Goal: Task Accomplishment & Management: Complete application form

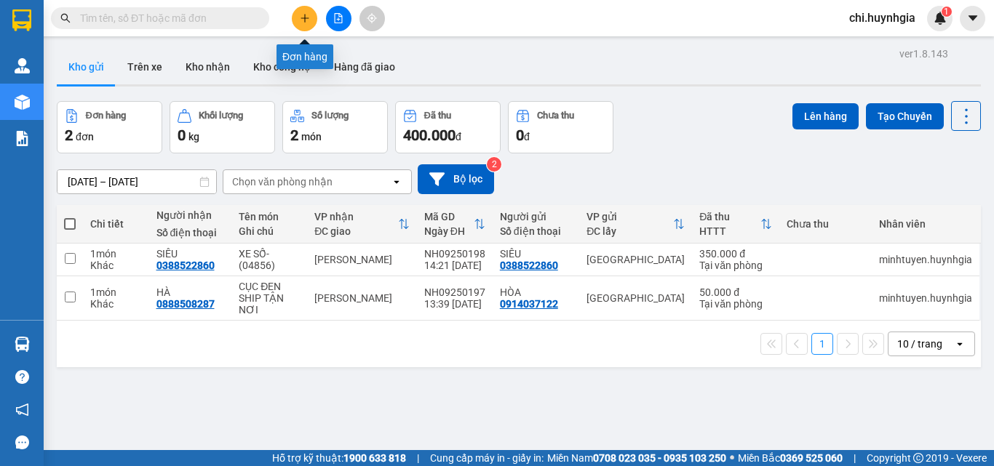
click at [306, 20] on icon "plus" at bounding box center [305, 18] width 10 height 10
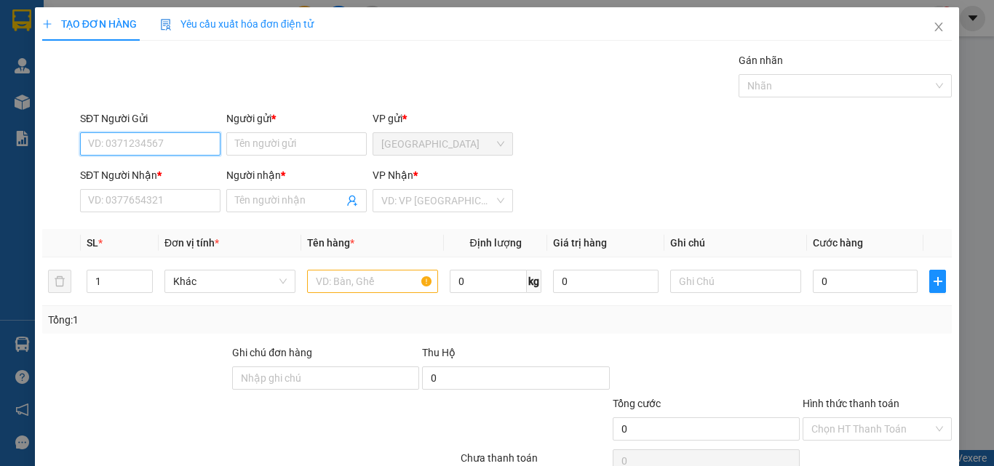
click at [168, 145] on input "SĐT Người Gửi" at bounding box center [150, 143] width 140 height 23
paste input "0362302559"
type input "0362302559"
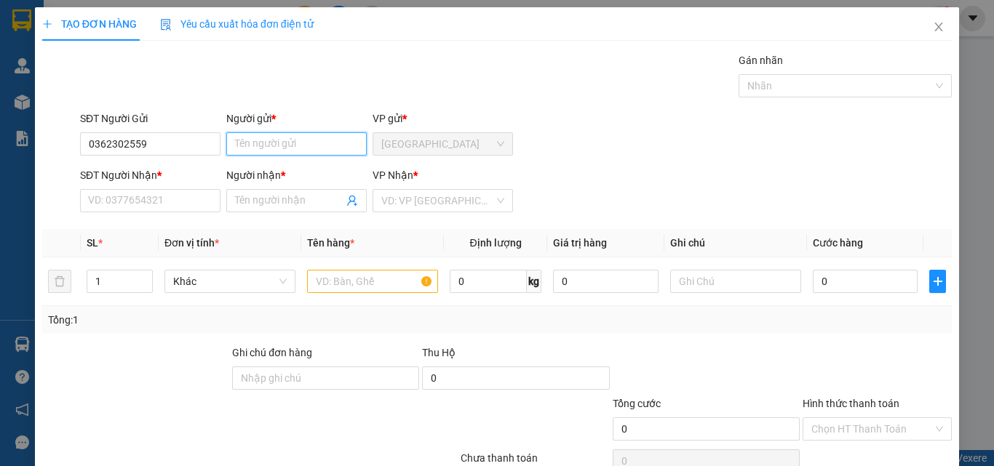
click at [280, 136] on input "Người gửi *" at bounding box center [296, 143] width 140 height 23
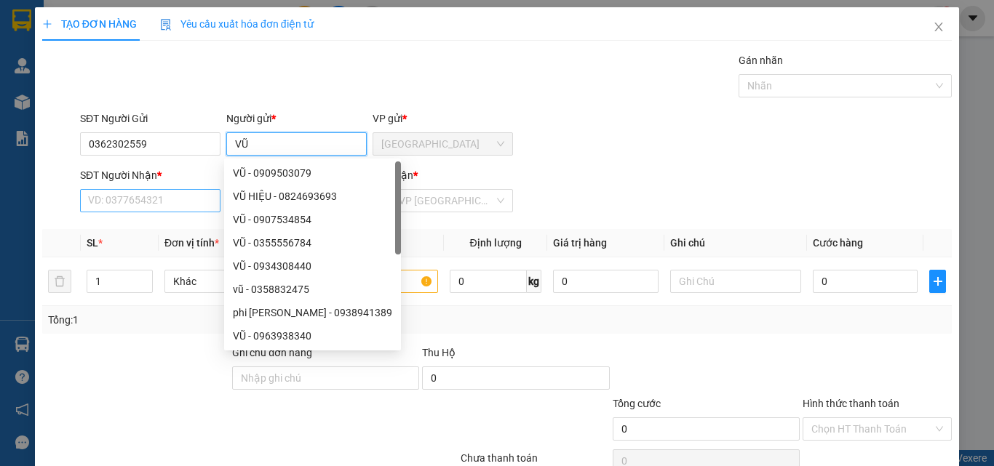
type input "VŨ"
click at [167, 205] on input "SĐT Người Nhận *" at bounding box center [150, 200] width 140 height 23
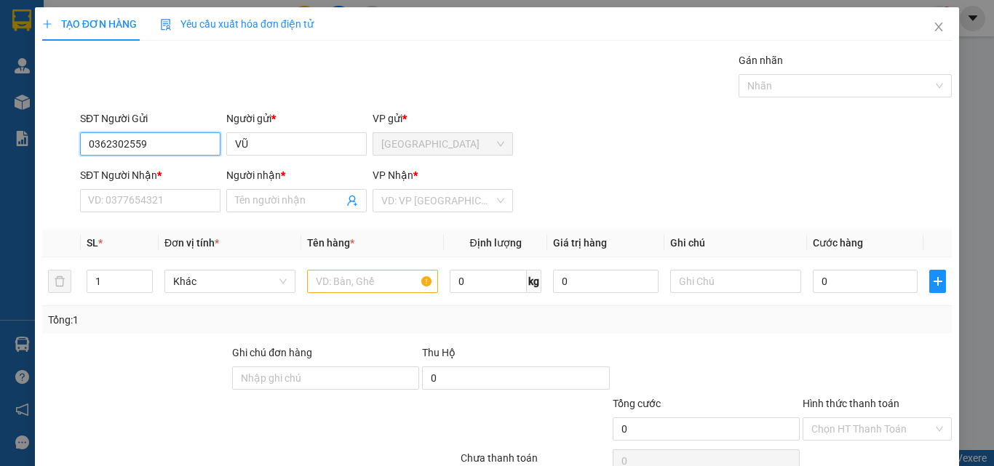
drag, startPoint x: 87, startPoint y: 143, endPoint x: 158, endPoint y: 151, distance: 71.1
click at [158, 151] on input "0362302559" at bounding box center [150, 143] width 140 height 23
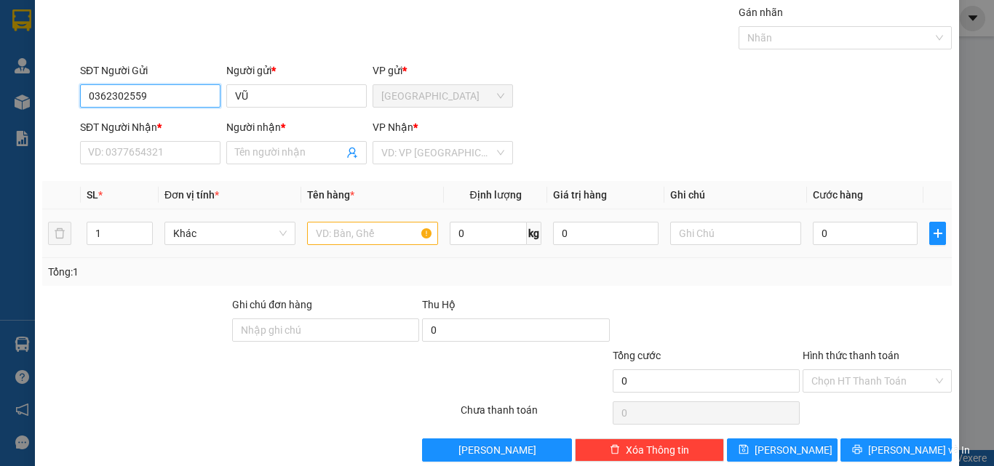
scroll to position [72, 0]
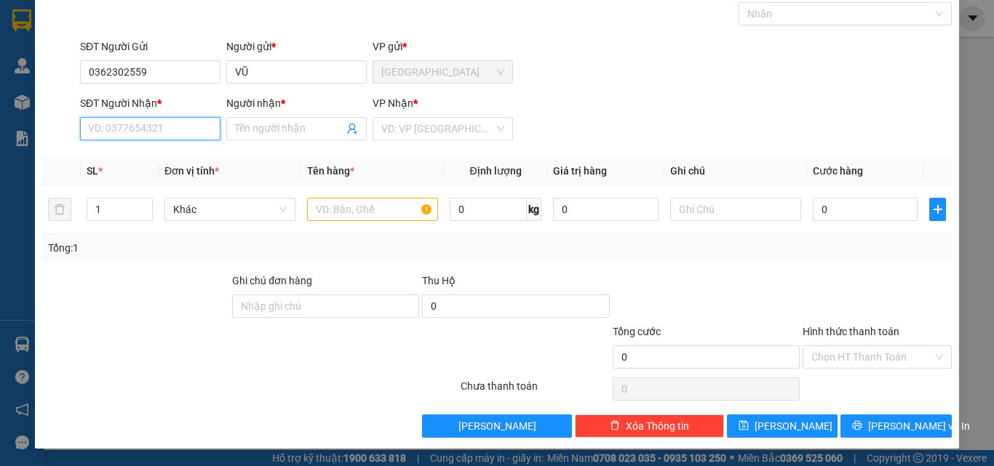
click at [143, 124] on input "SĐT Người Nhận *" at bounding box center [150, 128] width 140 height 23
paste input "0362302559"
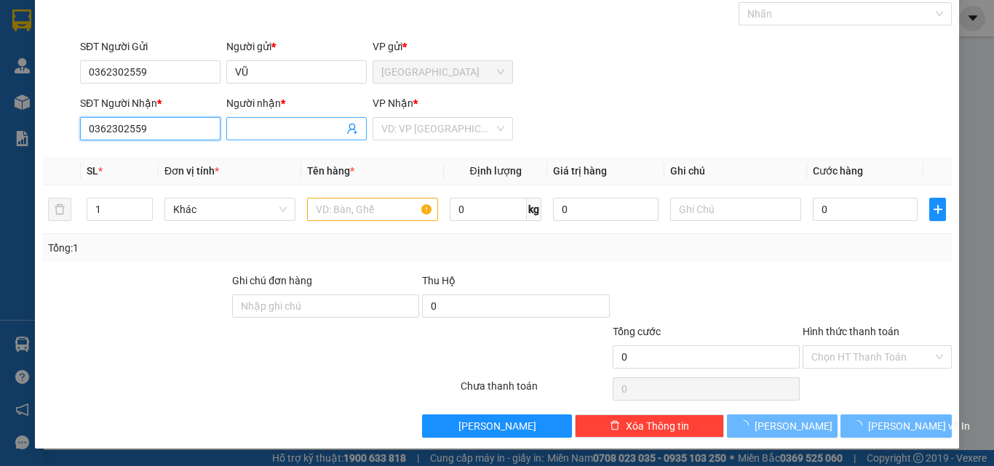
type input "0362302559"
click at [255, 126] on input "Người nhận *" at bounding box center [289, 129] width 108 height 16
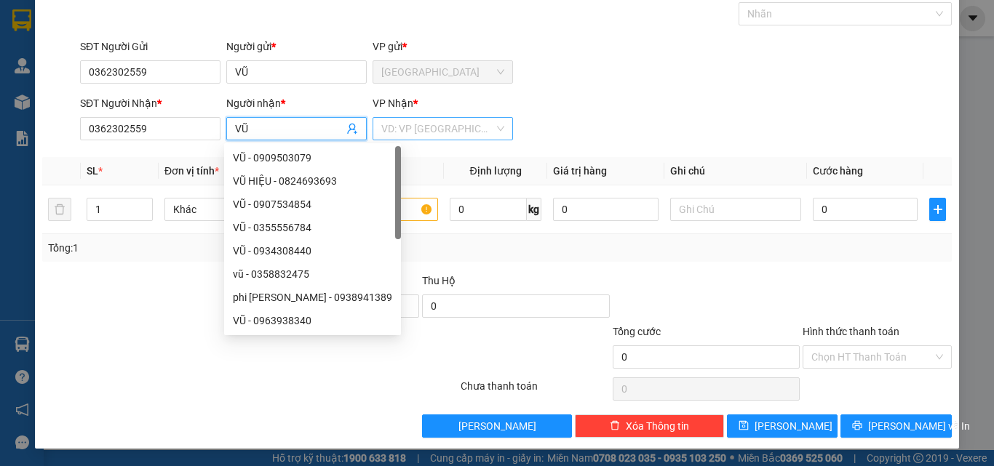
type input "VŨ"
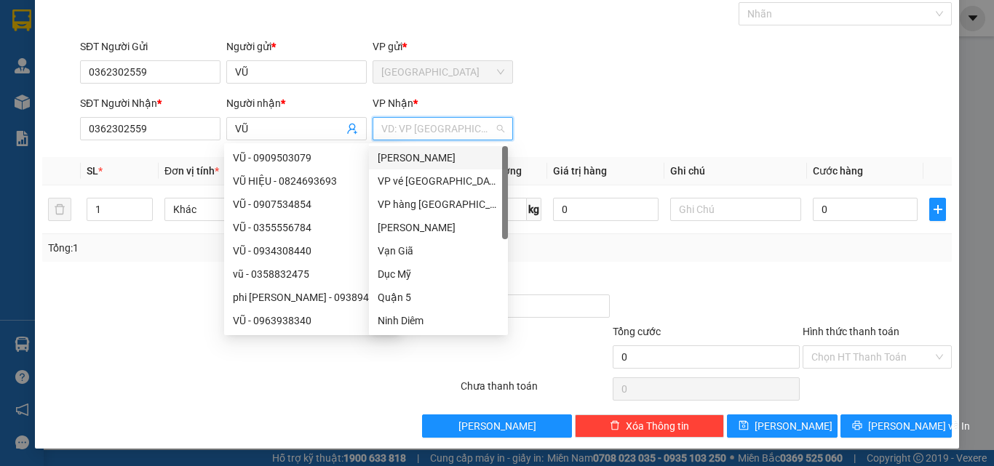
click at [434, 130] on input "search" at bounding box center [437, 129] width 113 height 22
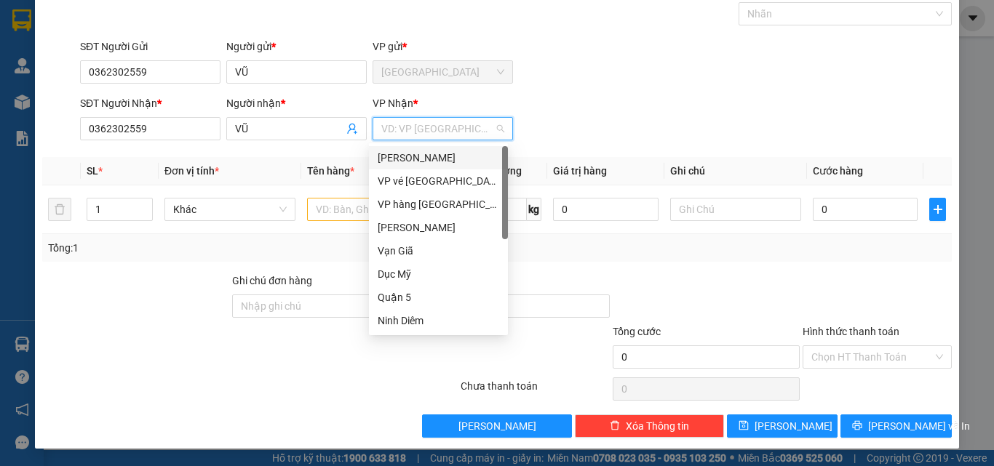
drag, startPoint x: 426, startPoint y: 153, endPoint x: 383, endPoint y: 213, distance: 73.5
click at [424, 163] on div "[PERSON_NAME]" at bounding box center [439, 158] width 122 height 16
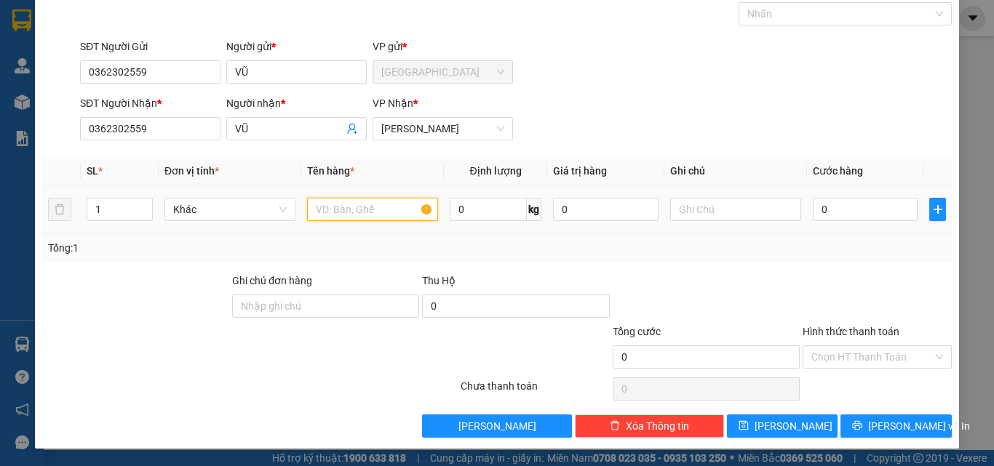
click at [368, 216] on input "text" at bounding box center [372, 209] width 131 height 23
type input "XE CUP(08390)"
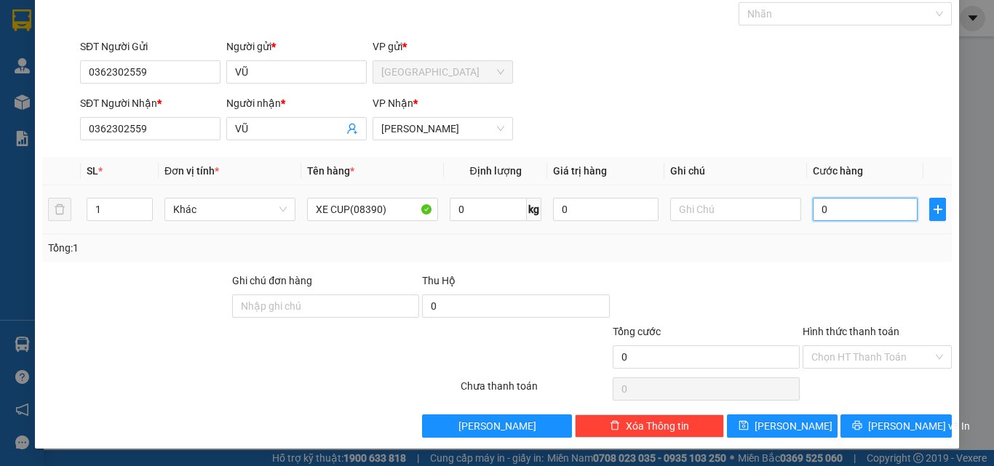
drag, startPoint x: 817, startPoint y: 204, endPoint x: 805, endPoint y: 204, distance: 12.4
click at [817, 204] on input "0" at bounding box center [865, 209] width 105 height 23
type input "3"
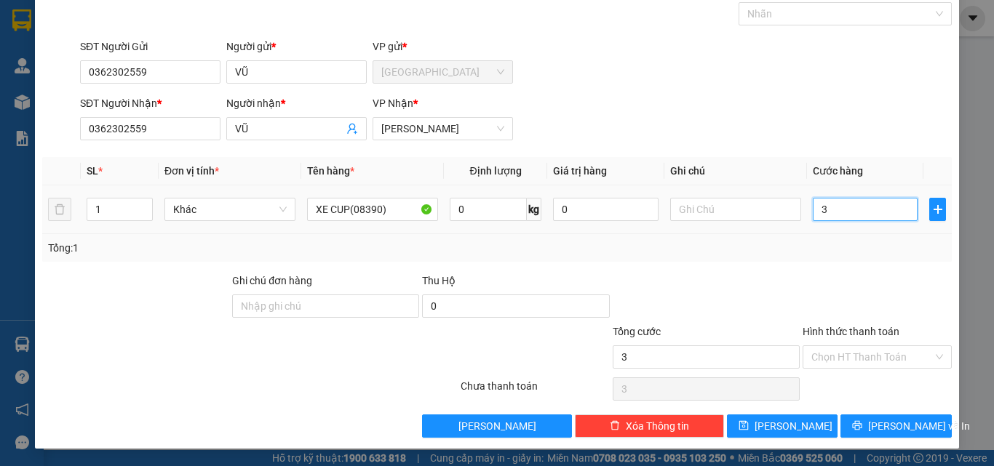
type input "35"
type input "350"
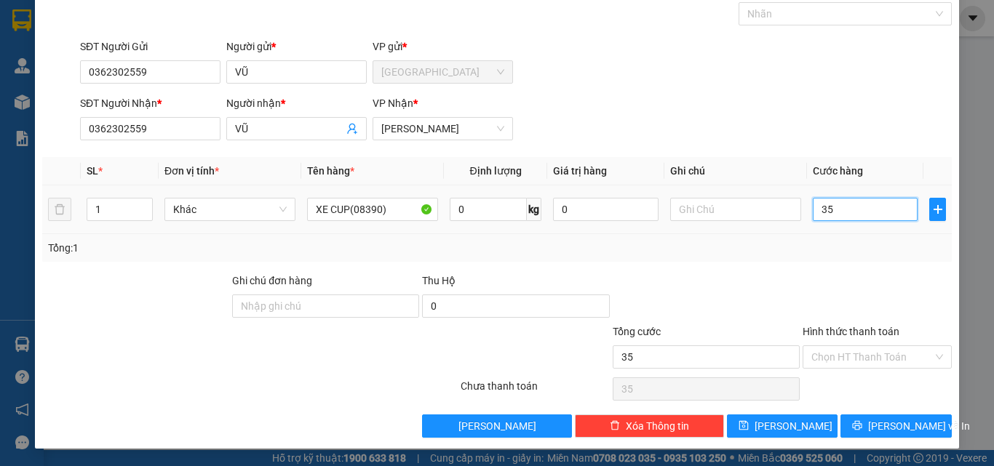
type input "350"
type input "350.000"
drag, startPoint x: 827, startPoint y: 350, endPoint x: 877, endPoint y: 276, distance: 89.2
click at [835, 341] on div "Transit Pickup Surcharge Ids Transit Deliver Surcharge Ids Transit Deliver Surc…" at bounding box center [497, 209] width 910 height 458
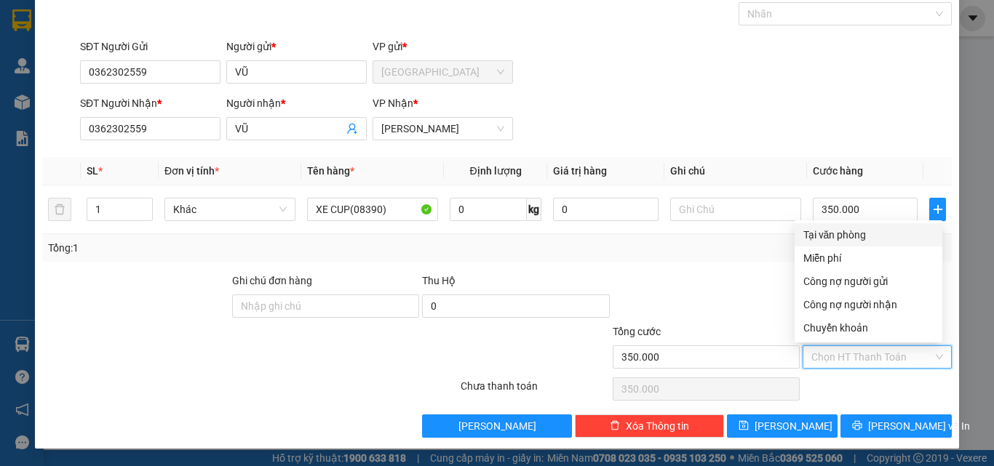
drag, startPoint x: 864, startPoint y: 235, endPoint x: 863, endPoint y: 266, distance: 30.6
click at [864, 240] on div "Tại văn phòng" at bounding box center [868, 235] width 130 height 16
type input "0"
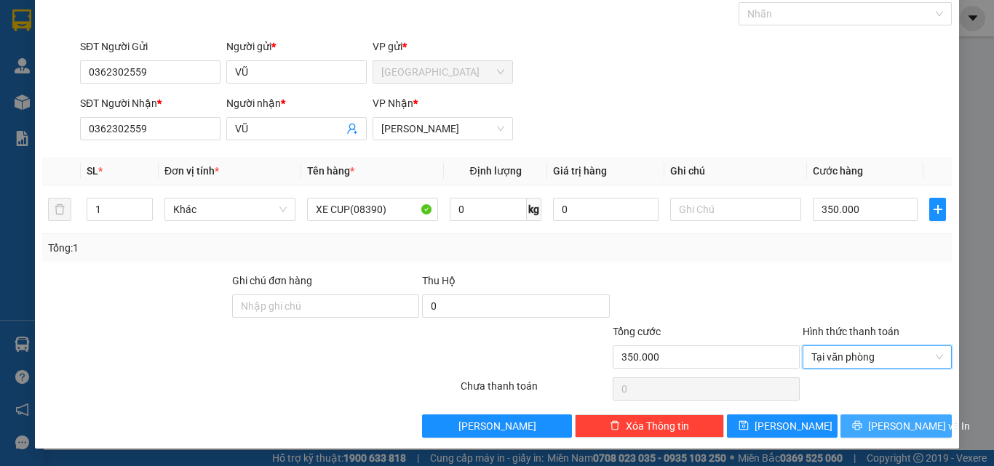
click at [921, 433] on button "[PERSON_NAME] và In" at bounding box center [896, 426] width 111 height 23
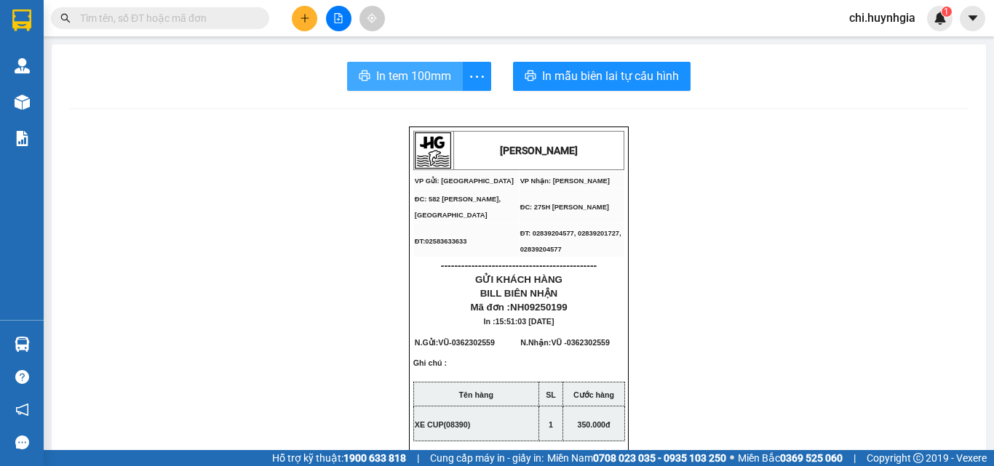
click at [419, 76] on span "In tem 100mm" at bounding box center [413, 76] width 75 height 18
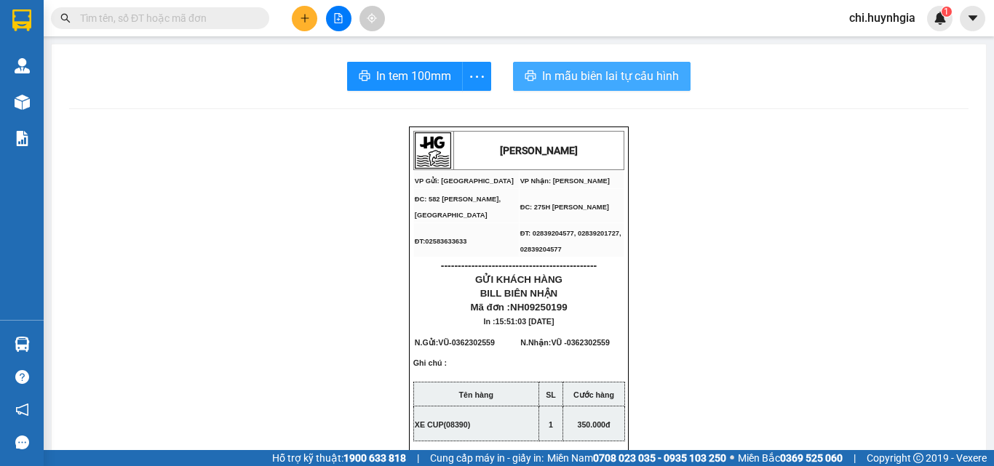
click at [582, 74] on span "In mẫu biên lai tự cấu hình" at bounding box center [610, 76] width 137 height 18
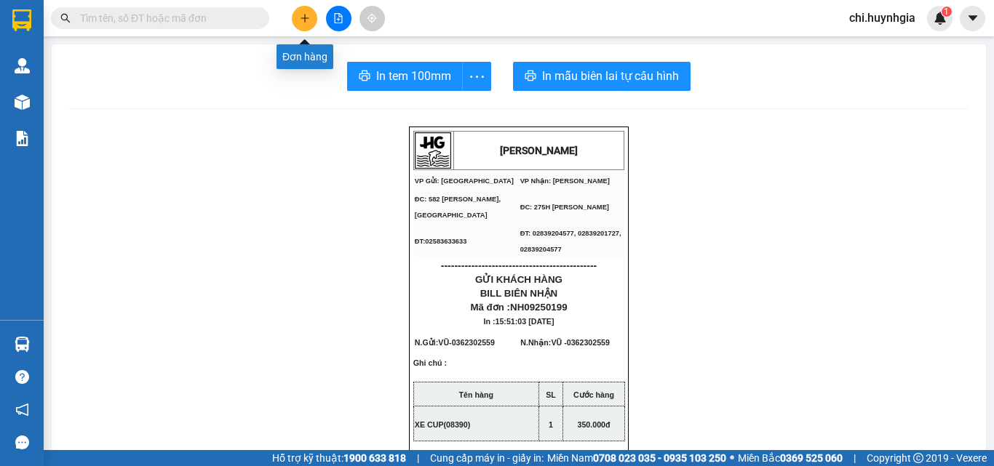
click at [303, 13] on icon "plus" at bounding box center [305, 18] width 10 height 10
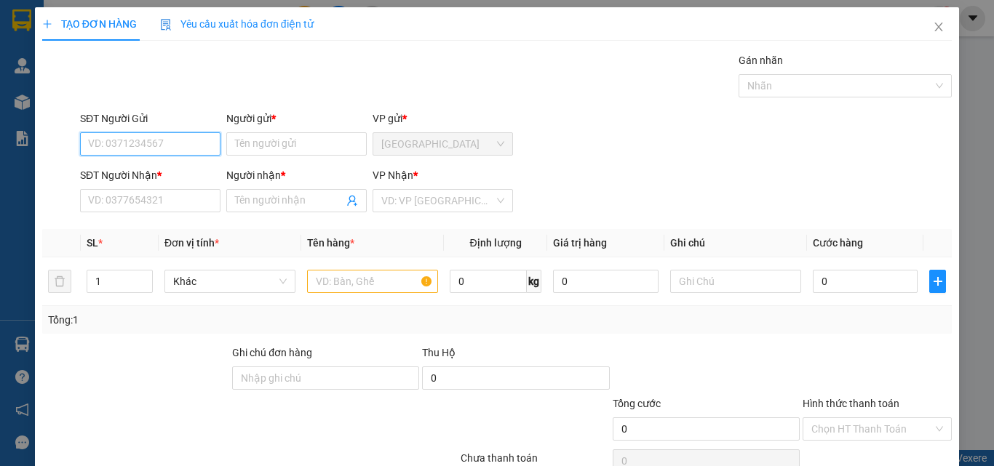
click at [170, 146] on input "SĐT Người Gửi" at bounding box center [150, 143] width 140 height 23
type input "0788642346"
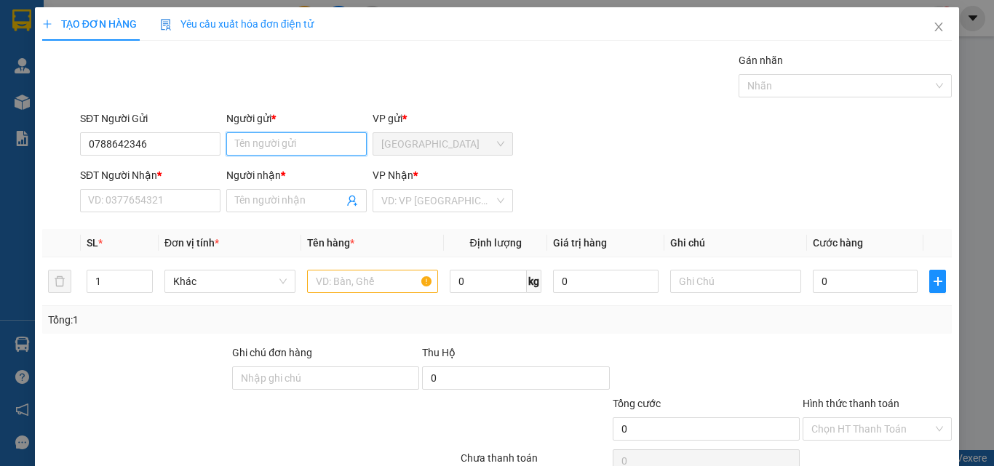
click at [313, 147] on input "Người gửi *" at bounding box center [296, 143] width 140 height 23
type input "CHÚ PHÊ"
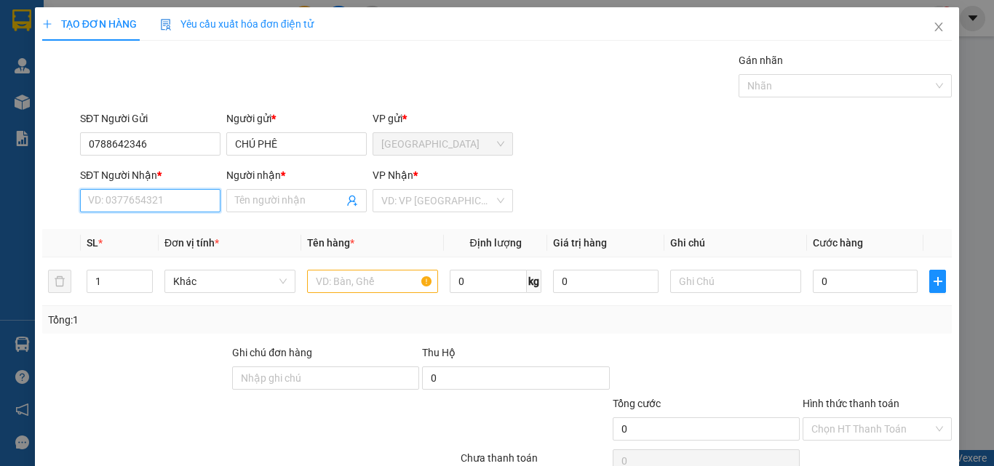
click at [153, 207] on input "SĐT Người Nhận *" at bounding box center [150, 200] width 140 height 23
type input "0"
click at [338, 282] on input "text" at bounding box center [372, 281] width 131 height 23
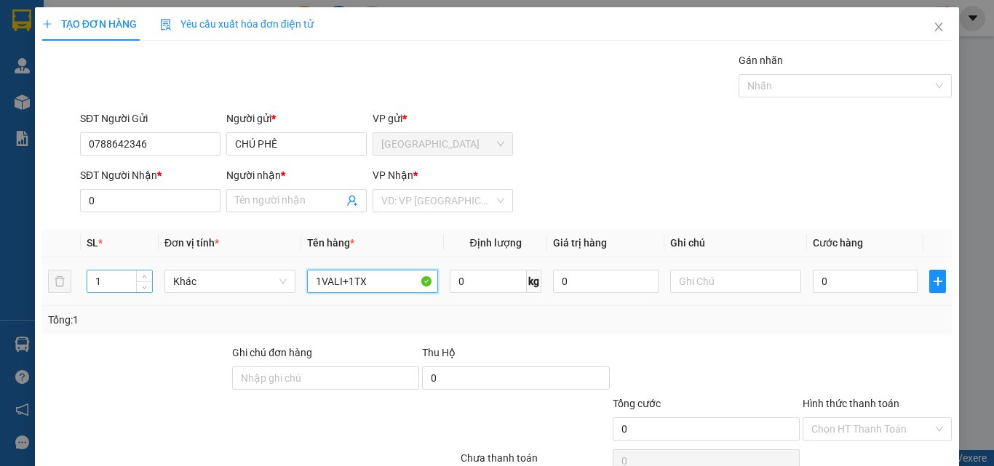
type input "1VALI+1TX"
click at [117, 283] on input "1" at bounding box center [119, 282] width 65 height 22
type input "2"
click at [843, 286] on input "0" at bounding box center [865, 281] width 105 height 23
type input "1"
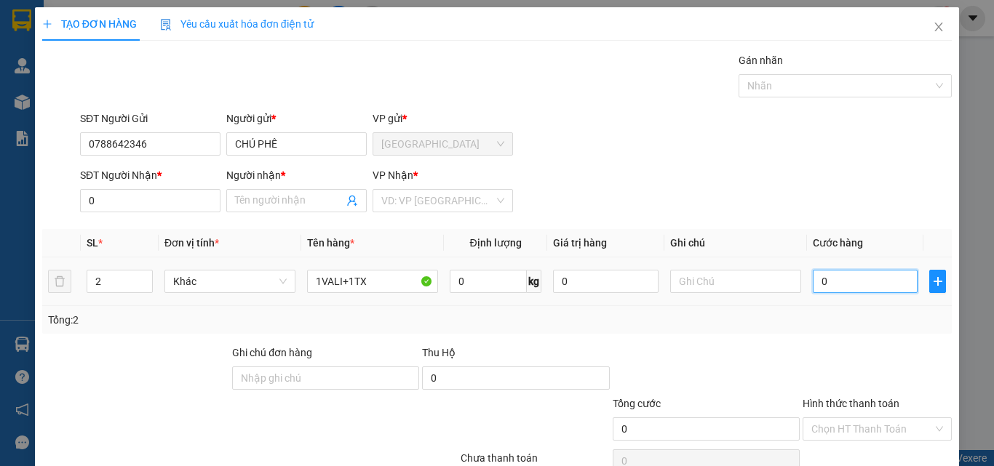
type input "1"
type input "10"
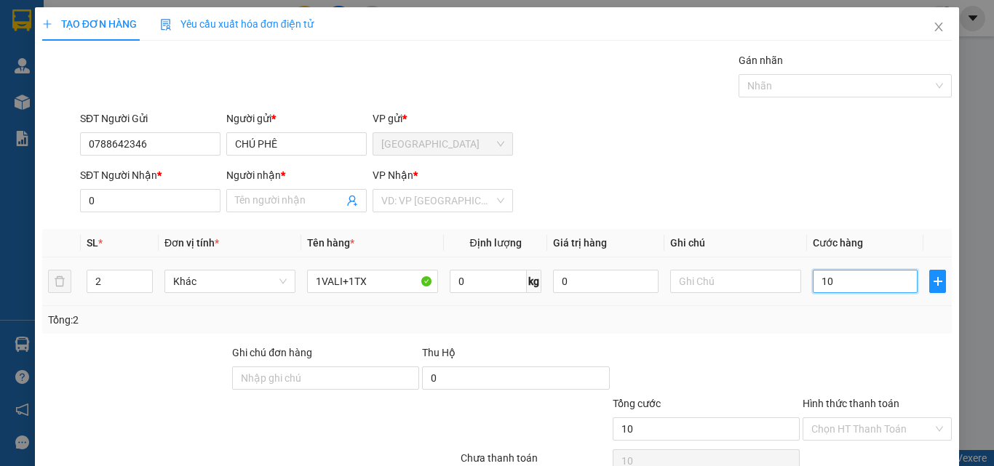
type input "100"
type input "100.000"
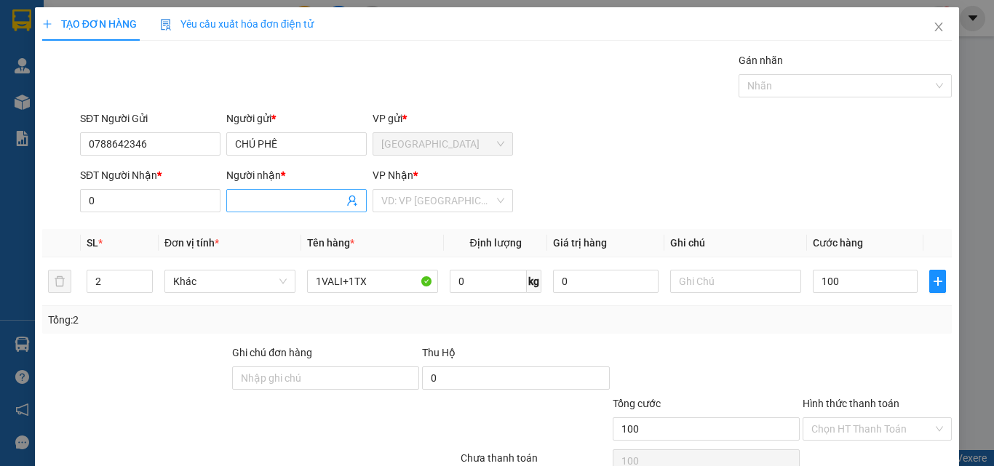
type input "100.000"
click at [316, 194] on input "Người nhận *" at bounding box center [289, 201] width 108 height 16
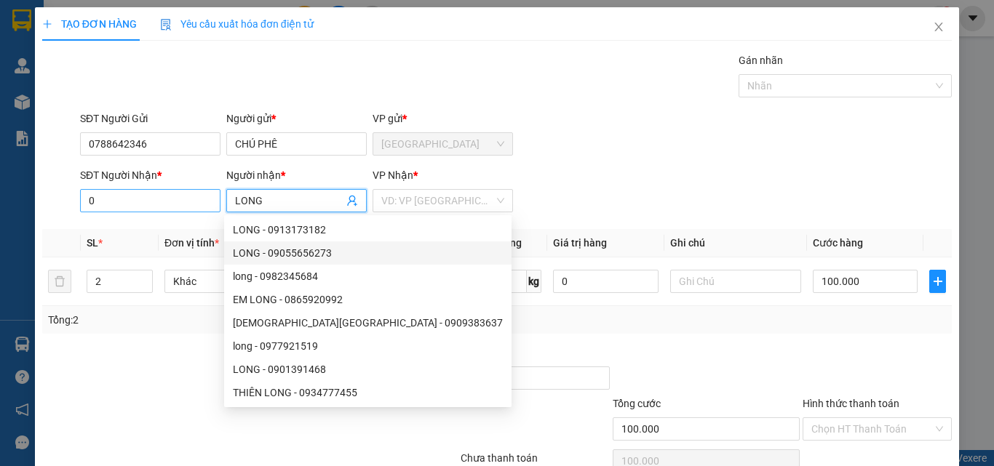
type input "LONG"
click at [102, 201] on input "0" at bounding box center [150, 200] width 140 height 23
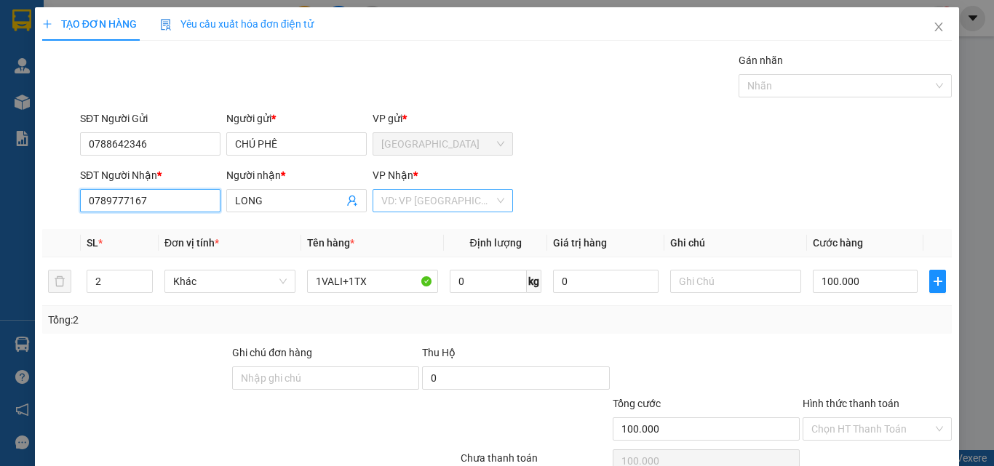
type input "0789777167"
click at [421, 191] on input "search" at bounding box center [437, 201] width 113 height 22
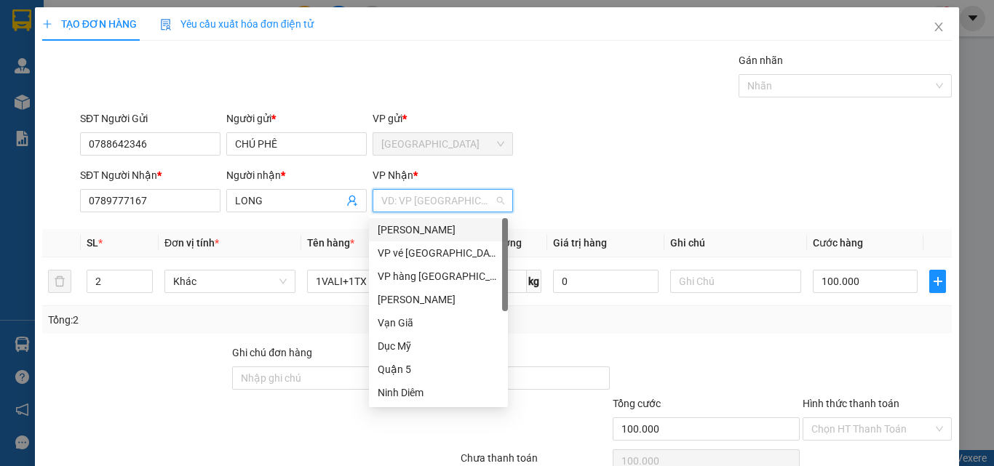
click at [426, 229] on div "[PERSON_NAME]" at bounding box center [439, 230] width 122 height 16
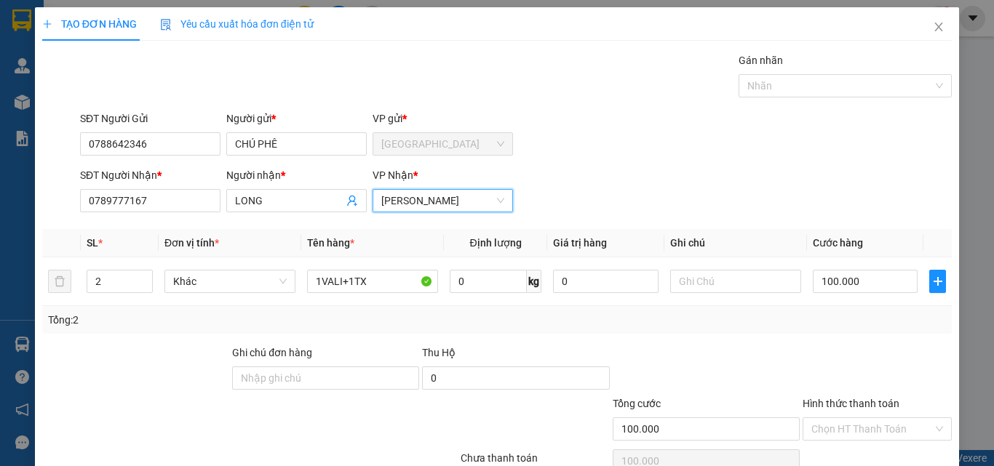
drag, startPoint x: 432, startPoint y: 199, endPoint x: 441, endPoint y: 224, distance: 26.2
click at [434, 204] on span "[PERSON_NAME]" at bounding box center [442, 201] width 123 height 22
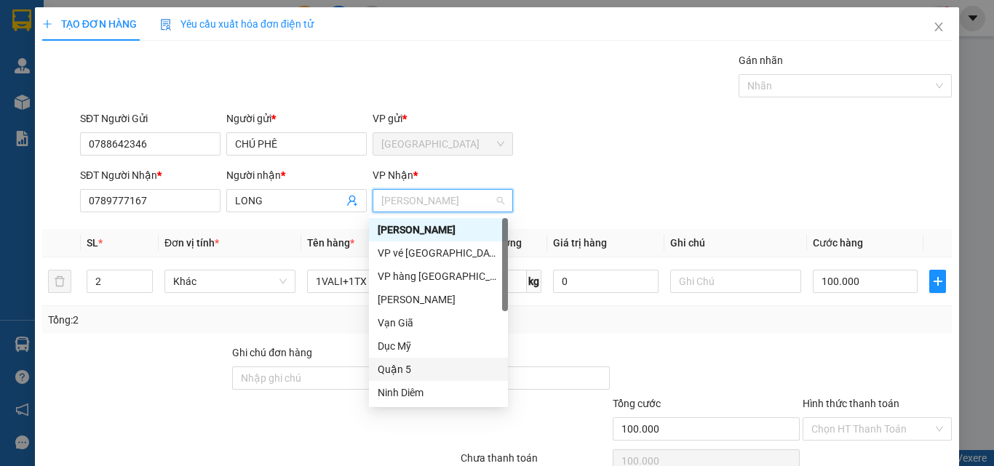
drag, startPoint x: 404, startPoint y: 368, endPoint x: 470, endPoint y: 341, distance: 71.5
click at [405, 368] on div "Quận 5" at bounding box center [439, 370] width 122 height 16
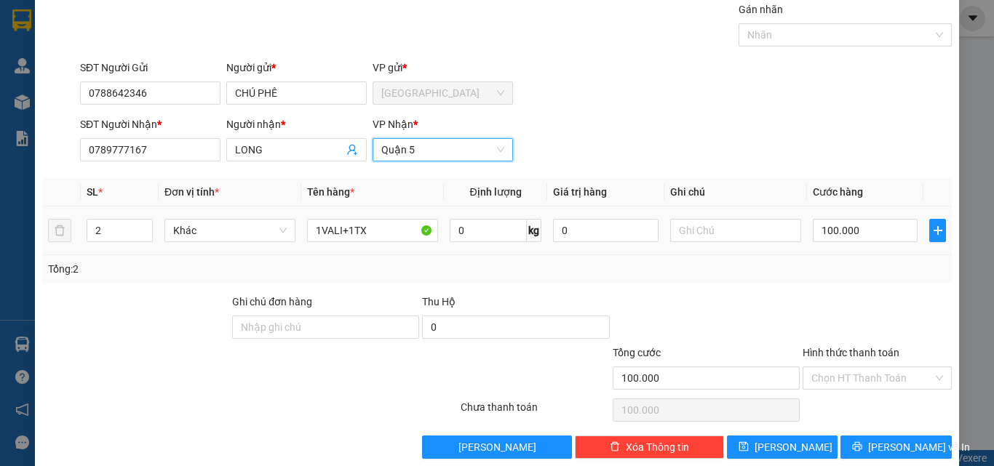
scroll to position [72, 0]
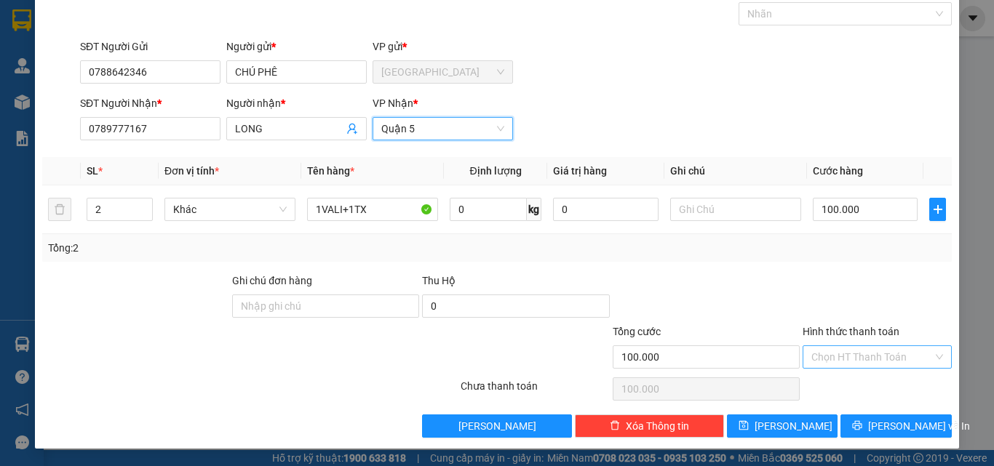
click at [857, 351] on input "Hình thức thanh toán" at bounding box center [872, 357] width 122 height 22
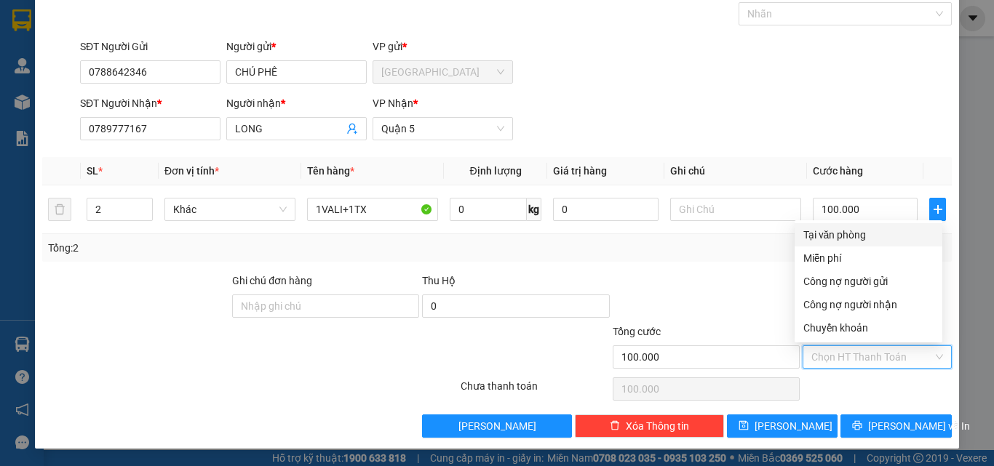
click at [847, 237] on div "Tại văn phòng" at bounding box center [868, 235] width 130 height 16
type input "0"
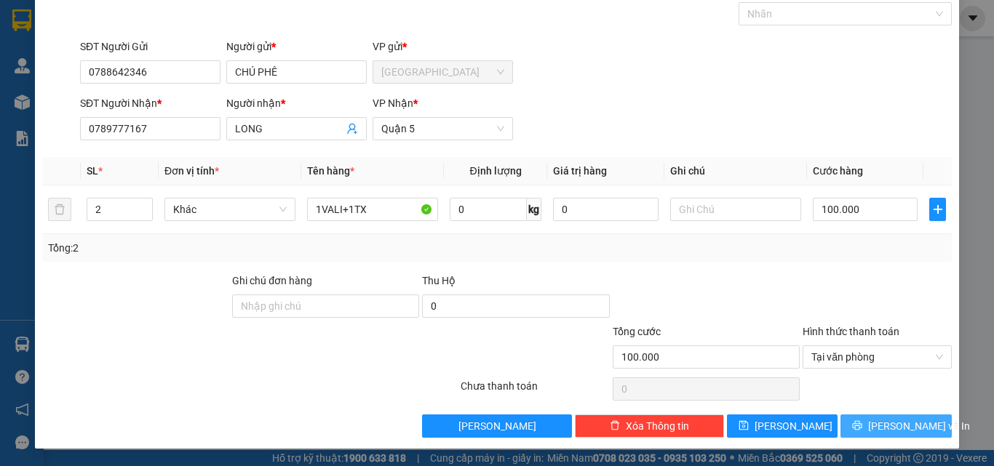
click at [889, 421] on span "[PERSON_NAME] và In" at bounding box center [919, 426] width 102 height 16
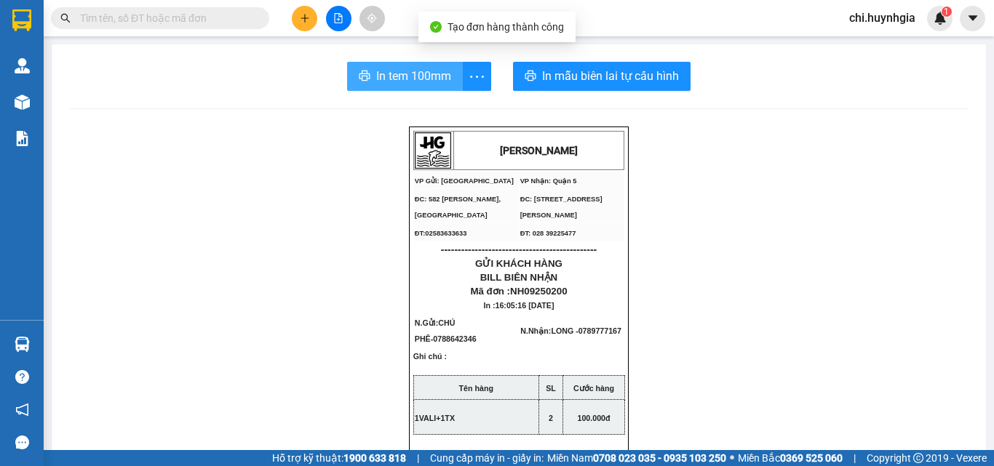
click at [426, 78] on span "In tem 100mm" at bounding box center [413, 76] width 75 height 18
click at [408, 78] on span "In tem 100mm" at bounding box center [413, 76] width 75 height 18
click at [442, 75] on span "In tem 100mm" at bounding box center [413, 76] width 75 height 18
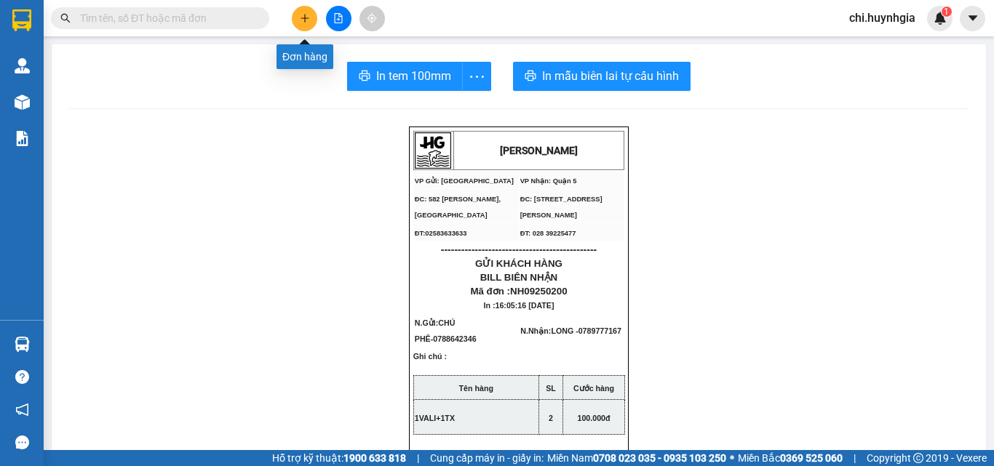
click at [303, 15] on icon "plus" at bounding box center [305, 18] width 10 height 10
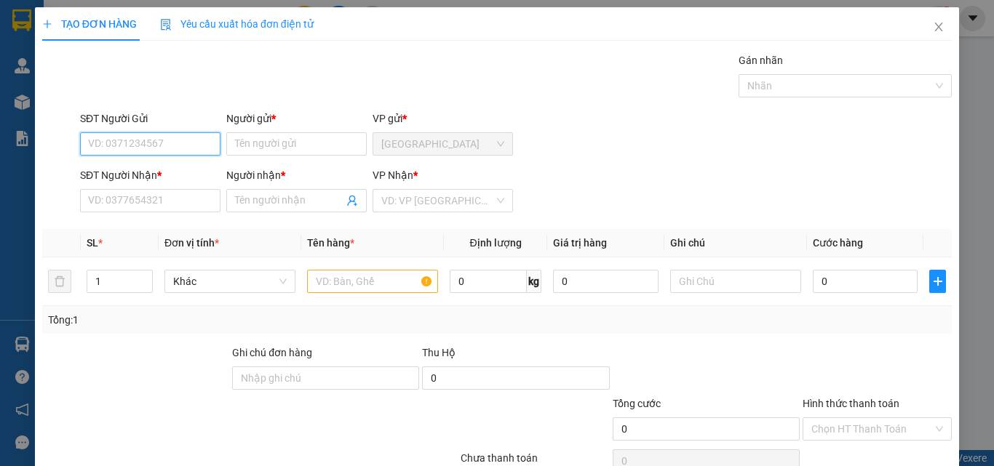
click at [144, 146] on input "SĐT Người Gửi" at bounding box center [150, 143] width 140 height 23
click at [170, 147] on input "0935768174" at bounding box center [150, 143] width 140 height 23
type input "0"
type input "0934826905"
click at [190, 171] on div "0934826905 - ĐƯỢC" at bounding box center [149, 173] width 122 height 16
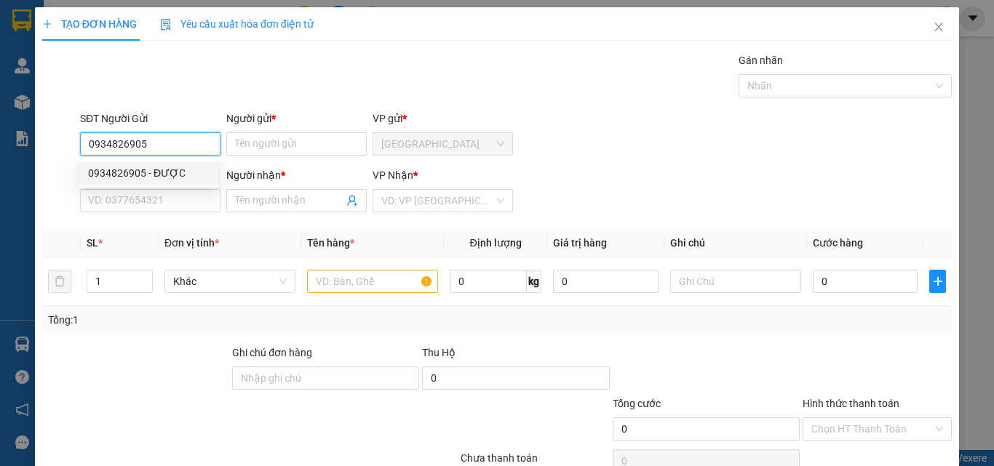
type input "ĐƯỢC"
type input "0817229649"
type input "ĐĂNG"
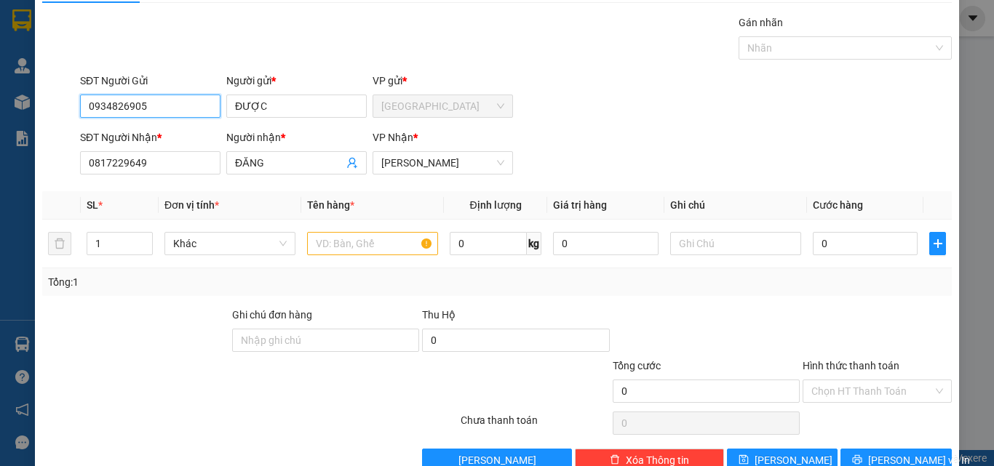
scroll to position [72, 0]
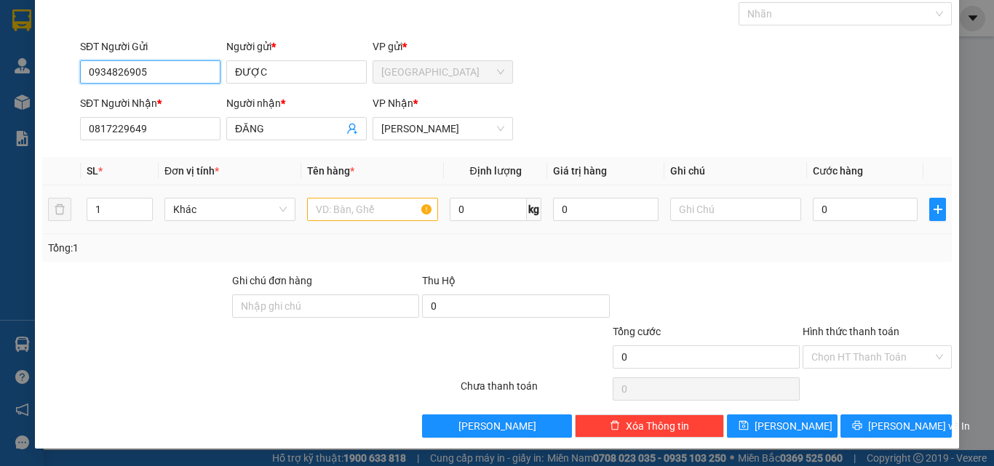
type input "0934826905"
click at [335, 211] on input "text" at bounding box center [372, 209] width 131 height 23
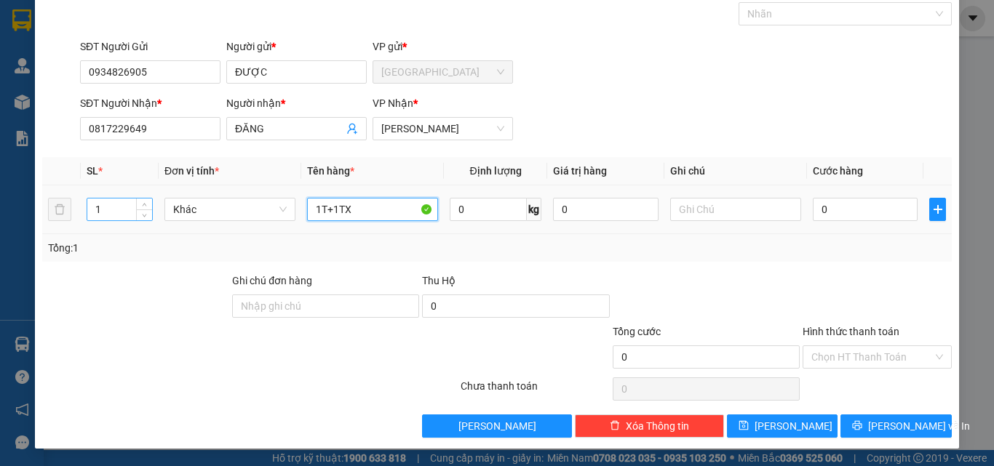
type input "1T+1TX"
click at [132, 210] on input "1" at bounding box center [119, 210] width 65 height 22
type input "2"
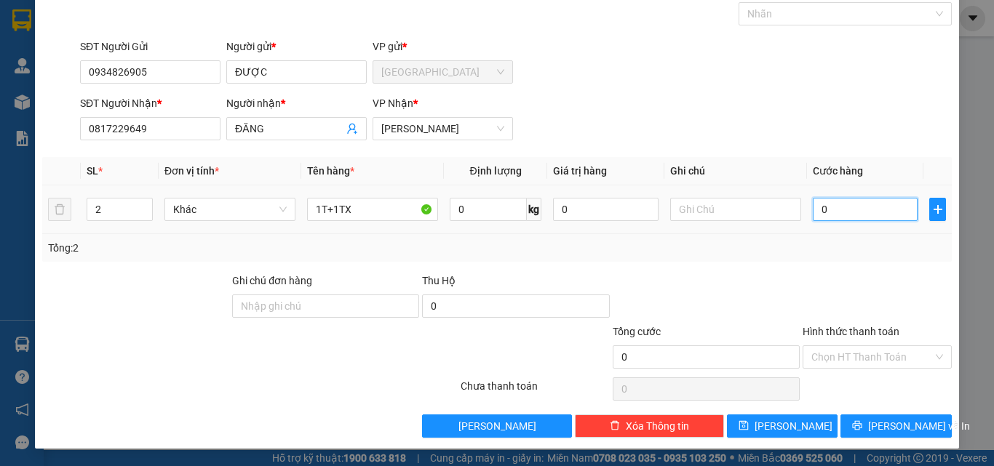
type input "8"
type input "80"
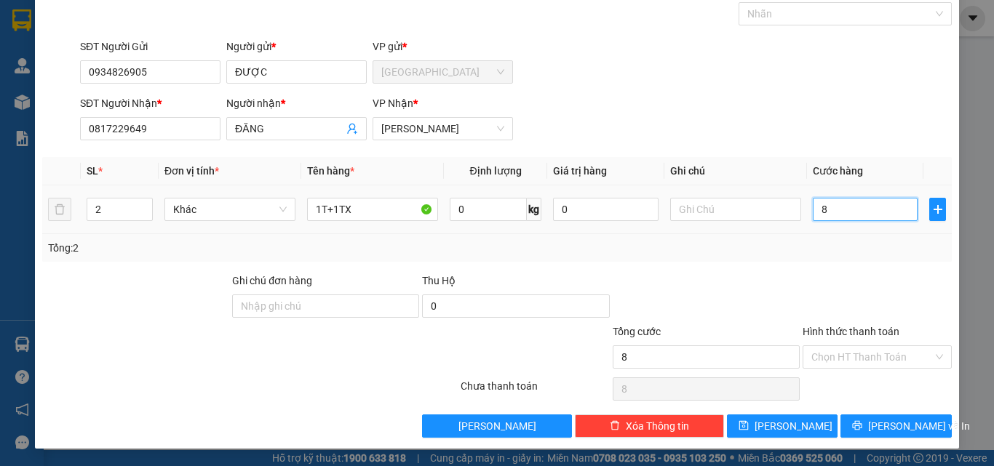
type input "80"
type input "80.000"
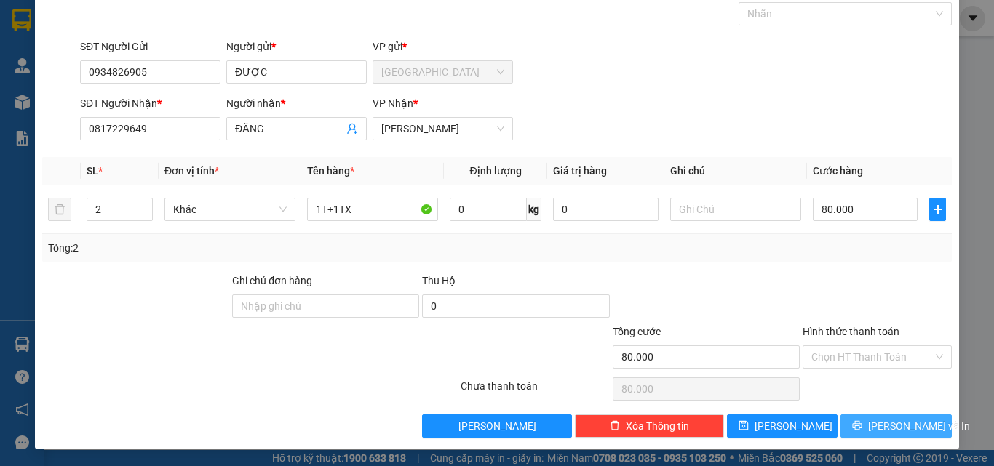
drag, startPoint x: 896, startPoint y: 432, endPoint x: 897, endPoint y: 401, distance: 31.3
click at [896, 432] on span "[PERSON_NAME] và In" at bounding box center [919, 426] width 102 height 16
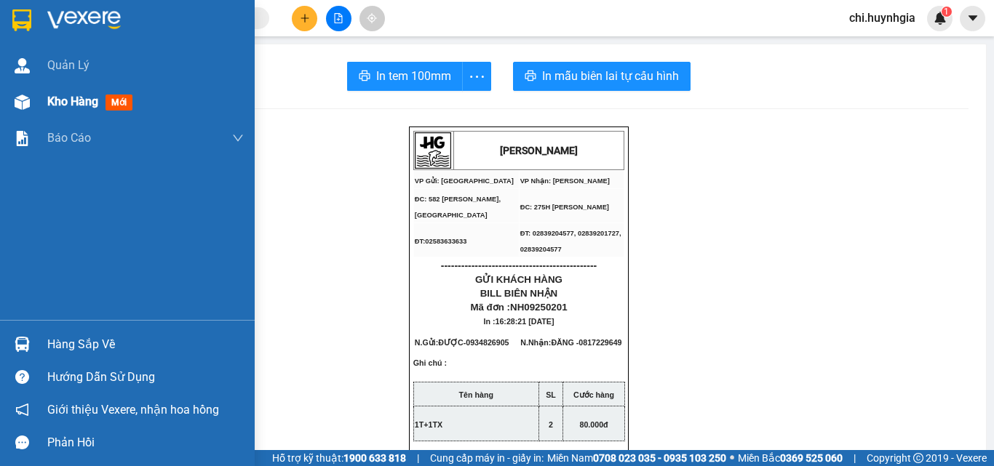
click at [60, 98] on span "Kho hàng" at bounding box center [72, 102] width 51 height 14
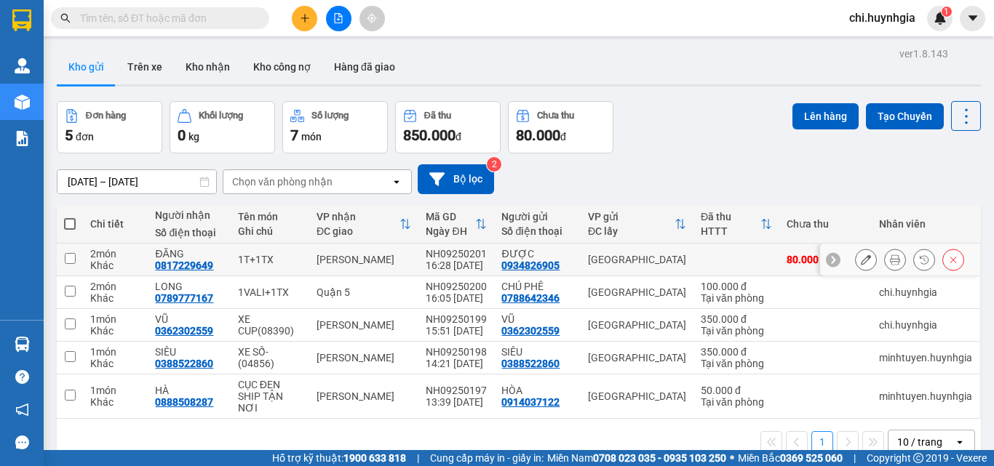
click at [890, 259] on icon at bounding box center [895, 260] width 10 height 10
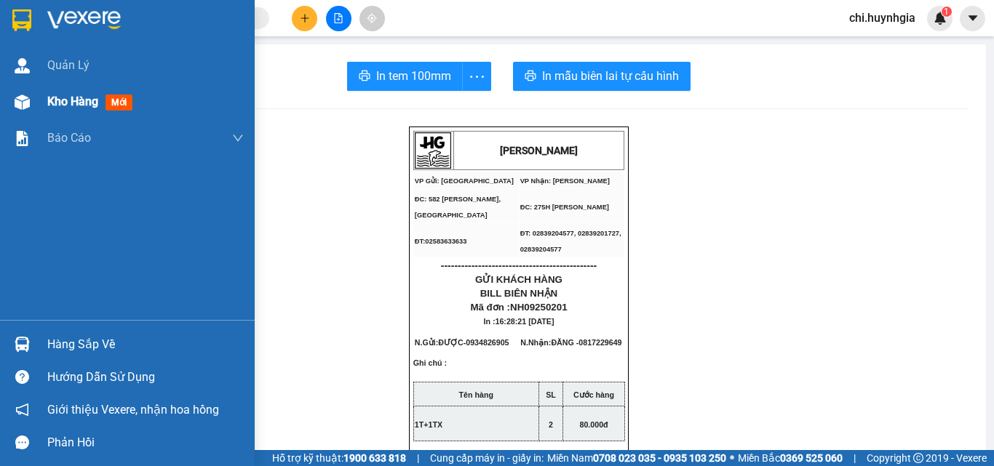
click at [60, 100] on span "Kho hàng" at bounding box center [72, 102] width 51 height 14
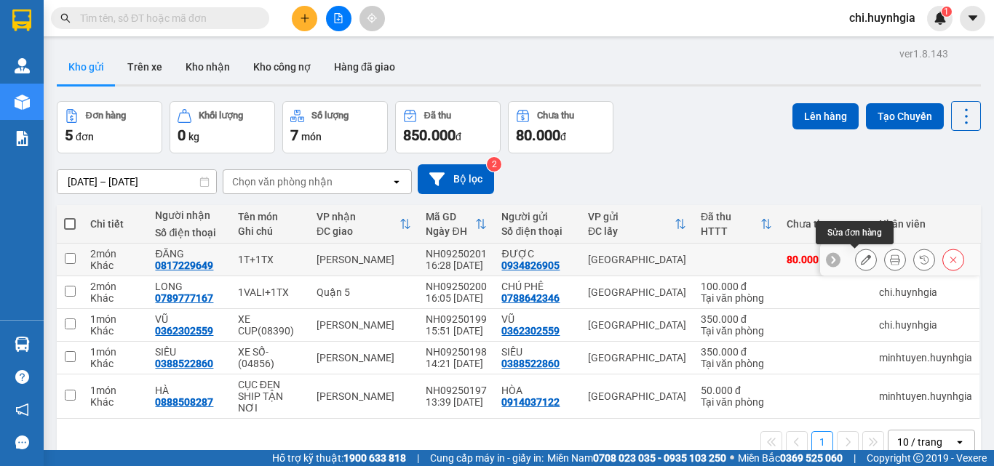
click at [861, 263] on icon at bounding box center [866, 260] width 10 height 10
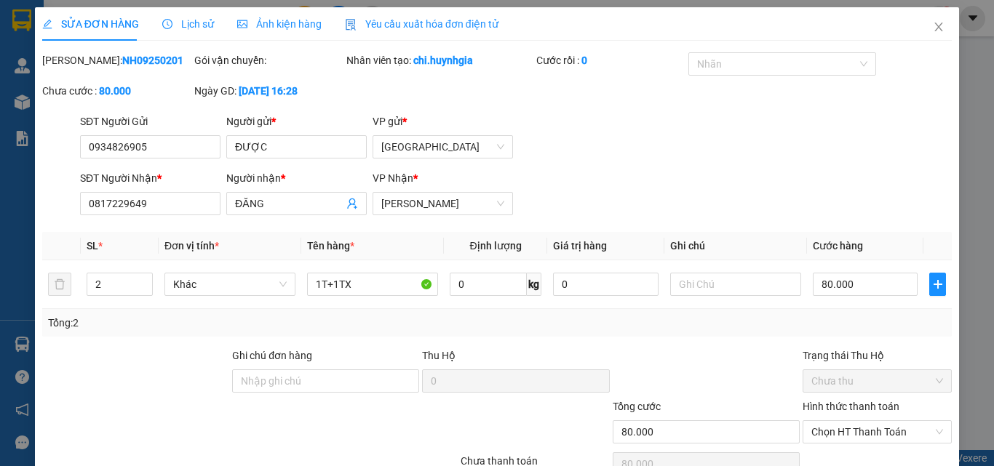
type input "0934826905"
type input "ĐƯỢC"
type input "0817229649"
type input "ĐĂNG"
type input "80.000"
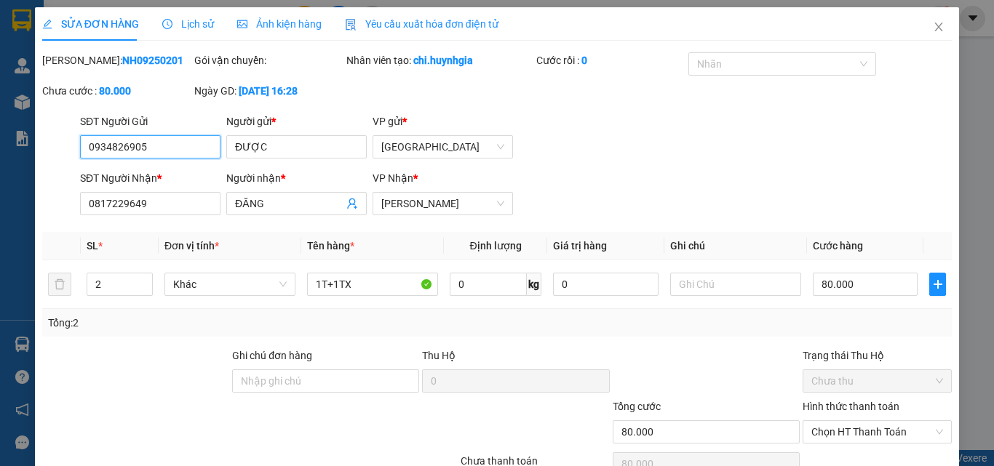
click at [859, 383] on span "Chưa thu" at bounding box center [877, 381] width 132 height 22
click at [873, 408] on label "Hình thức thanh toán" at bounding box center [851, 407] width 97 height 12
click at [873, 421] on input "Hình thức thanh toán" at bounding box center [872, 432] width 122 height 22
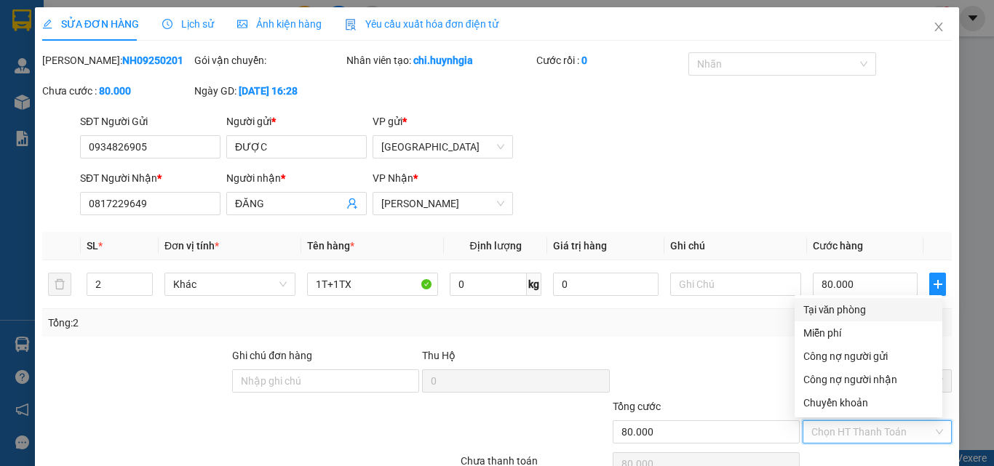
click at [861, 311] on div "Tại văn phòng" at bounding box center [868, 310] width 130 height 16
type input "0"
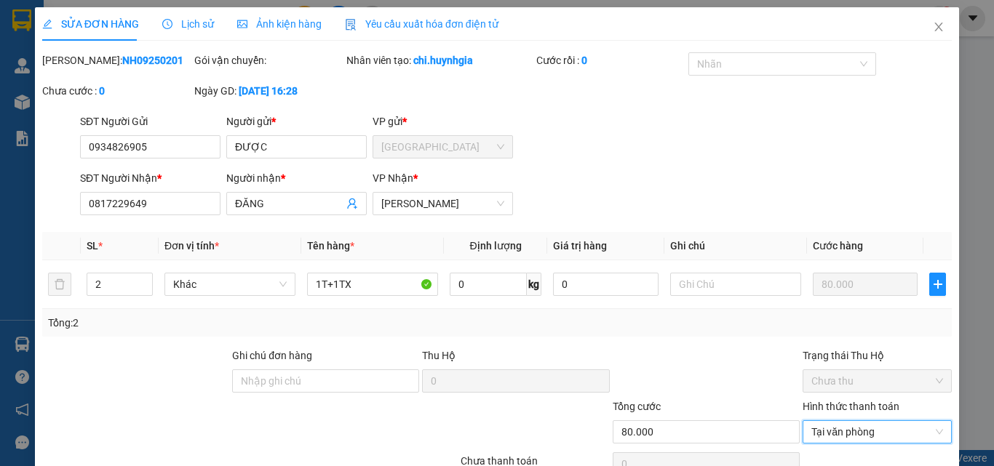
scroll to position [75, 0]
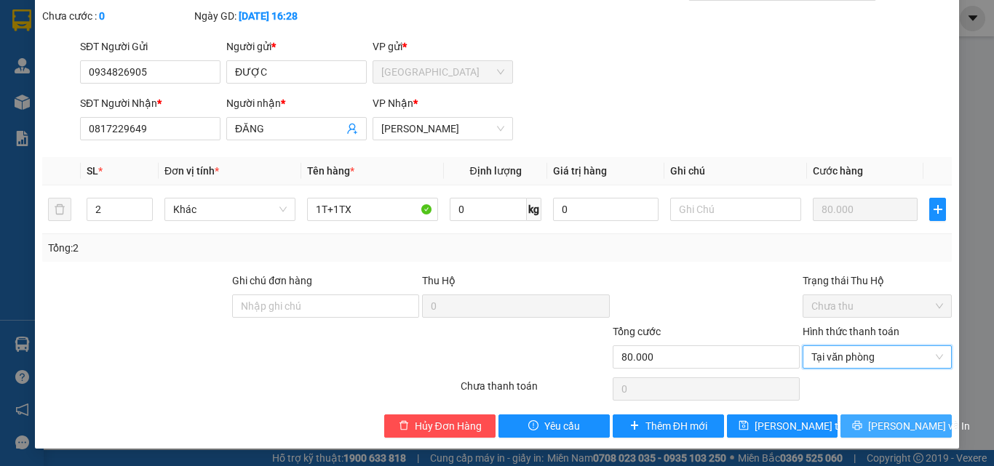
click at [877, 426] on span "[PERSON_NAME] và In" at bounding box center [919, 426] width 102 height 16
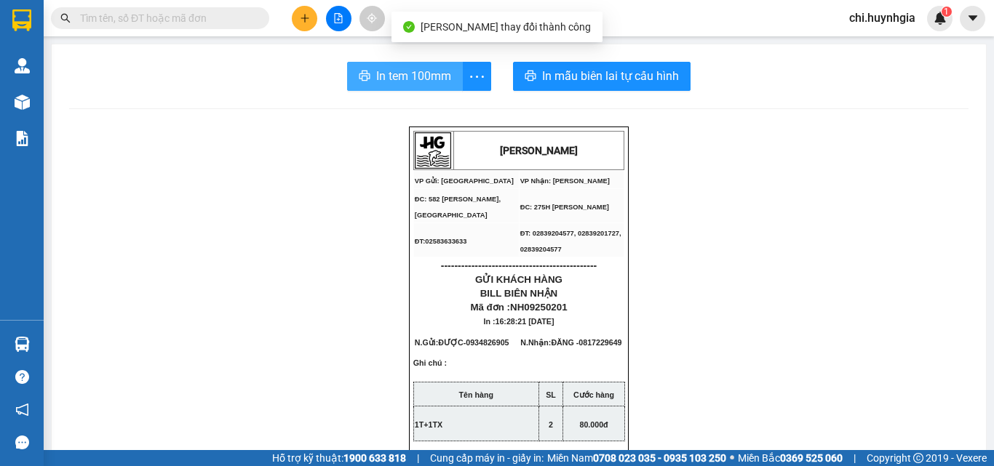
click at [426, 80] on span "In tem 100mm" at bounding box center [413, 76] width 75 height 18
click at [403, 77] on span "In tem 100mm" at bounding box center [413, 76] width 75 height 18
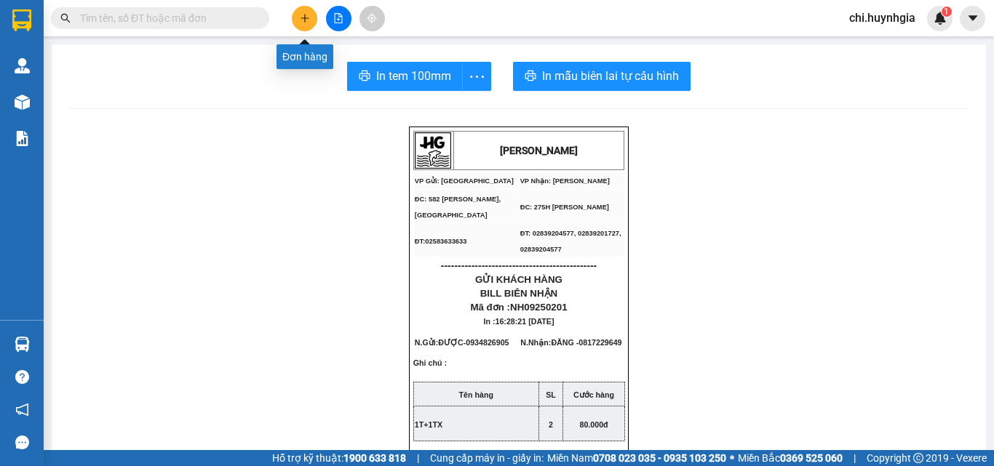
click at [300, 17] on icon "plus" at bounding box center [305, 18] width 10 height 10
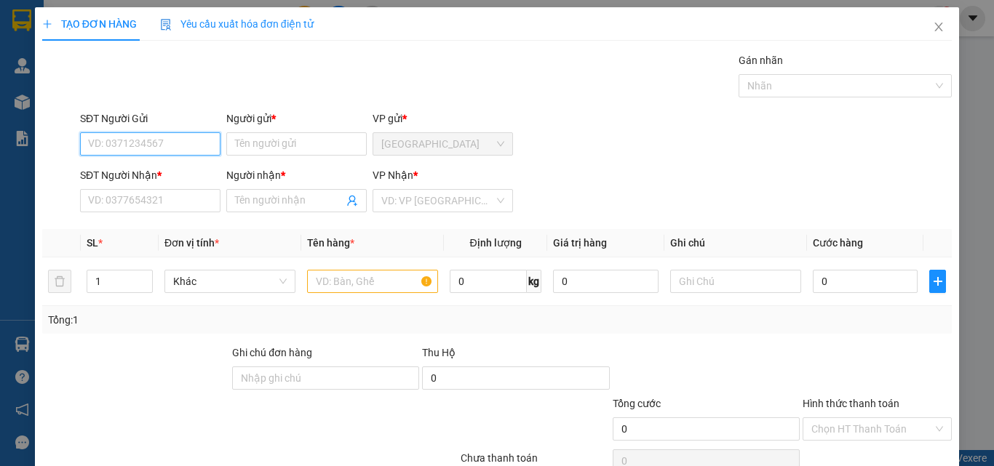
click at [165, 140] on input "SĐT Người Gửi" at bounding box center [150, 143] width 140 height 23
type input "0782570251"
click at [184, 175] on div "0782570251 - CHÚ CHÂU" at bounding box center [149, 173] width 122 height 16
type input "CHÚ CHÂU"
type input "0986424293"
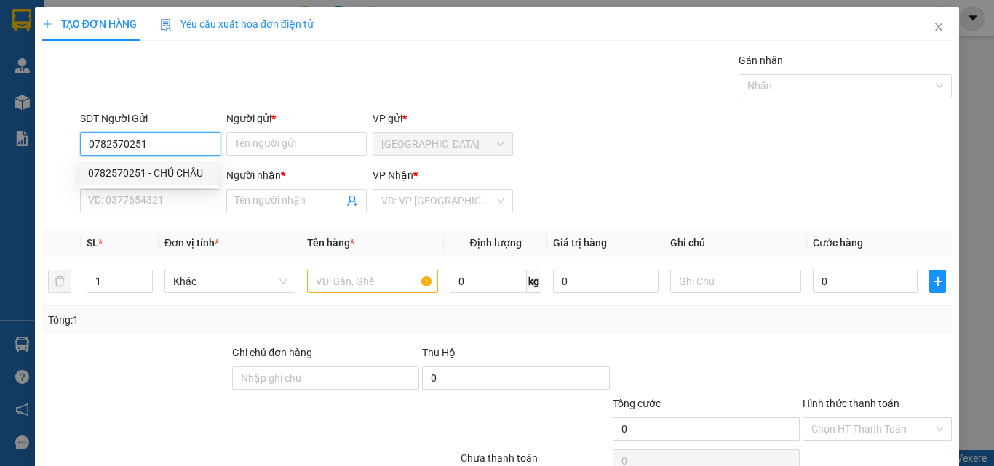
type input "VŨ"
type input "0782570251"
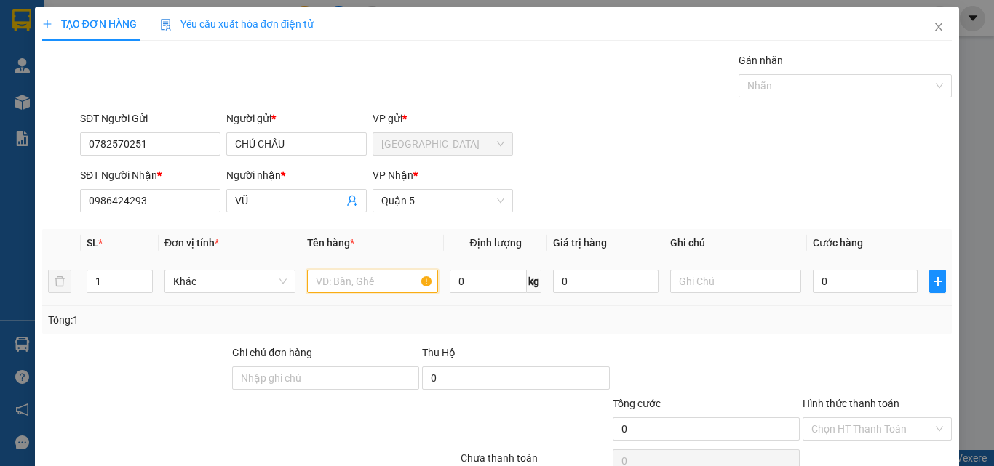
click at [376, 282] on input "text" at bounding box center [372, 281] width 131 height 23
type input "[GEOGRAPHIC_DATA]"
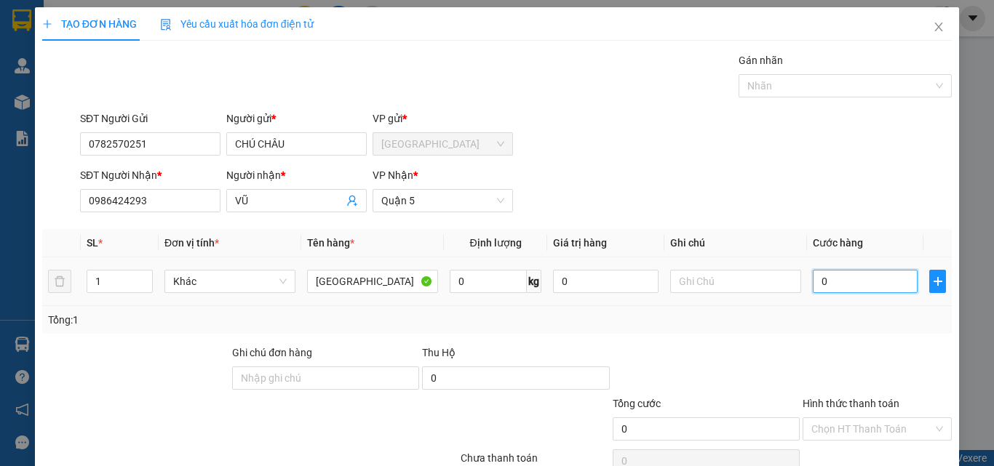
click at [839, 275] on input "0" at bounding box center [865, 281] width 105 height 23
type input "5"
type input "50"
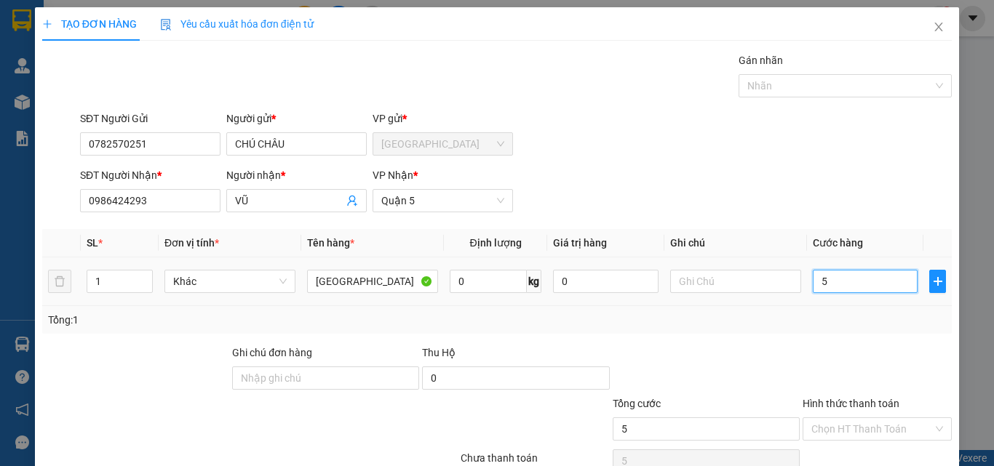
type input "50"
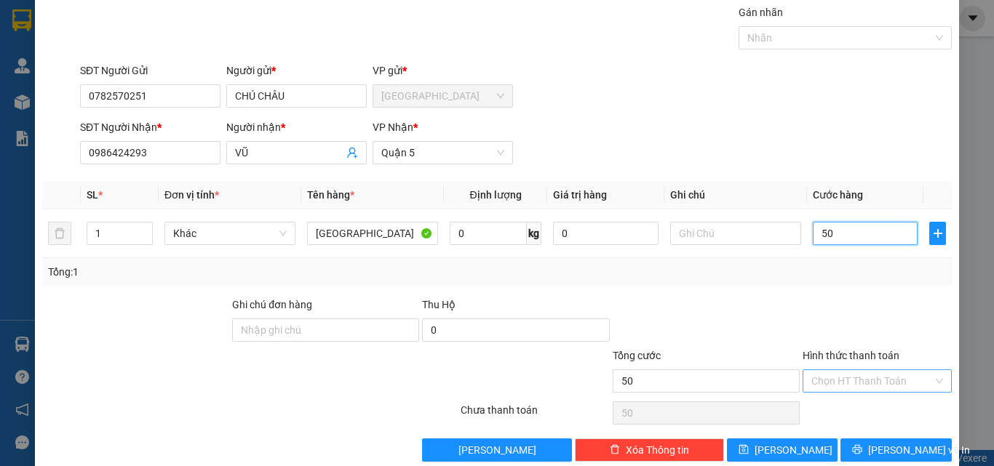
scroll to position [72, 0]
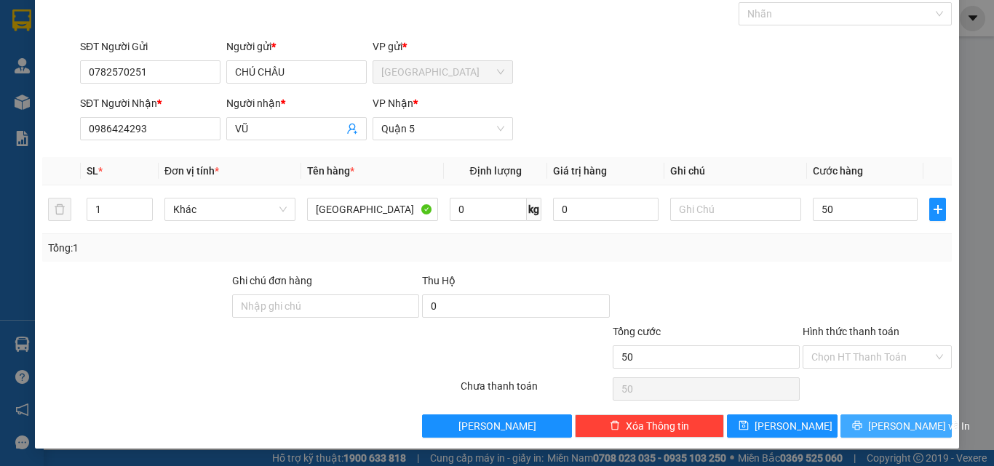
type input "50.000"
click at [878, 432] on span "[PERSON_NAME] và In" at bounding box center [919, 426] width 102 height 16
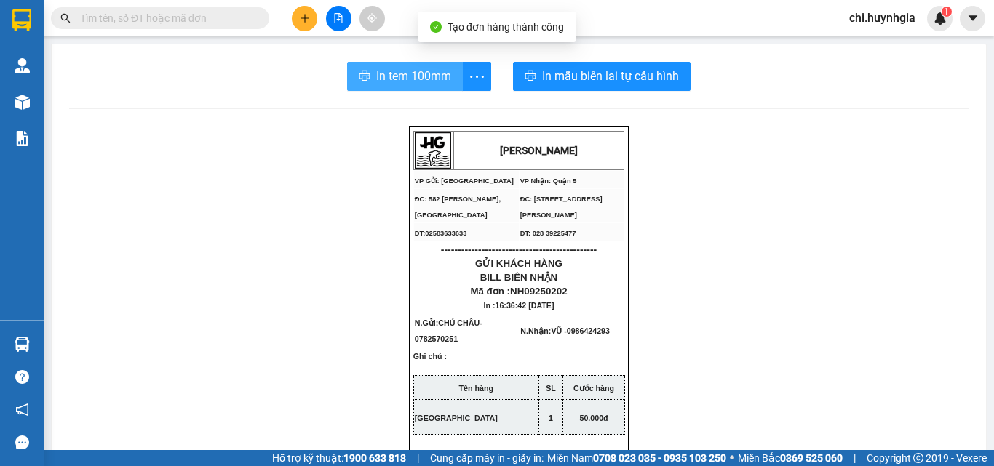
click at [396, 78] on span "In tem 100mm" at bounding box center [413, 76] width 75 height 18
drag, startPoint x: 402, startPoint y: 71, endPoint x: 407, endPoint y: 82, distance: 11.8
click at [402, 71] on span "In tem 100mm" at bounding box center [413, 76] width 75 height 18
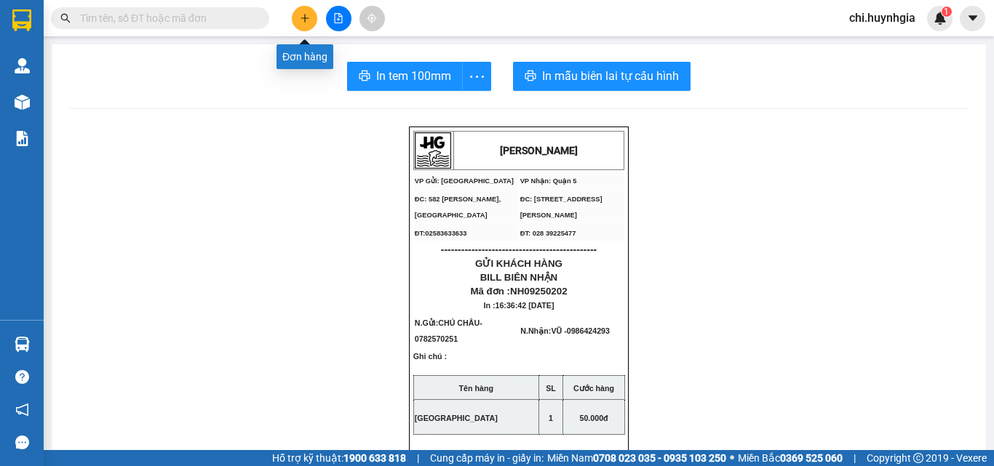
click at [301, 23] on button at bounding box center [304, 18] width 25 height 25
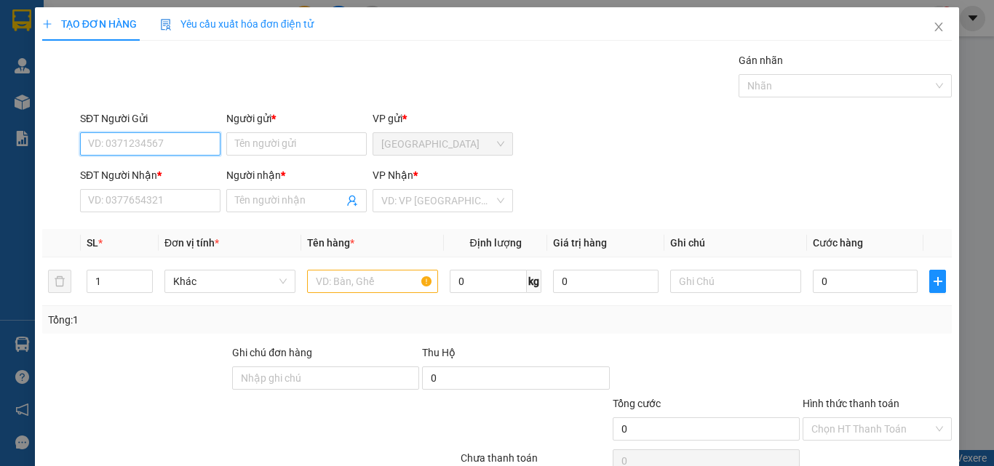
click at [167, 146] on input "SĐT Người Gửi" at bounding box center [150, 143] width 140 height 23
type input "0982029001"
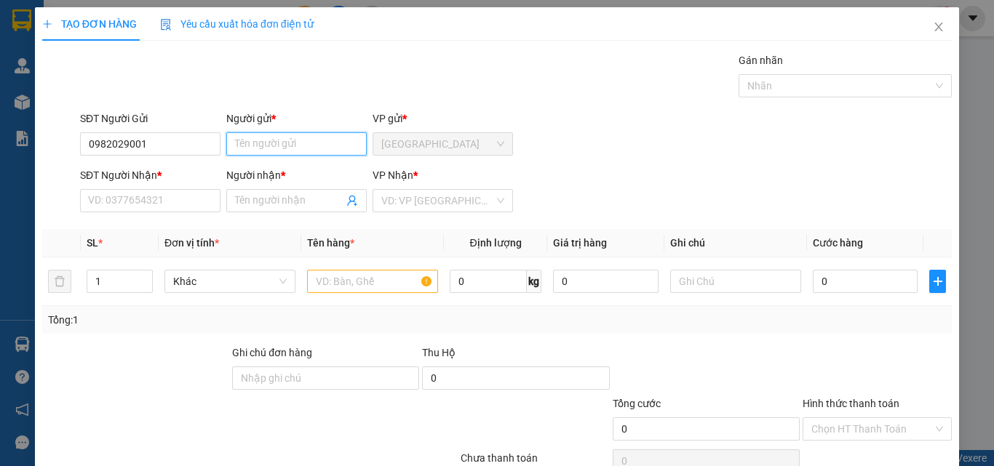
click at [298, 143] on input "Người gửi *" at bounding box center [296, 143] width 140 height 23
type input "CHÚ UẨN"
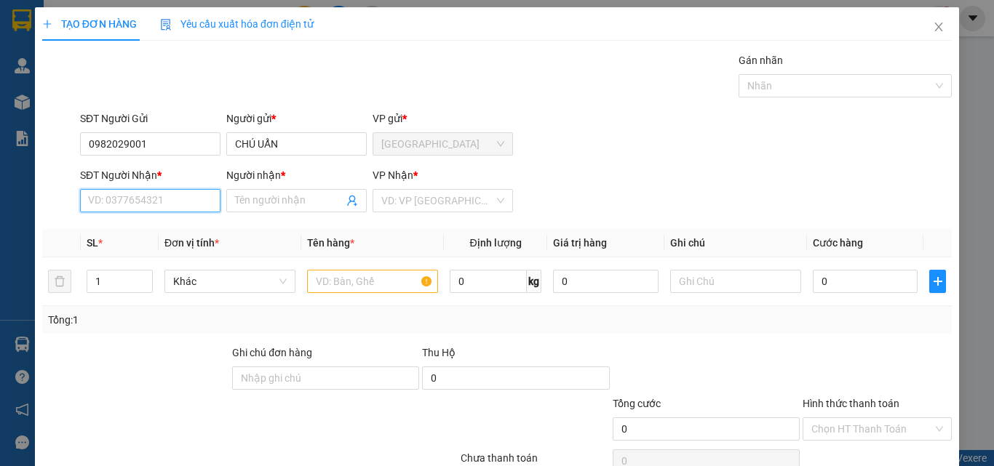
click at [155, 212] on input "SĐT Người Nhận *" at bounding box center [150, 200] width 140 height 23
type input "0366517568"
click at [302, 199] on input "Người nhận *" at bounding box center [289, 201] width 108 height 16
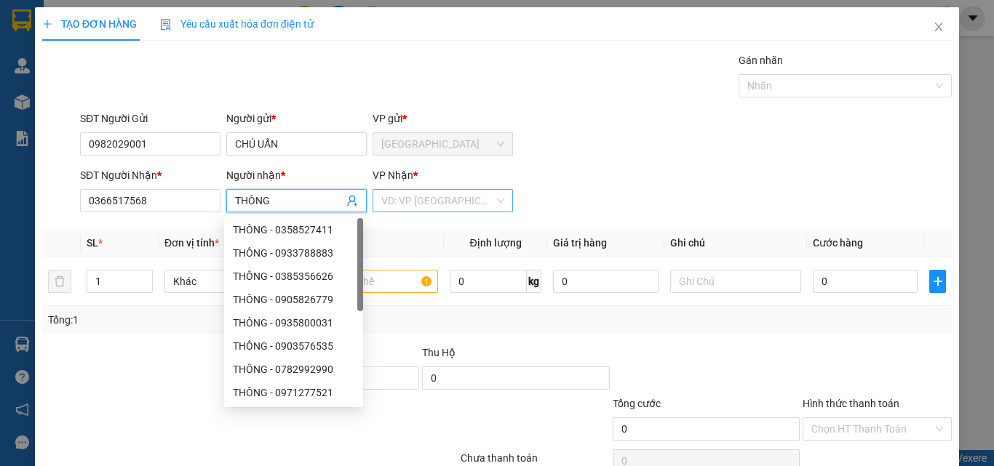
type input "THÔNG"
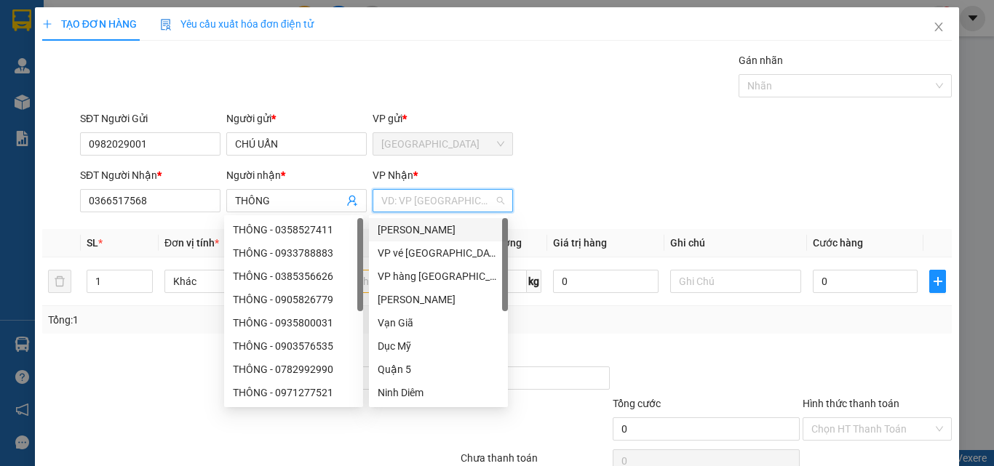
click at [437, 199] on input "search" at bounding box center [437, 201] width 113 height 22
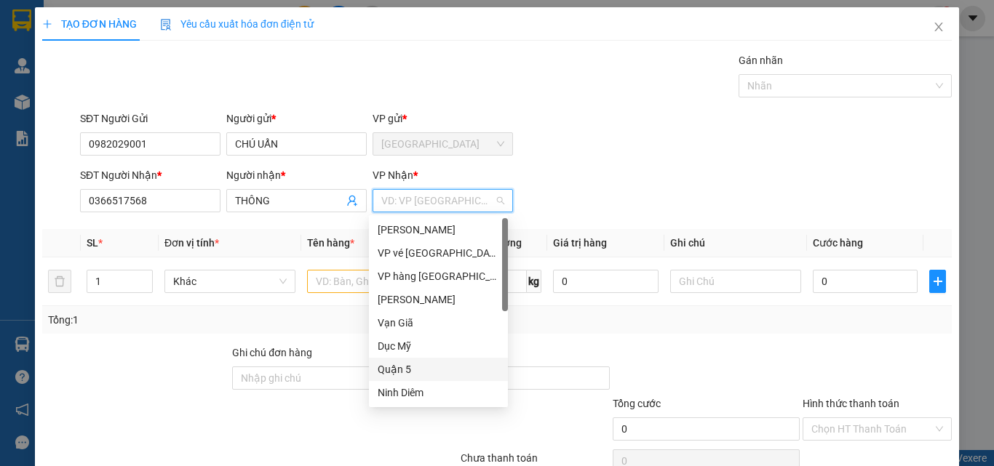
click at [408, 365] on div "Quận 5" at bounding box center [439, 370] width 122 height 16
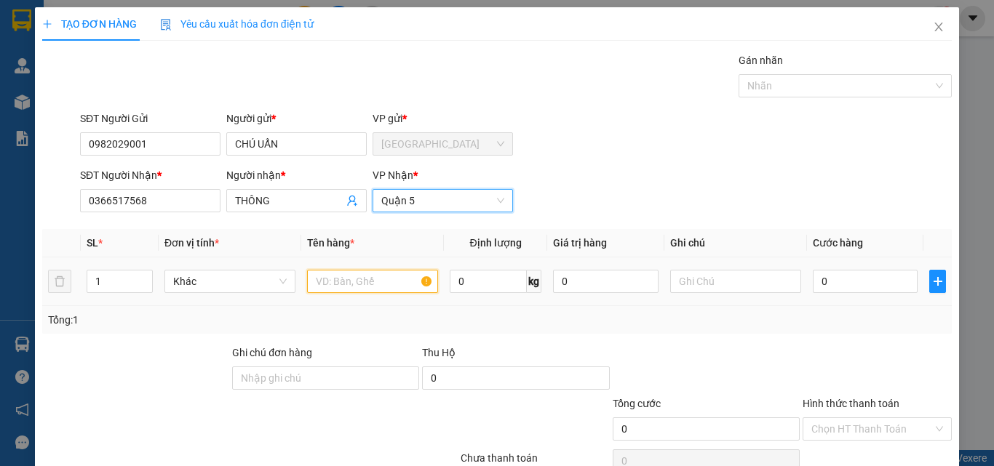
click at [326, 287] on input "text" at bounding box center [372, 281] width 131 height 23
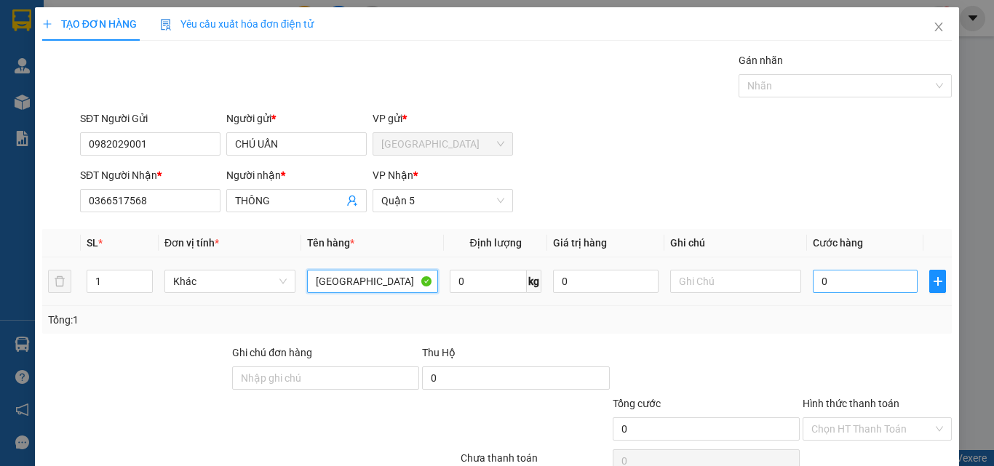
type input "[GEOGRAPHIC_DATA]"
click at [838, 283] on input "0" at bounding box center [865, 281] width 105 height 23
type input "4"
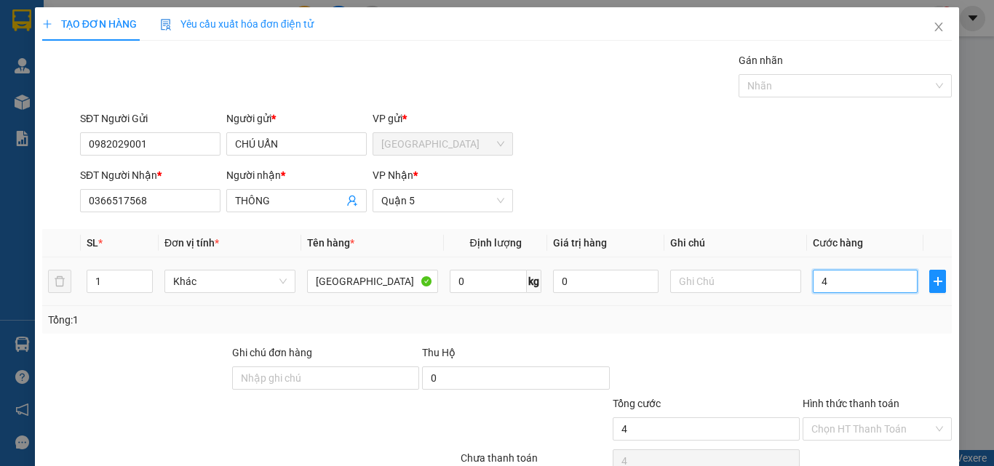
type input "40"
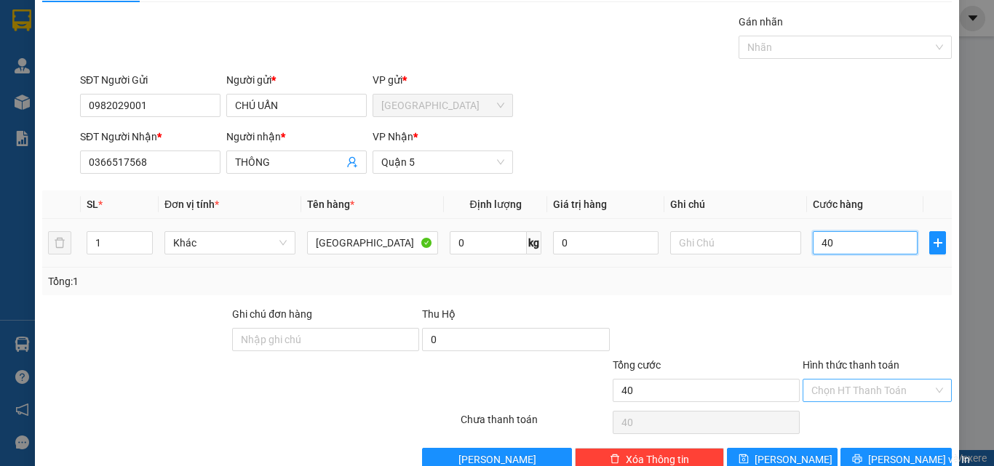
scroll to position [72, 0]
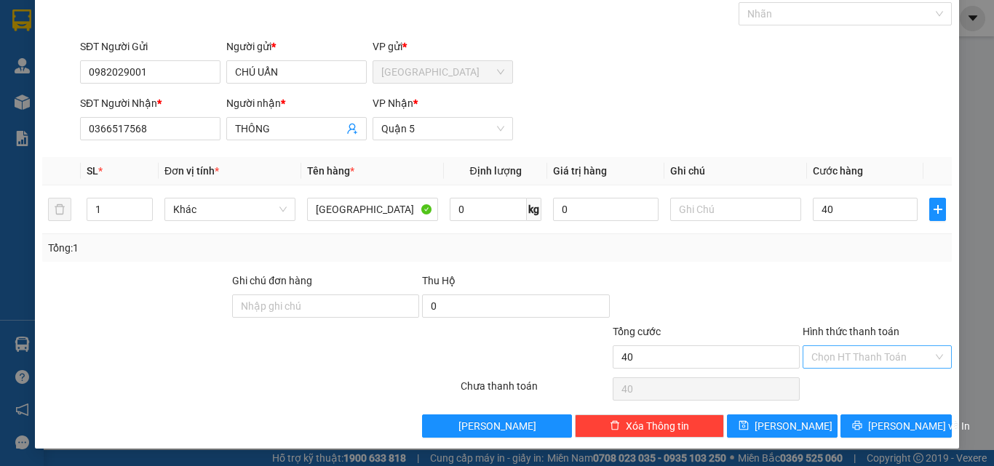
type input "40.000"
click at [843, 358] on input "Hình thức thanh toán" at bounding box center [872, 357] width 122 height 22
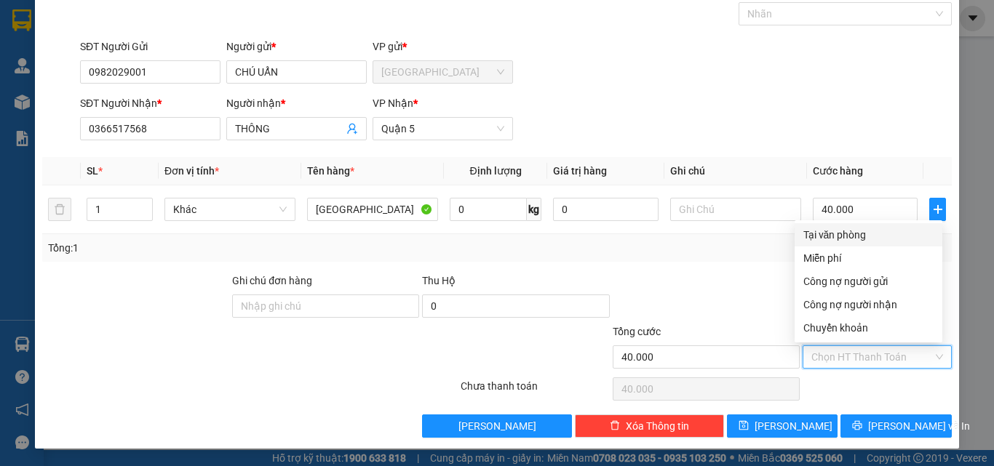
drag, startPoint x: 858, startPoint y: 230, endPoint x: 862, endPoint y: 249, distance: 19.3
click at [859, 234] on div "Tại văn phòng" at bounding box center [868, 235] width 130 height 16
type input "0"
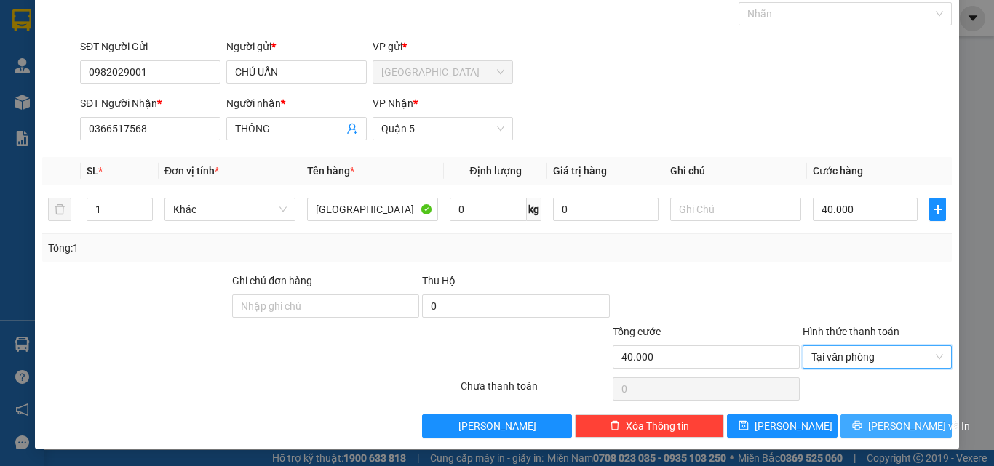
click at [899, 419] on span "[PERSON_NAME] và In" at bounding box center [919, 426] width 102 height 16
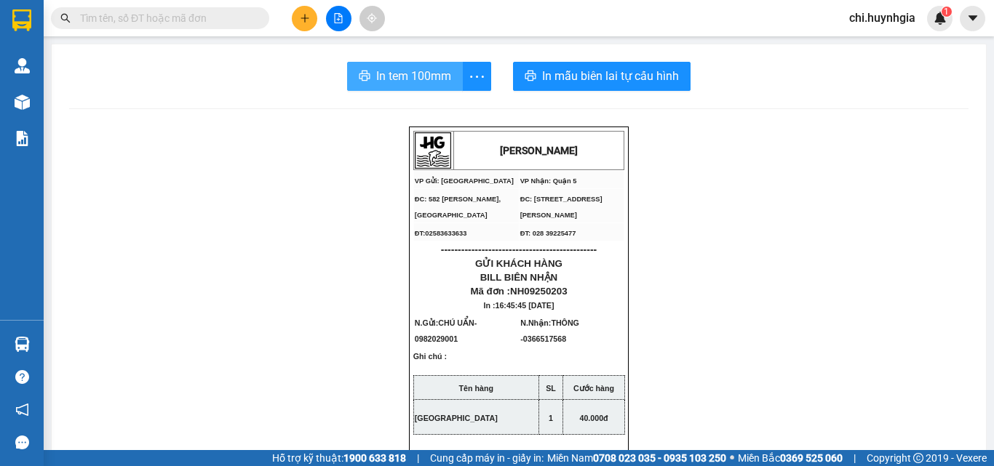
click at [440, 66] on button "In tem 100mm" at bounding box center [405, 76] width 116 height 29
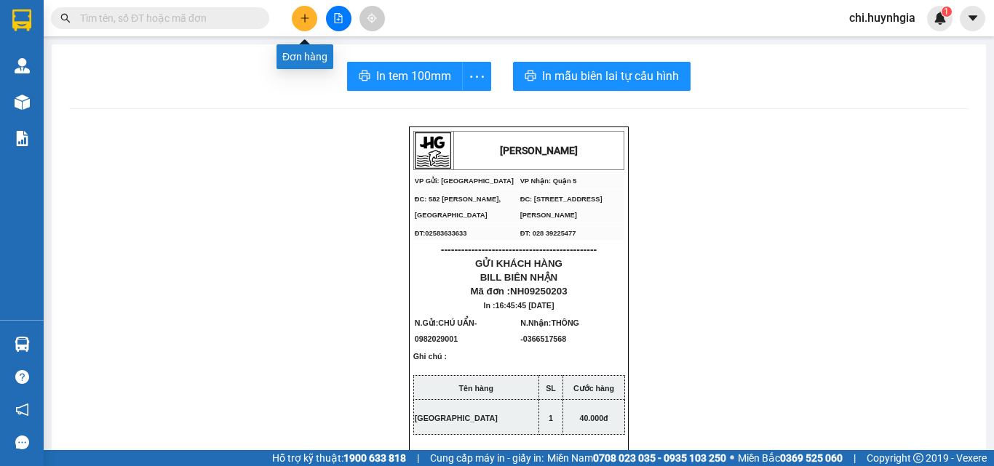
click at [307, 21] on icon "plus" at bounding box center [305, 18] width 10 height 10
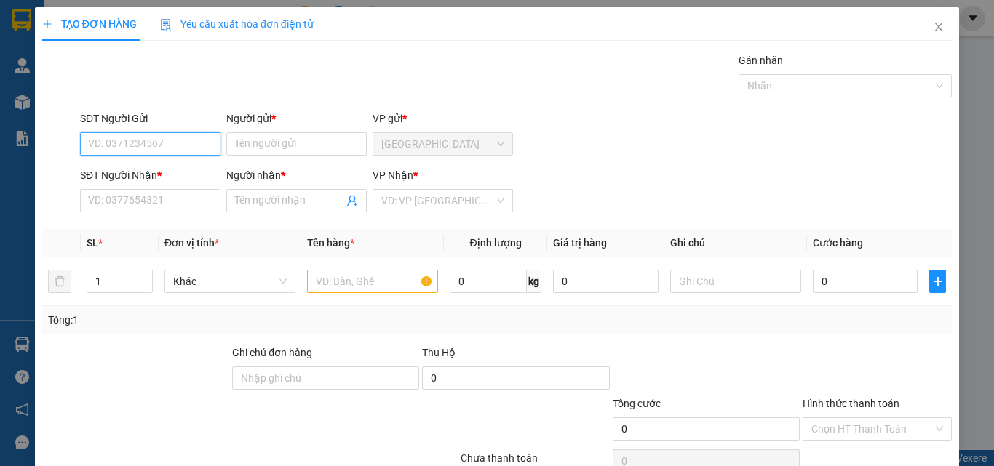
click at [177, 150] on input "SĐT Người Gửi" at bounding box center [150, 143] width 140 height 23
type input "0935905391"
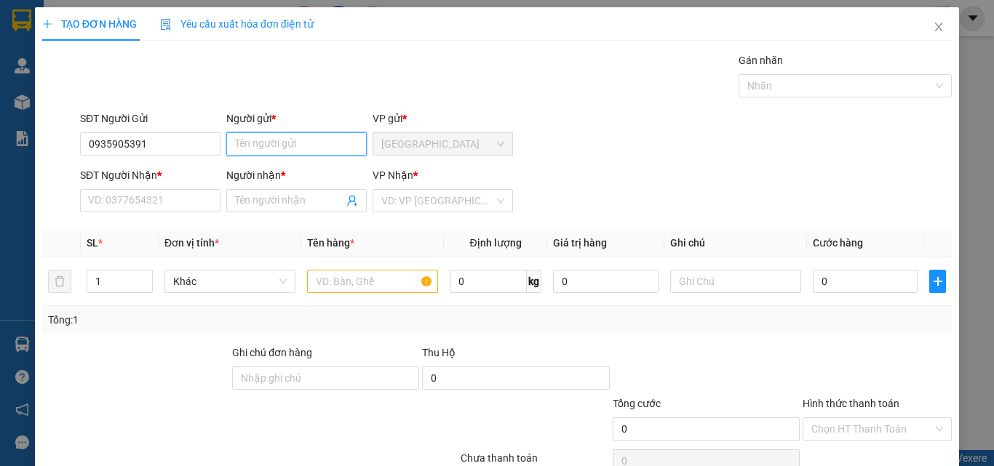
click at [276, 143] on input "Người gửi *" at bounding box center [296, 143] width 140 height 23
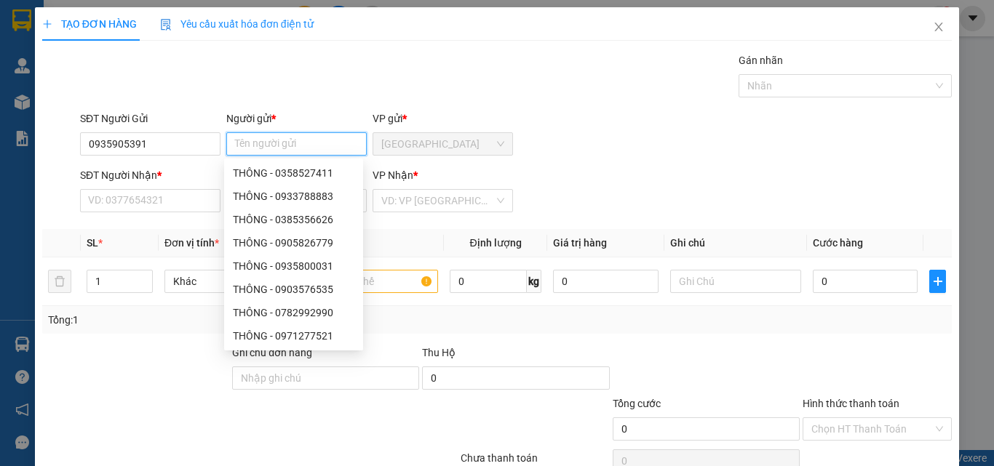
type input "Q"
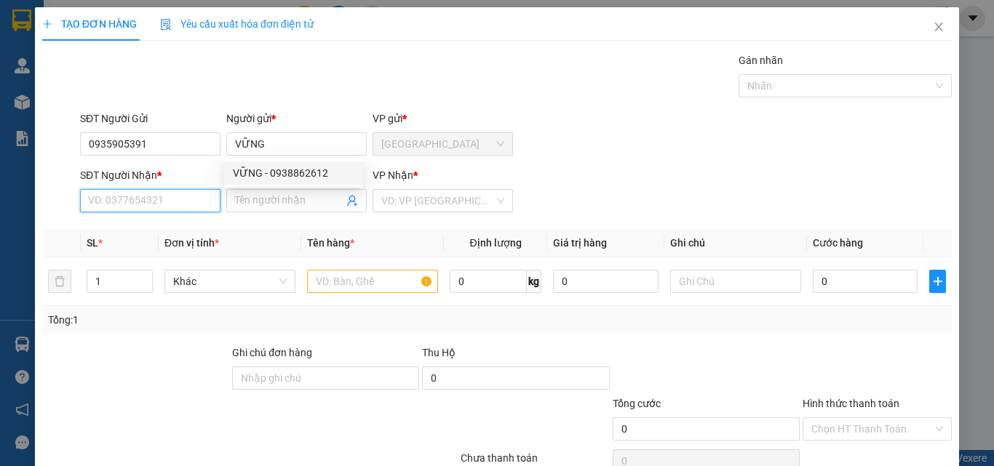
click at [154, 204] on input "SĐT Người Nhận *" at bounding box center [150, 200] width 140 height 23
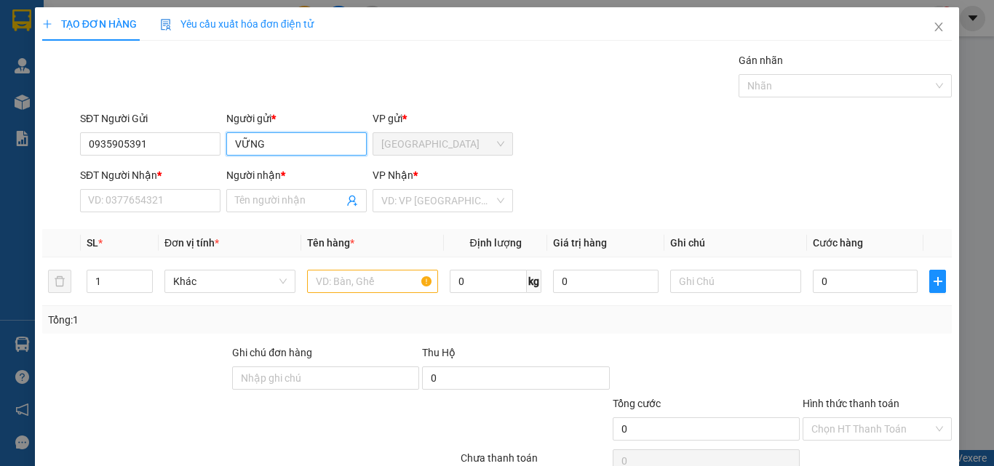
click at [265, 147] on input "VỮNG" at bounding box center [296, 143] width 140 height 23
type input "VỮNG078"
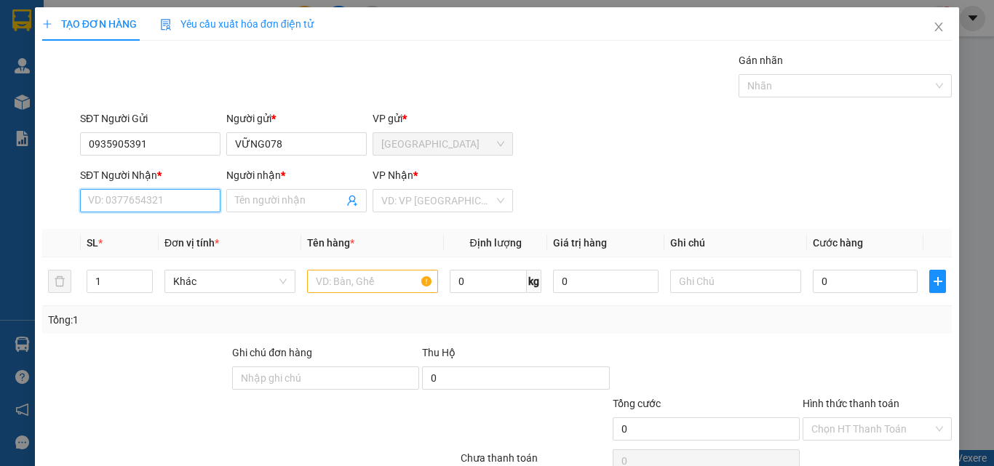
click at [105, 201] on input "SĐT Người Nhận *" at bounding box center [150, 200] width 140 height 23
type input "0782725828"
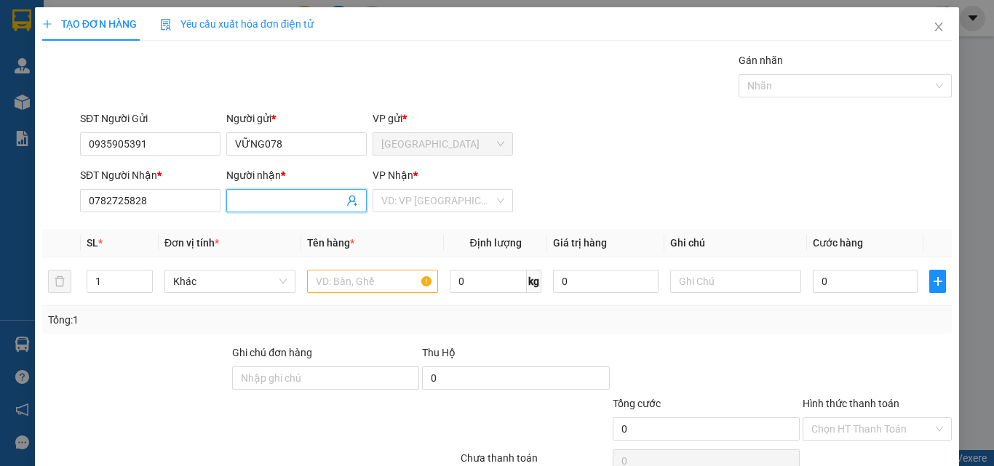
click at [265, 200] on input "Người nhận *" at bounding box center [289, 201] width 108 height 16
type input "A"
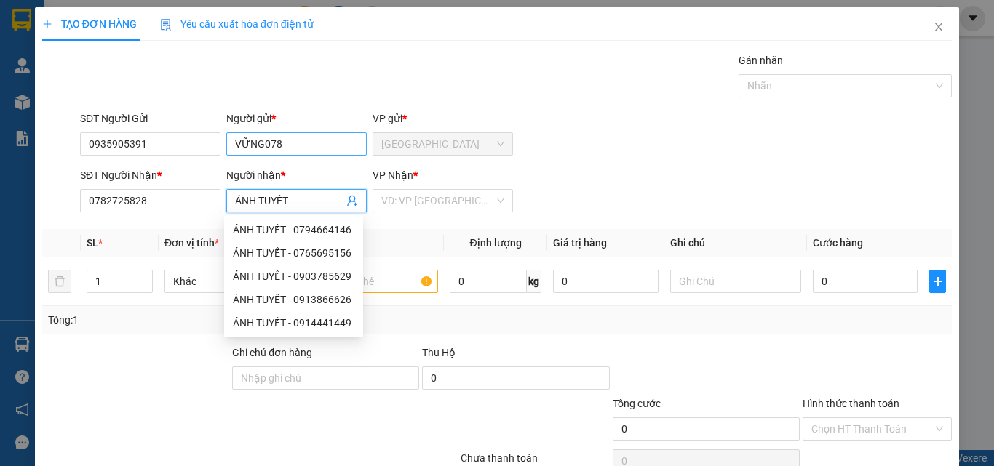
type input "ÁNH TUYẾT"
click at [290, 141] on input "VỮNG078" at bounding box center [296, 143] width 140 height 23
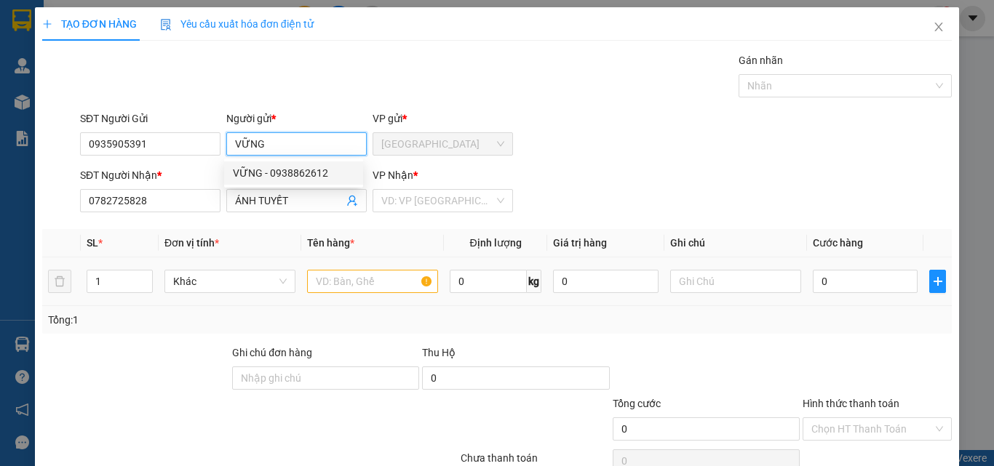
type input "VỮNG"
click at [361, 282] on input "text" at bounding box center [372, 281] width 131 height 23
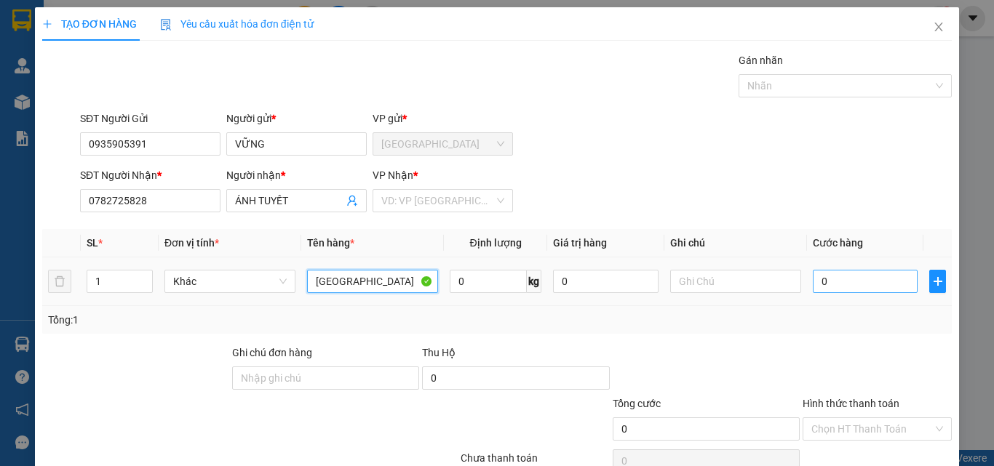
type input "[GEOGRAPHIC_DATA]"
click at [843, 291] on input "0" at bounding box center [865, 281] width 105 height 23
type input "4"
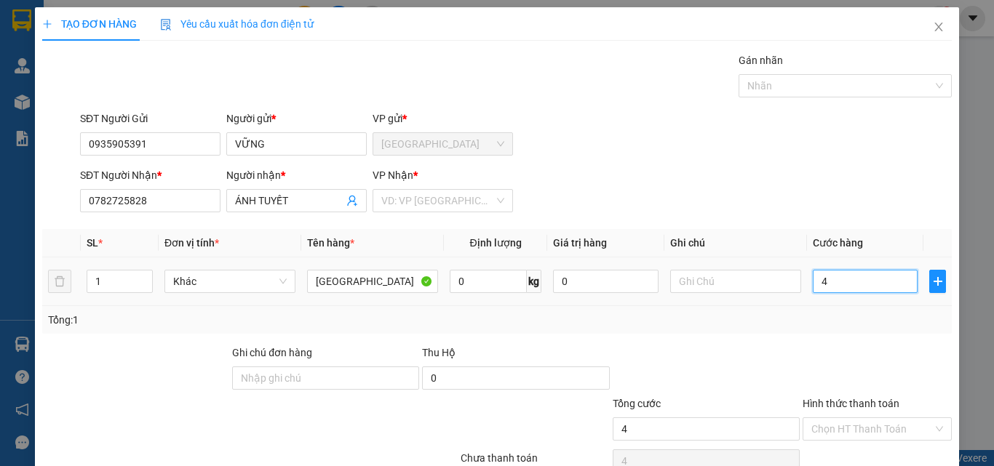
type input "40"
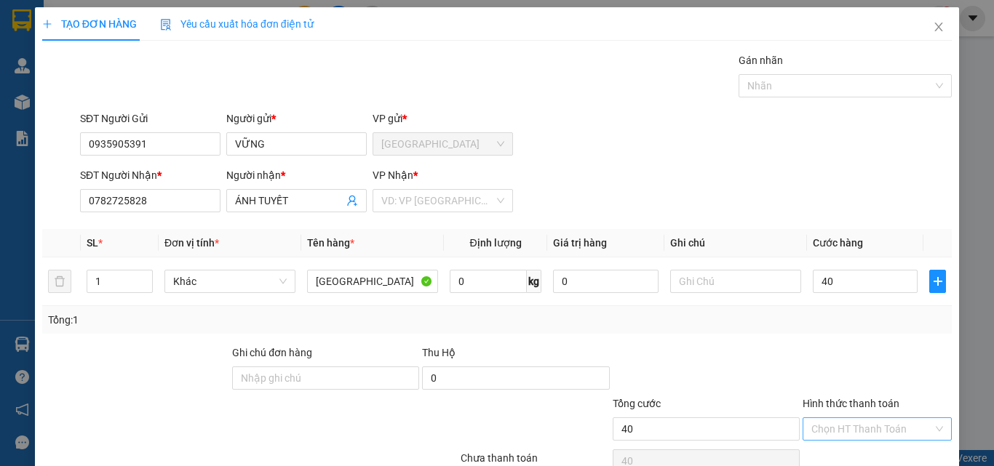
type input "40.000"
click at [894, 428] on input "Hình thức thanh toán" at bounding box center [872, 429] width 122 height 22
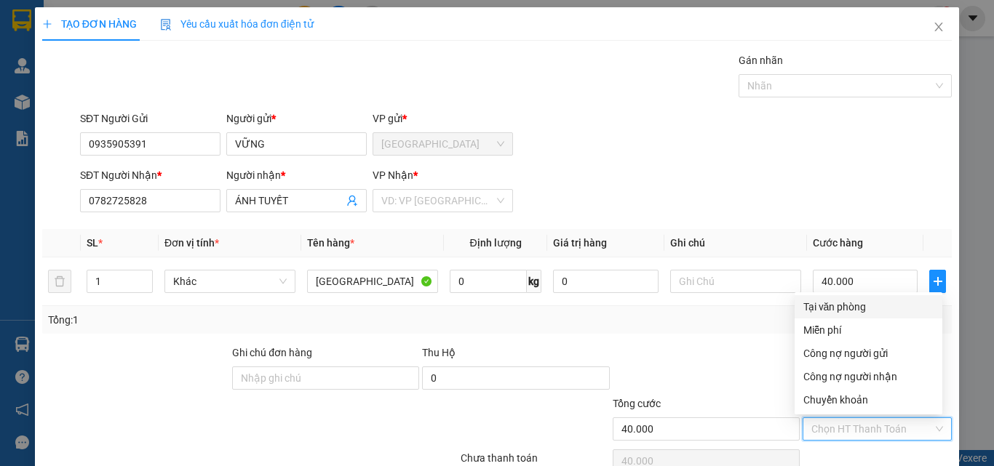
click at [853, 308] on div "Tại văn phòng" at bounding box center [868, 307] width 130 height 16
type input "0"
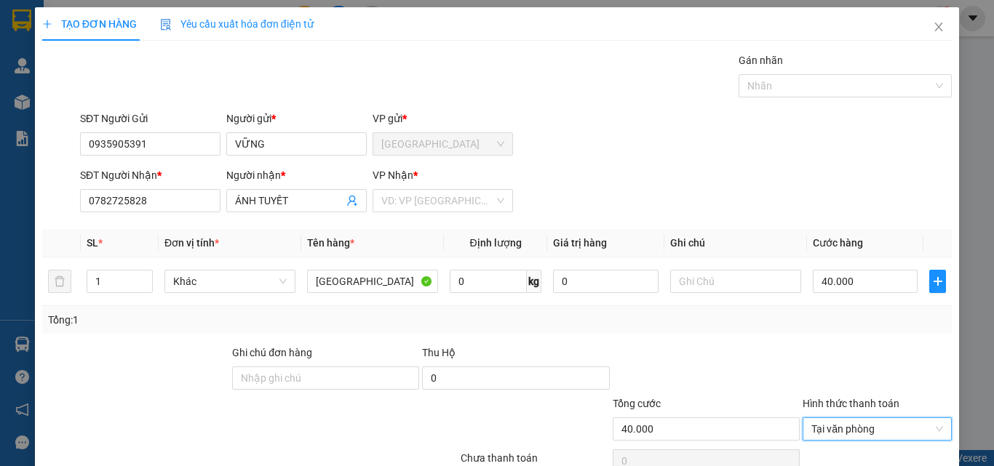
scroll to position [72, 0]
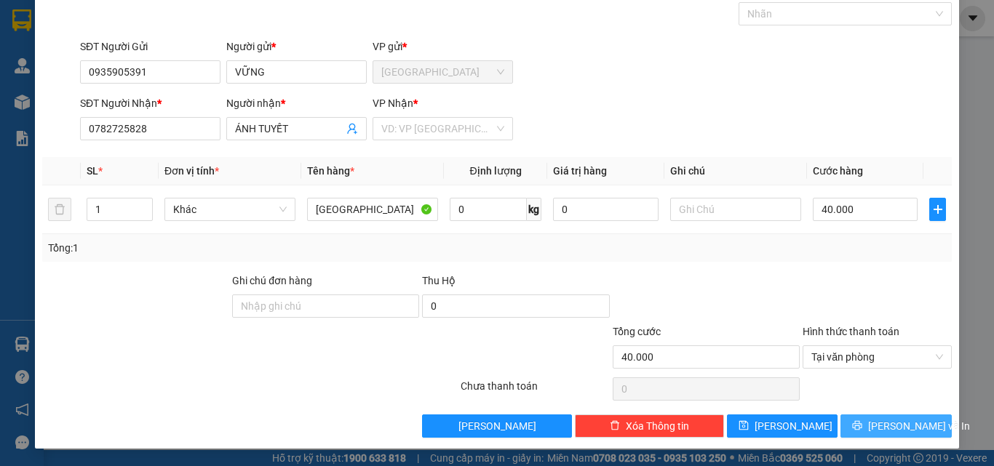
click at [862, 425] on icon "printer" at bounding box center [857, 426] width 10 height 10
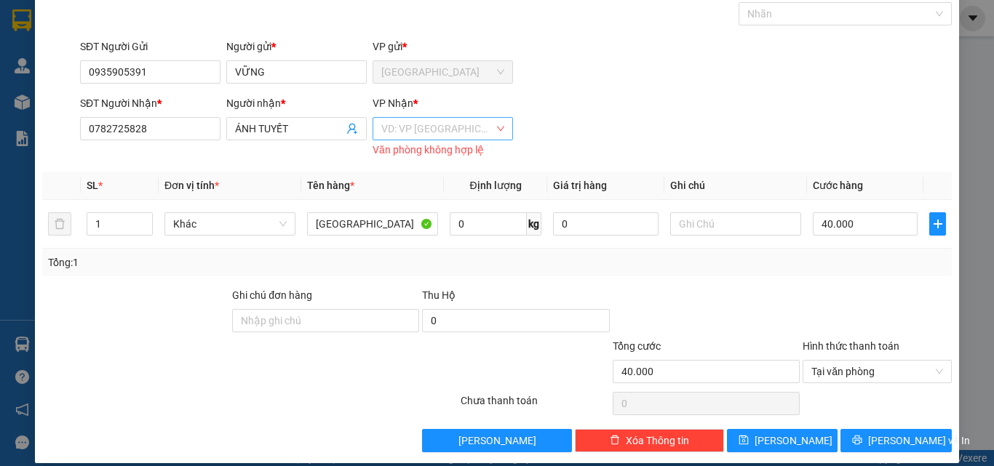
click at [424, 137] on input "search" at bounding box center [437, 129] width 113 height 22
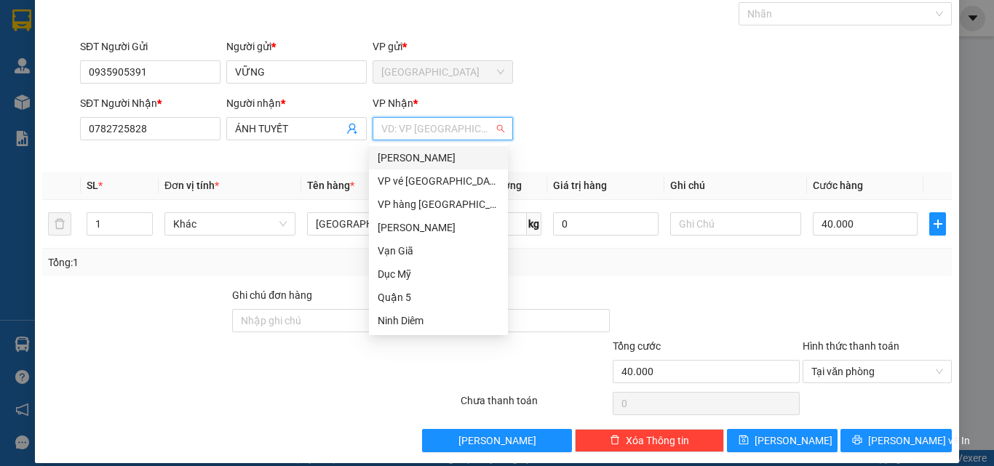
click at [426, 155] on div "[PERSON_NAME]" at bounding box center [439, 158] width 122 height 16
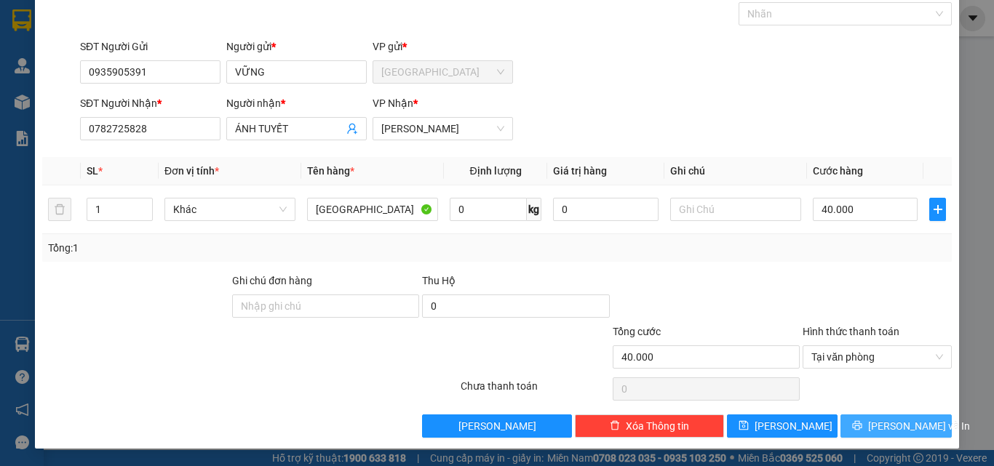
click at [880, 434] on button "[PERSON_NAME] và In" at bounding box center [896, 426] width 111 height 23
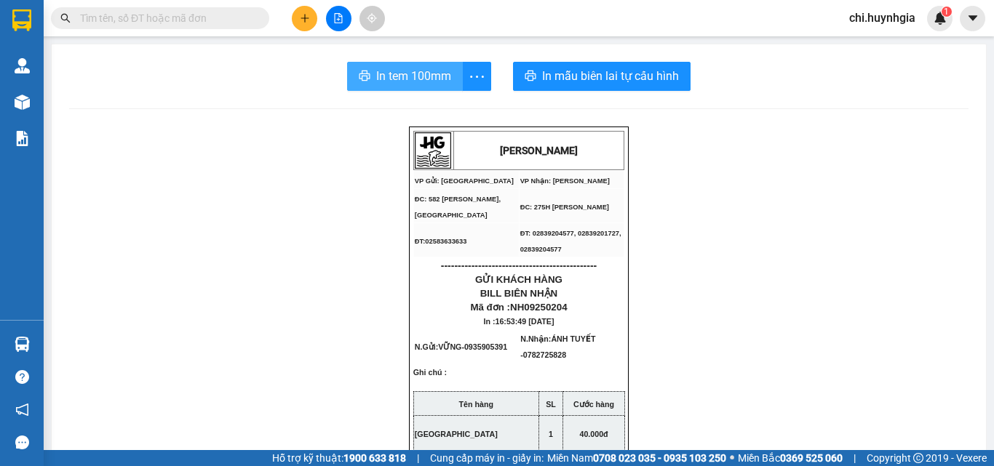
click at [402, 75] on span "In tem 100mm" at bounding box center [413, 76] width 75 height 18
click at [405, 72] on span "In tem 100mm" at bounding box center [413, 76] width 75 height 18
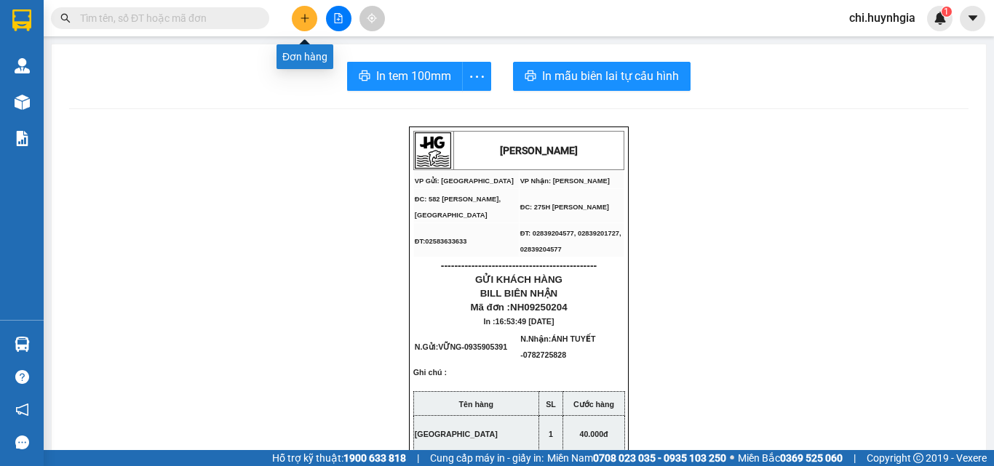
click at [303, 18] on icon "plus" at bounding box center [305, 17] width 8 height 1
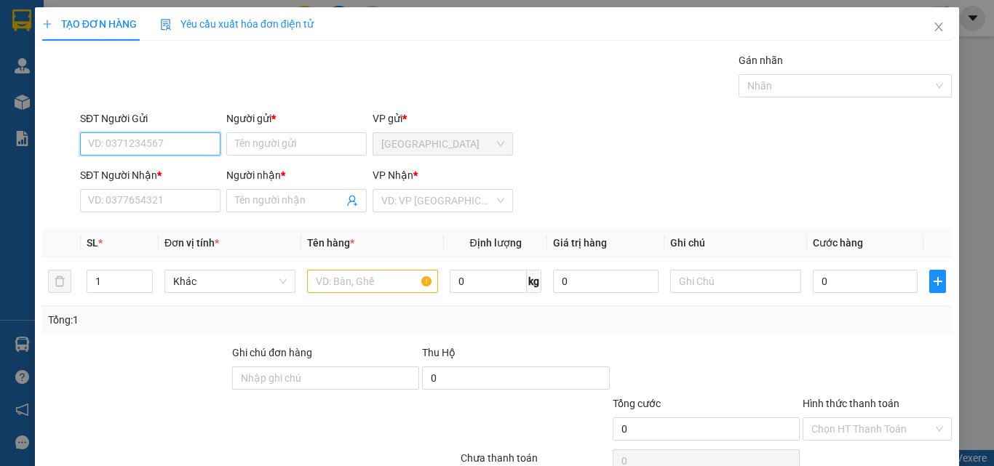
click at [193, 147] on input "SĐT Người Gửi" at bounding box center [150, 143] width 140 height 23
click at [169, 174] on div "0775750117 - mai" at bounding box center [149, 173] width 122 height 16
type input "0775750117"
type input "mai"
type input "0907655752"
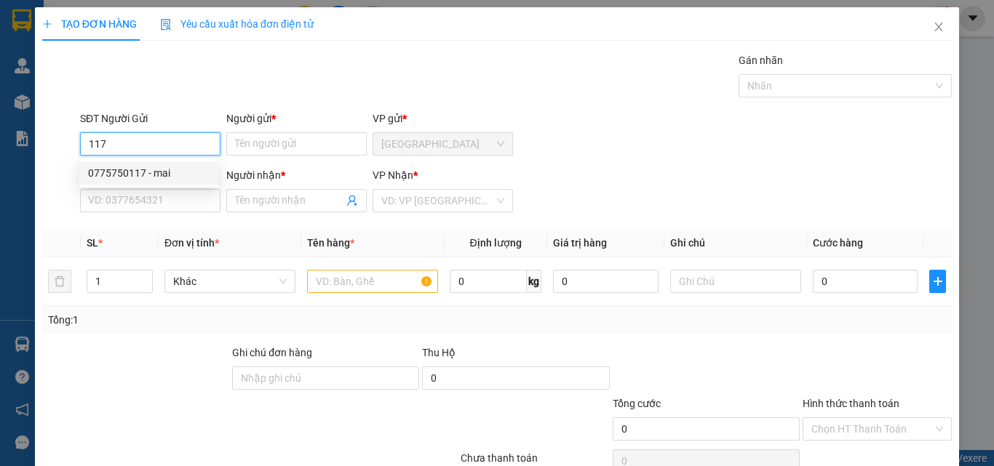
type input "dương"
type input "0775750117"
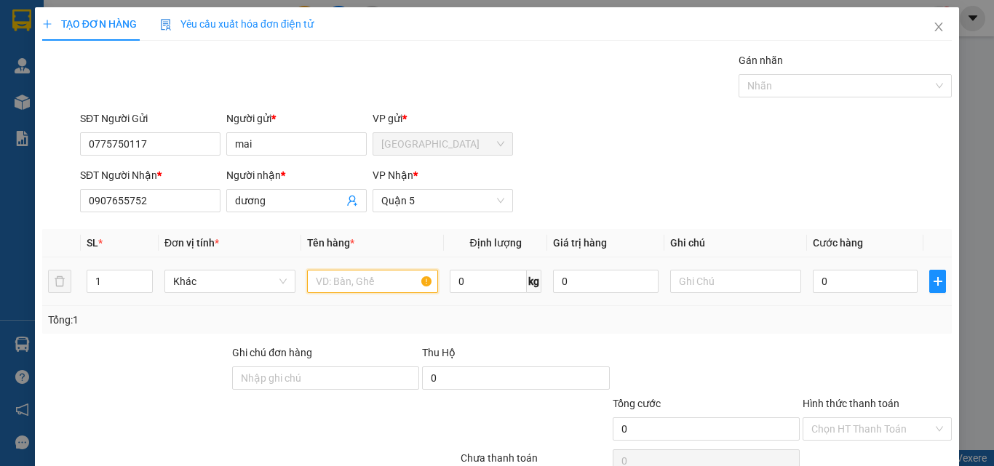
click at [346, 289] on input "text" at bounding box center [372, 281] width 131 height 23
type input "T"
click at [839, 284] on input "0" at bounding box center [865, 281] width 105 height 23
type input "4"
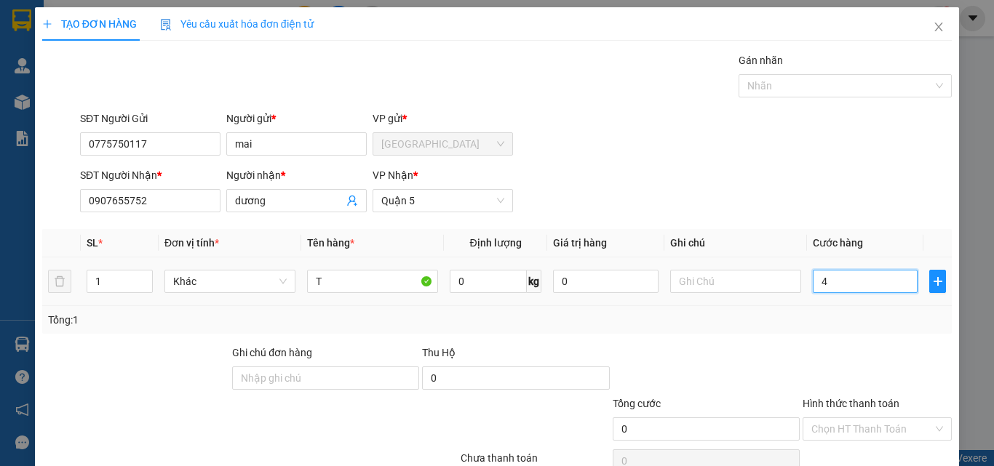
type input "4"
type input "40"
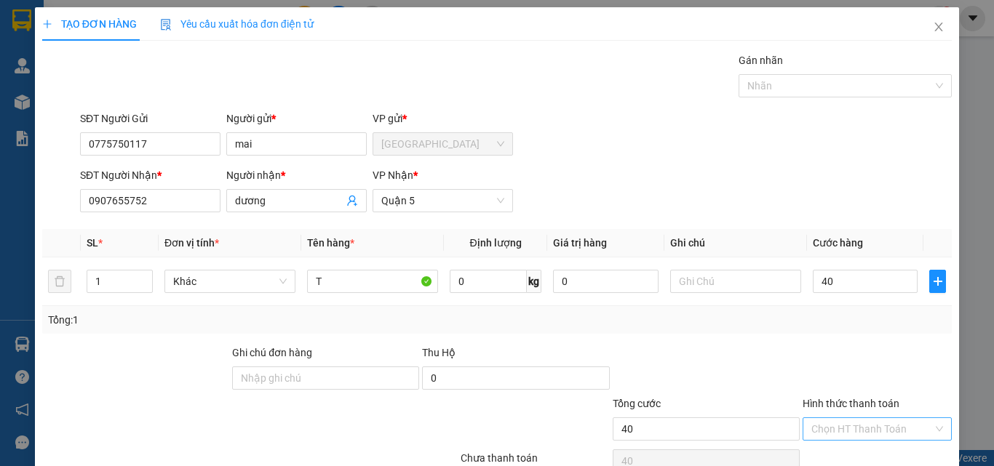
type input "40.000"
click at [844, 426] on input "Hình thức thanh toán" at bounding box center [872, 429] width 122 height 22
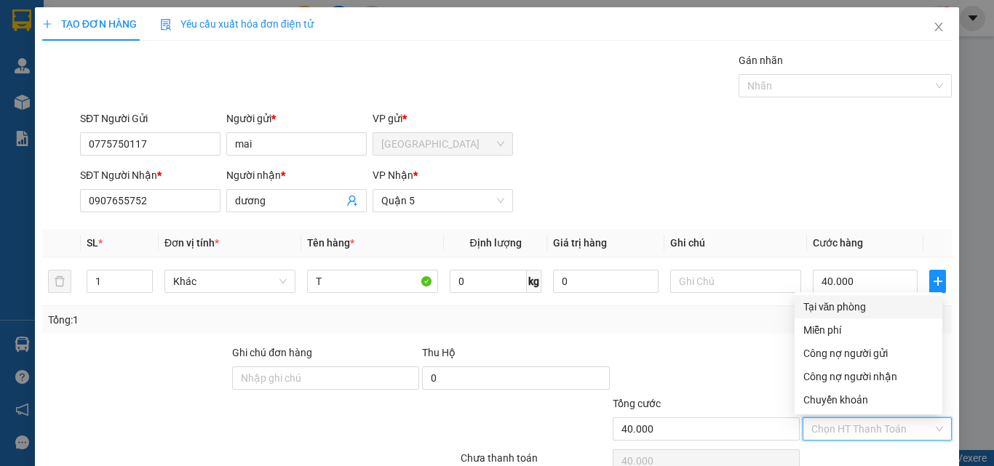
click at [849, 301] on div "Tại văn phòng" at bounding box center [868, 307] width 130 height 16
type input "0"
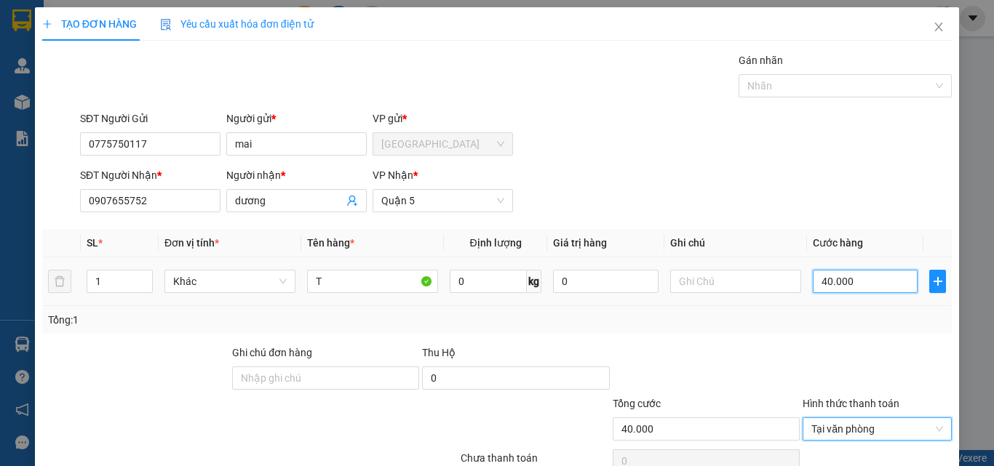
click at [862, 282] on input "40.000" at bounding box center [865, 281] width 105 height 23
type input "0"
type input "08"
type input "8"
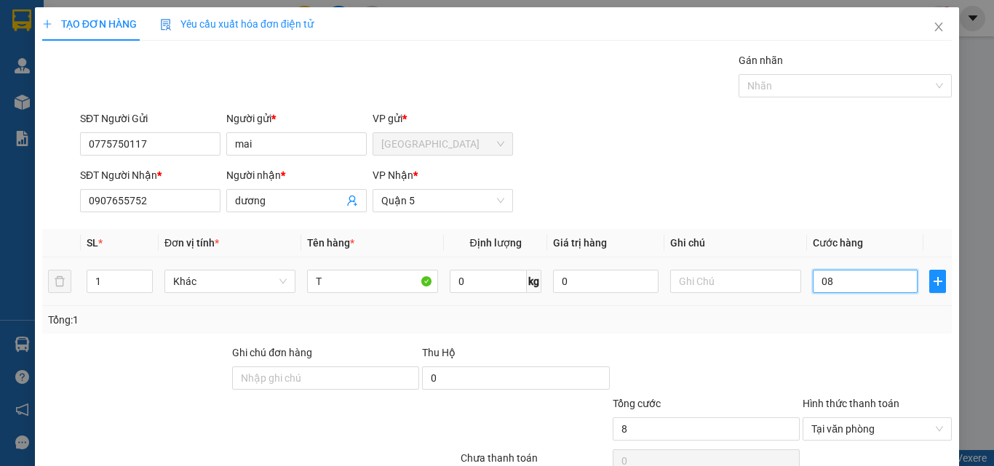
type input "0"
click at [813, 284] on input "0" at bounding box center [865, 281] width 105 height 23
type input "80"
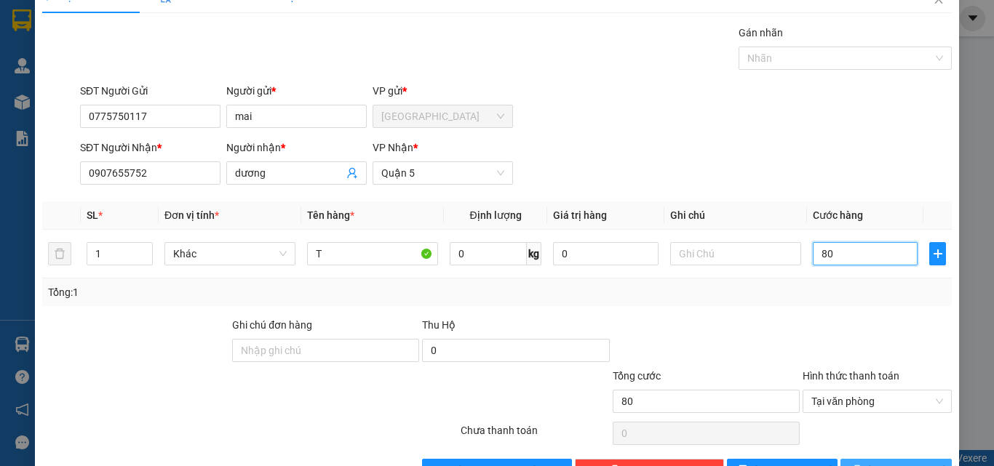
scroll to position [72, 0]
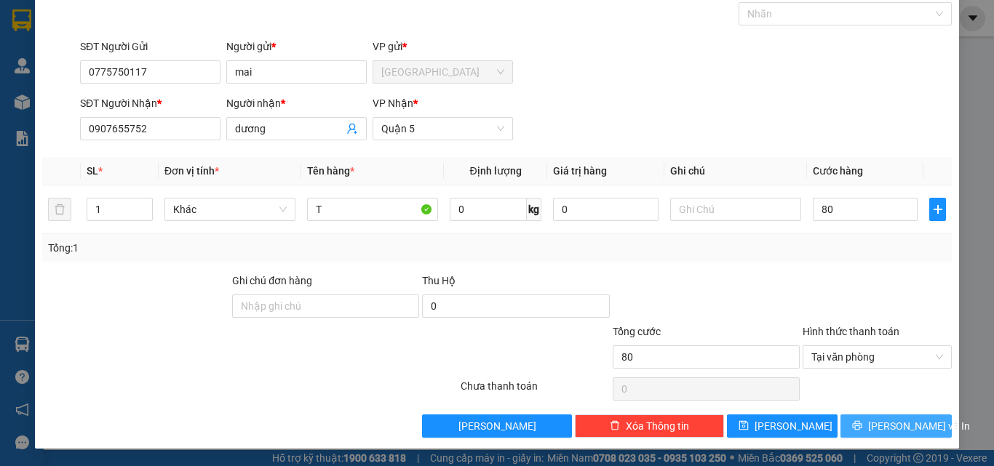
type input "80.000"
click at [873, 426] on button "[PERSON_NAME] và In" at bounding box center [896, 426] width 111 height 23
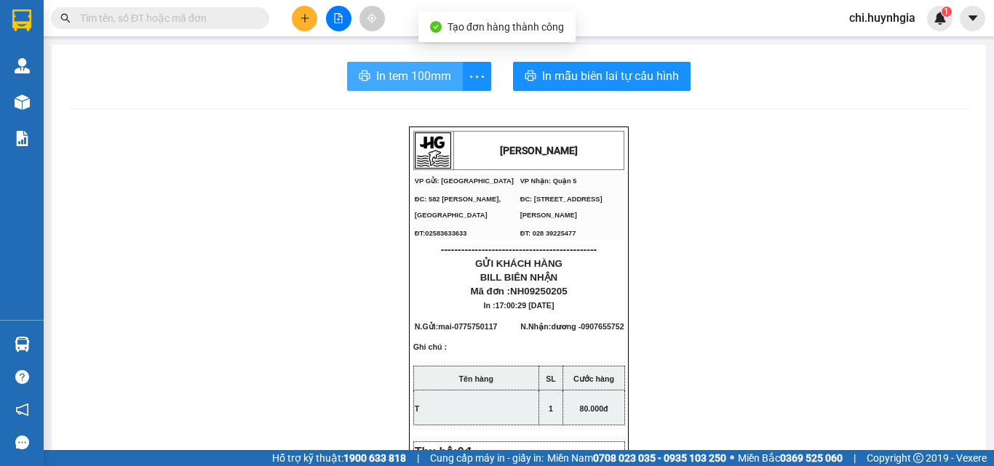
click at [410, 76] on span "In tem 100mm" at bounding box center [413, 76] width 75 height 18
click at [391, 77] on span "In tem 100mm" at bounding box center [413, 76] width 75 height 18
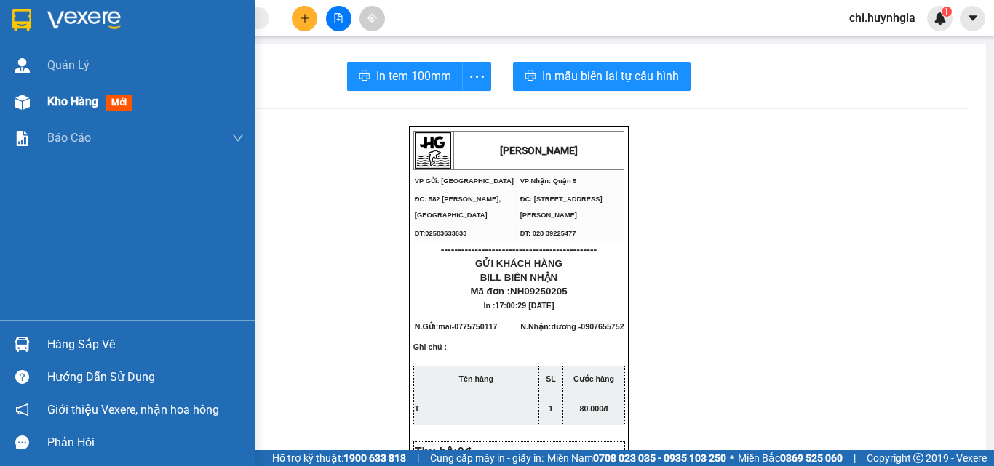
click at [66, 98] on span "Kho hàng" at bounding box center [72, 102] width 51 height 14
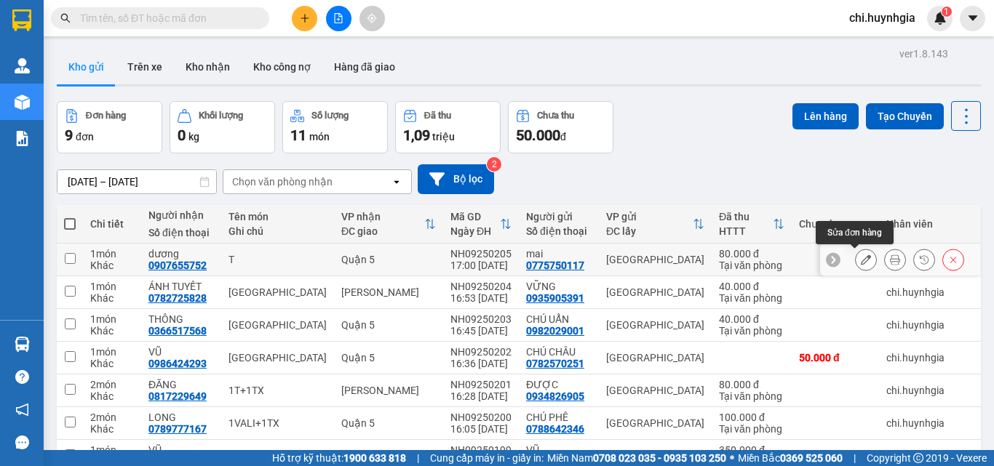
click at [861, 258] on icon at bounding box center [866, 260] width 10 height 10
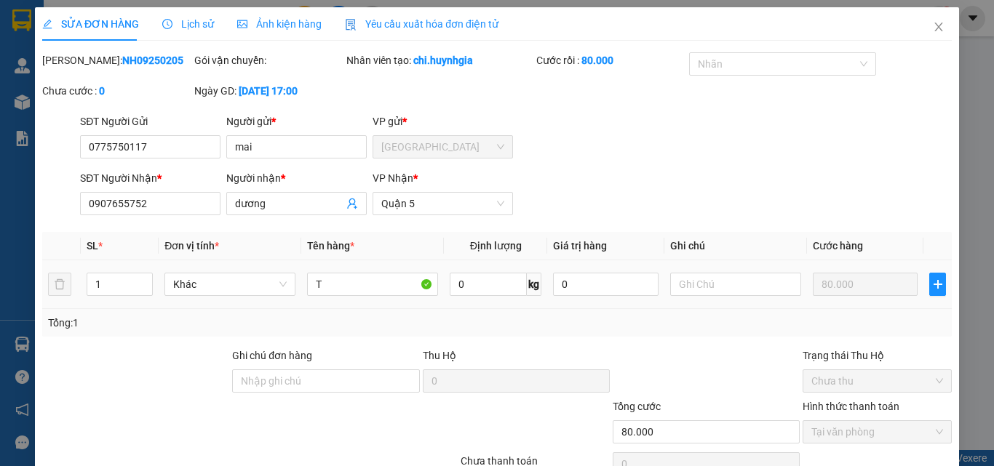
type input "0775750117"
type input "mai"
type input "0907655752"
type input "dương"
type input "80.000"
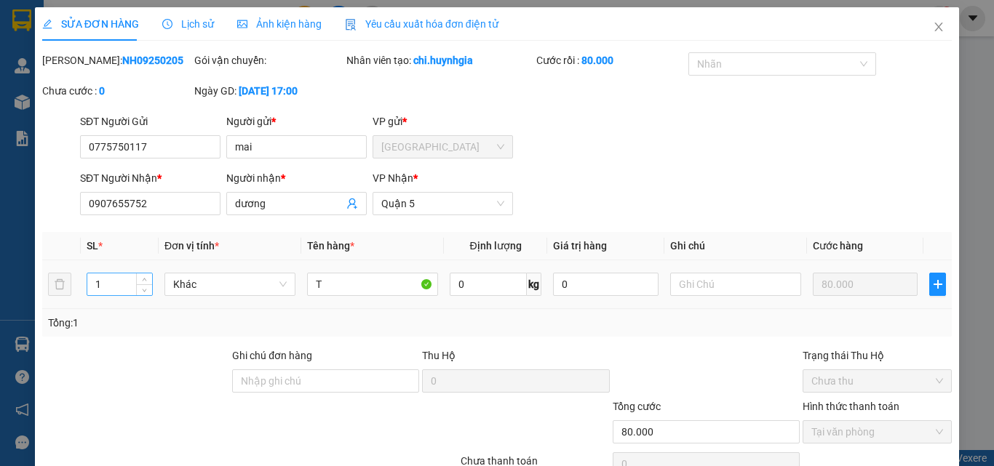
click at [119, 283] on input "1" at bounding box center [119, 285] width 65 height 22
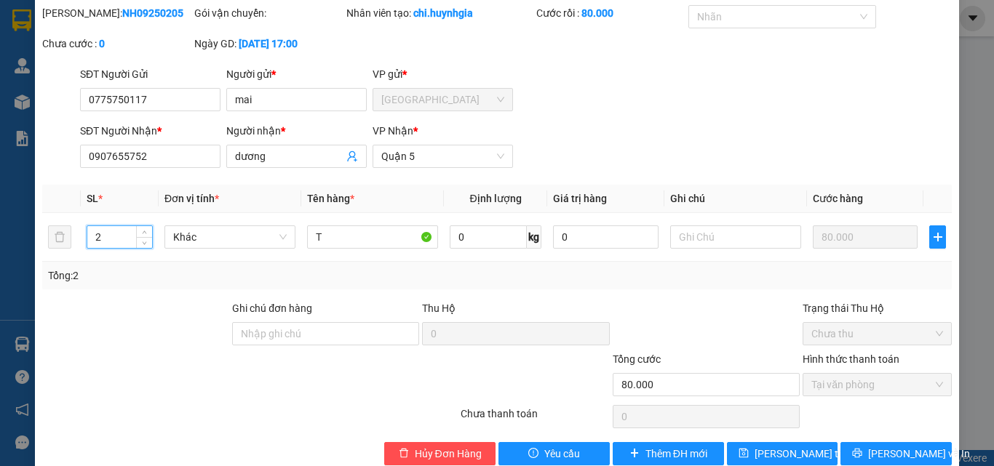
scroll to position [73, 0]
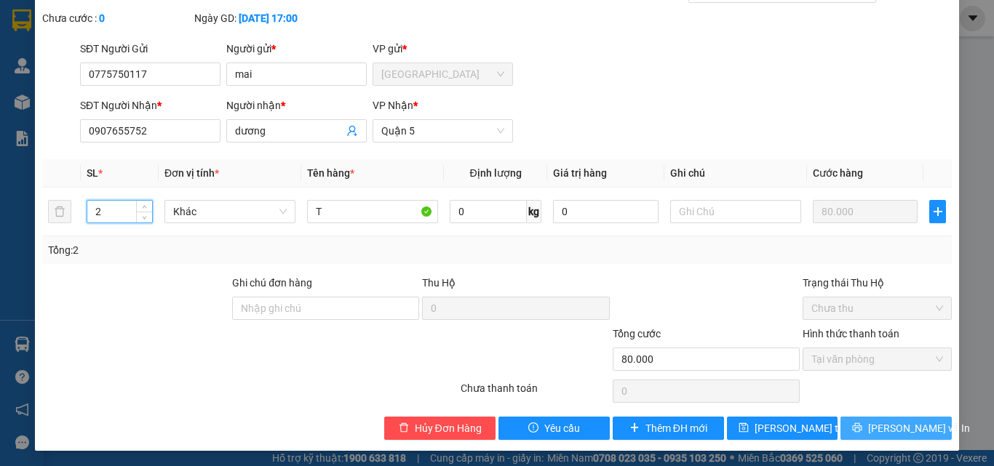
type input "2"
drag, startPoint x: 881, startPoint y: 428, endPoint x: 610, endPoint y: 372, distance: 277.2
click at [881, 428] on span "[PERSON_NAME] và In" at bounding box center [919, 429] width 102 height 16
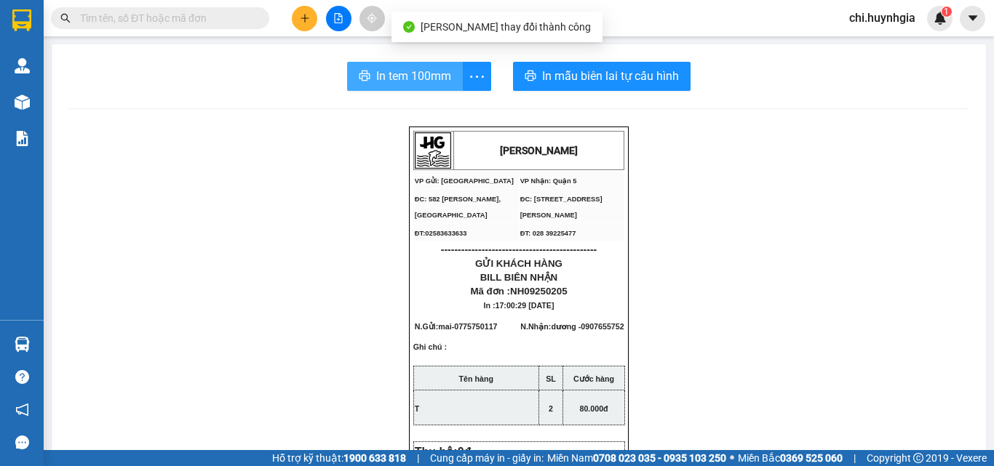
click at [401, 87] on button "In tem 100mm" at bounding box center [405, 76] width 116 height 29
click at [420, 83] on span "In tem 100mm" at bounding box center [413, 76] width 75 height 18
click at [386, 84] on span "In tem 100mm" at bounding box center [413, 76] width 75 height 18
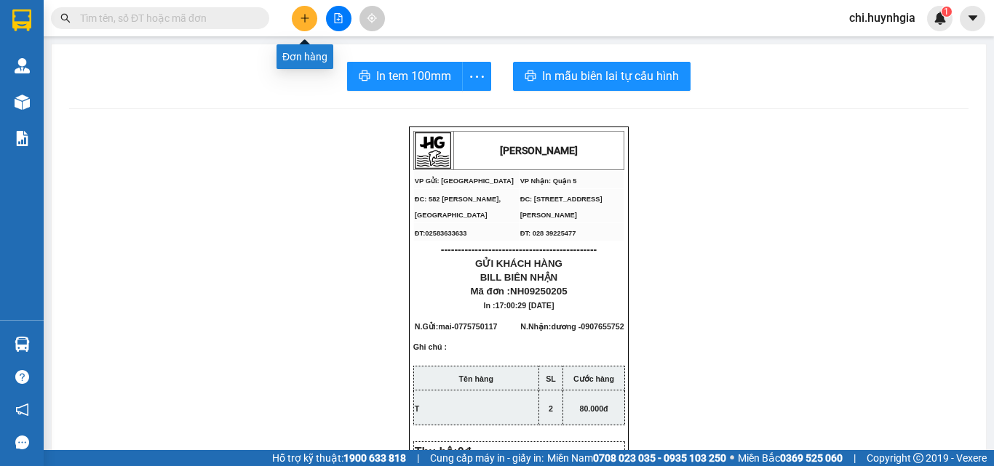
click at [301, 14] on icon "plus" at bounding box center [305, 18] width 10 height 10
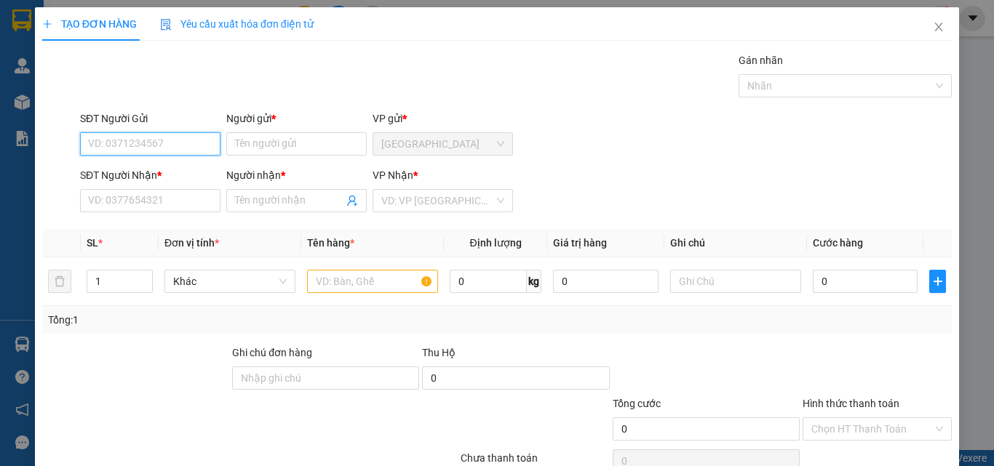
click at [196, 139] on input "SĐT Người Gửi" at bounding box center [150, 143] width 140 height 23
drag, startPoint x: 175, startPoint y: 178, endPoint x: 175, endPoint y: 191, distance: 13.1
click at [175, 178] on div "0867767879 - Trâm" at bounding box center [149, 173] width 122 height 16
type input "0867767879"
type input "Trâm"
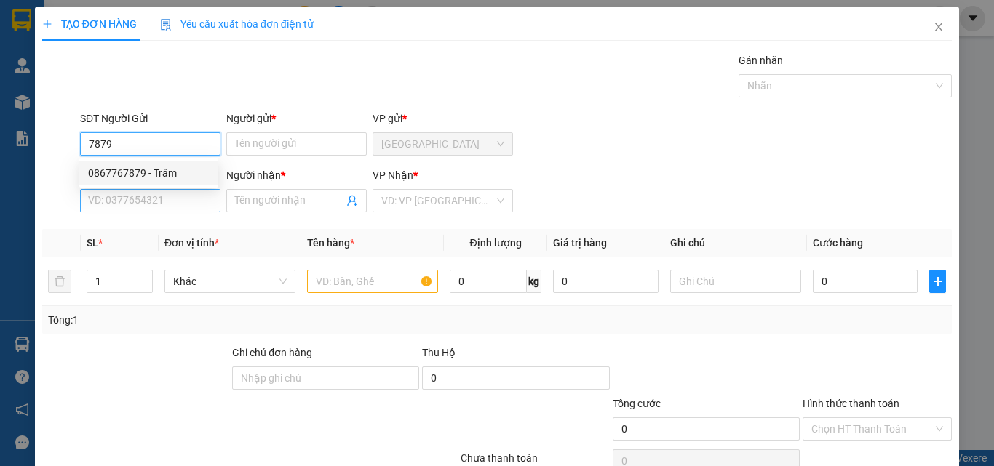
type input "0708514951"
type input "Việt"
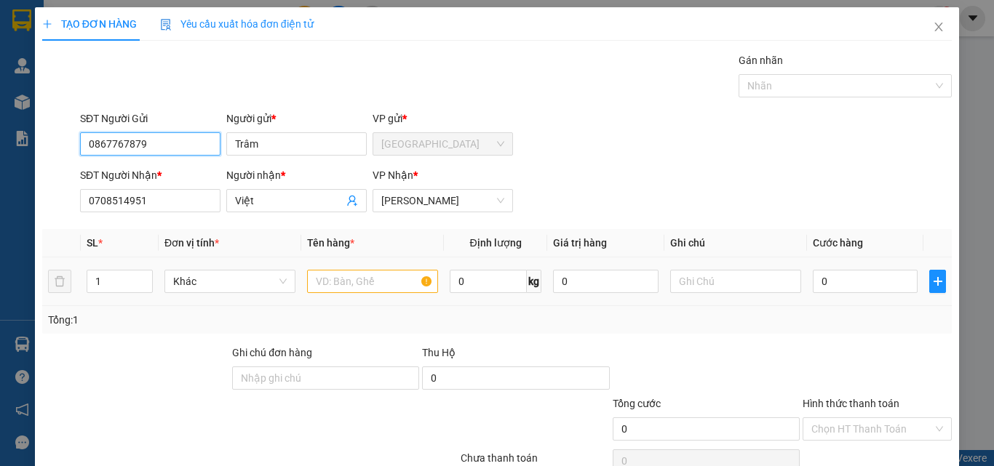
type input "0867767879"
click at [363, 285] on input "text" at bounding box center [372, 281] width 131 height 23
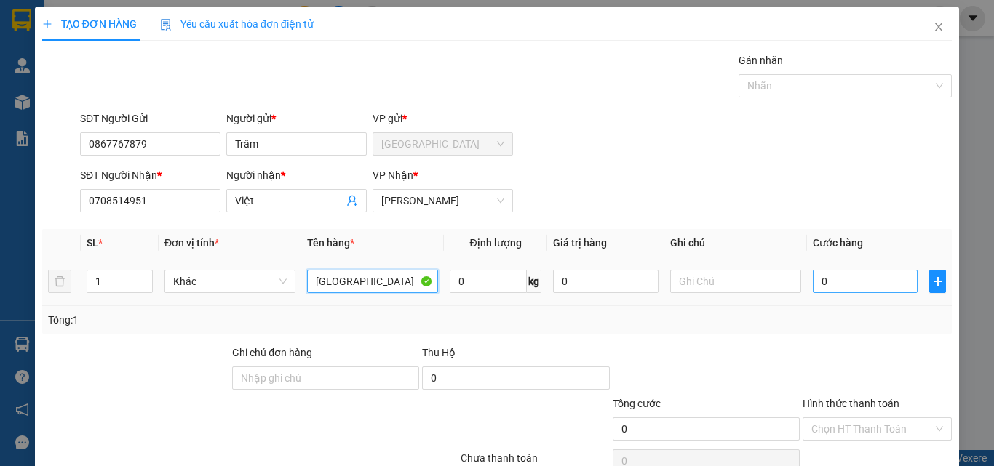
type input "[GEOGRAPHIC_DATA]"
drag, startPoint x: 867, startPoint y: 277, endPoint x: 870, endPoint y: 290, distance: 13.4
click at [867, 278] on input "0" at bounding box center [865, 281] width 105 height 23
type input "3"
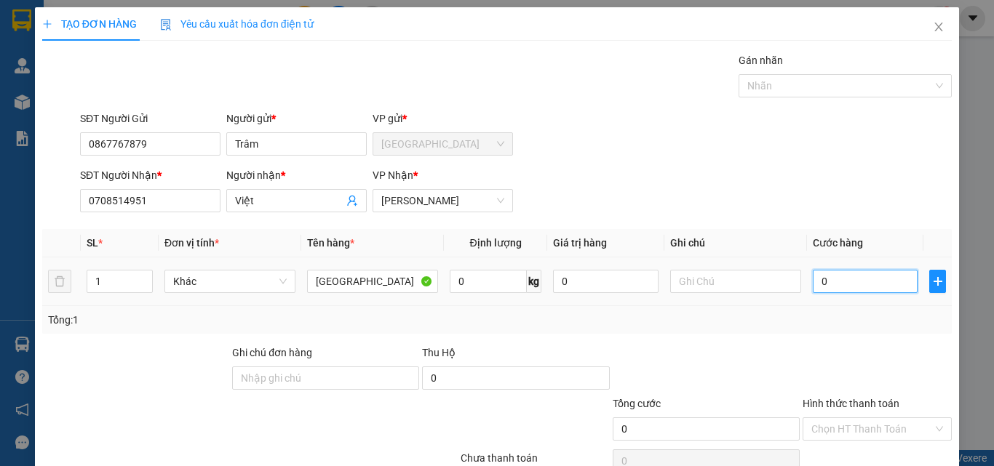
type input "3"
type input "30"
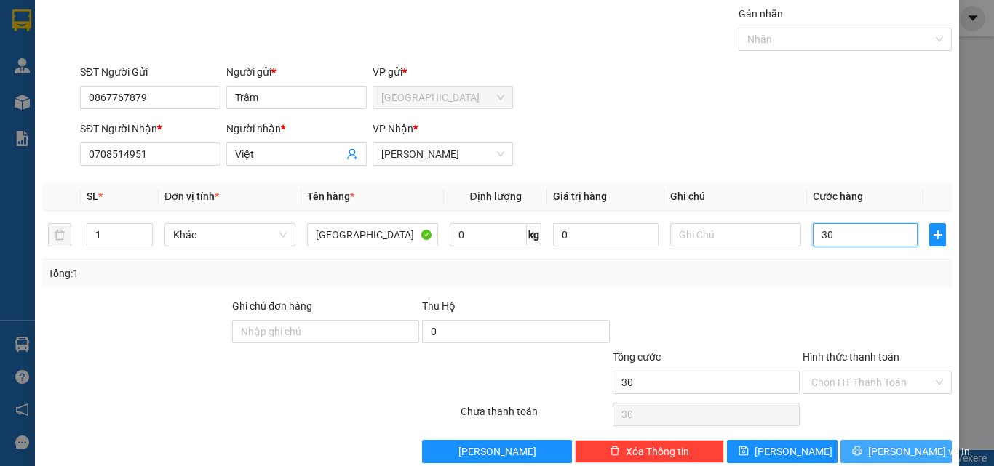
scroll to position [72, 0]
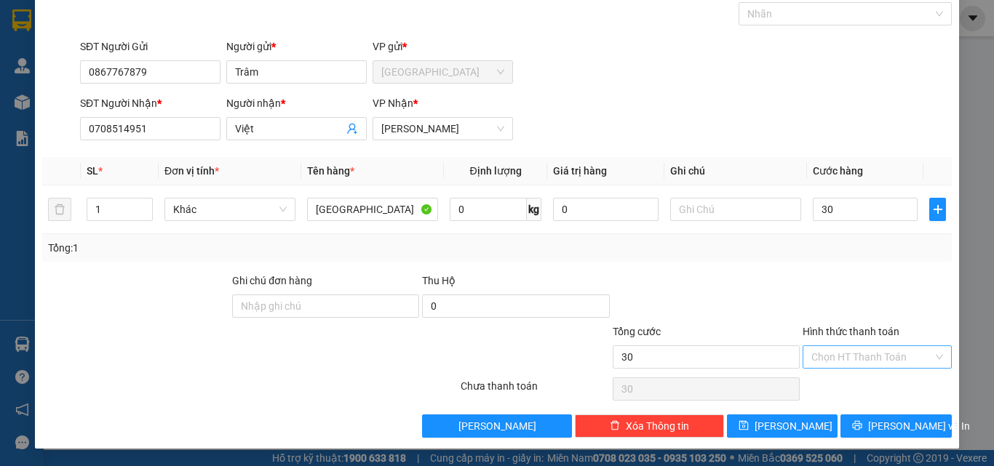
type input "30.000"
click at [849, 359] on input "Hình thức thanh toán" at bounding box center [872, 357] width 122 height 22
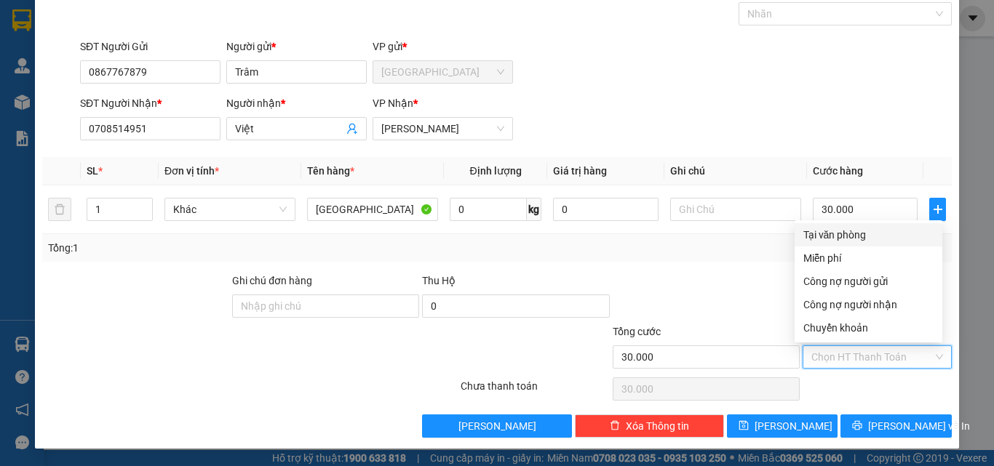
click at [843, 242] on div "Tại văn phòng" at bounding box center [868, 235] width 130 height 16
type input "0"
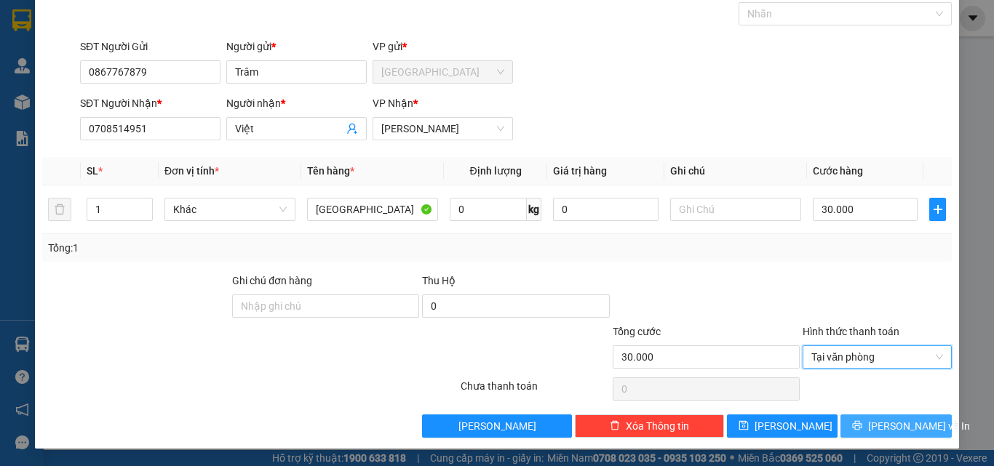
click at [884, 430] on span "[PERSON_NAME] và In" at bounding box center [919, 426] width 102 height 16
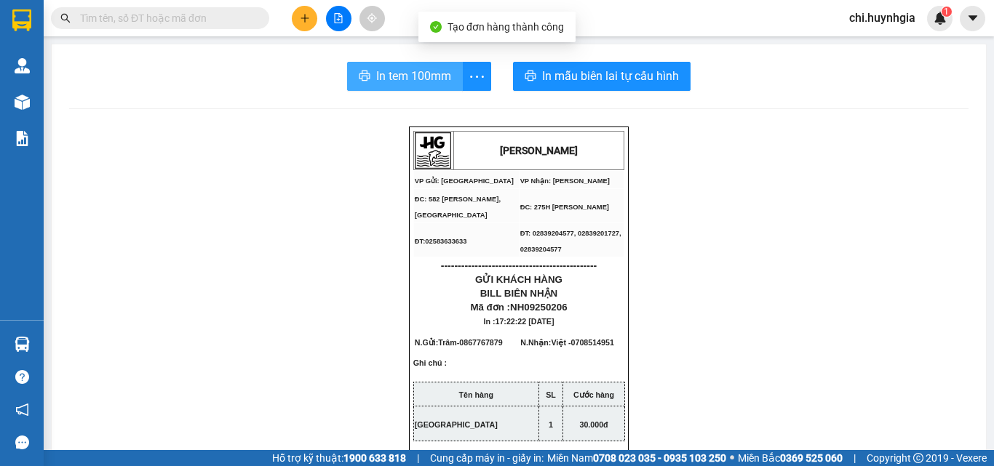
click at [403, 77] on span "In tem 100mm" at bounding box center [413, 76] width 75 height 18
click at [398, 76] on span "In tem 100mm" at bounding box center [413, 76] width 75 height 18
click at [391, 79] on span "In tem 100mm" at bounding box center [413, 76] width 75 height 18
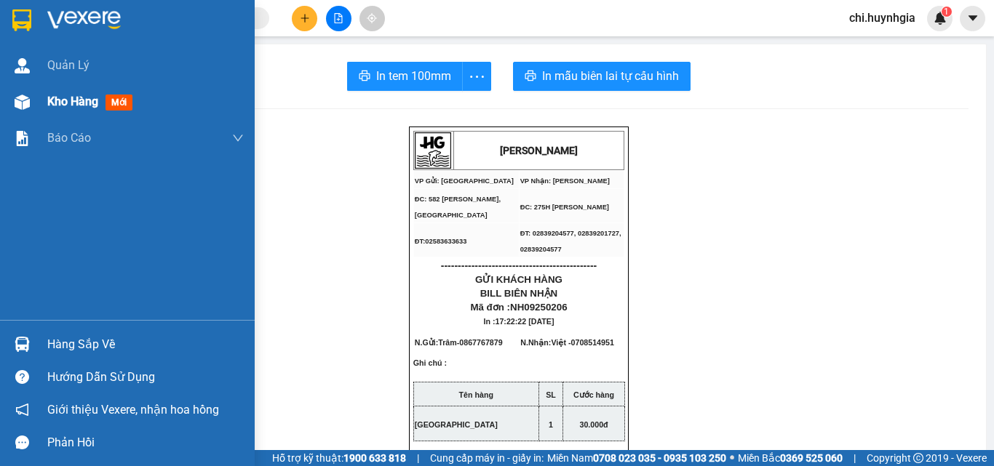
click at [57, 100] on span "Kho hàng" at bounding box center [72, 102] width 51 height 14
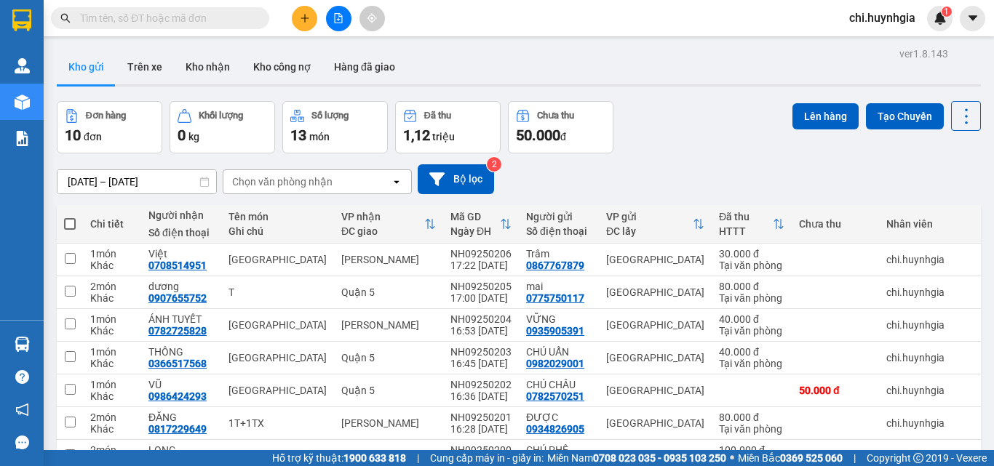
click at [303, 20] on icon "plus" at bounding box center [305, 18] width 10 height 10
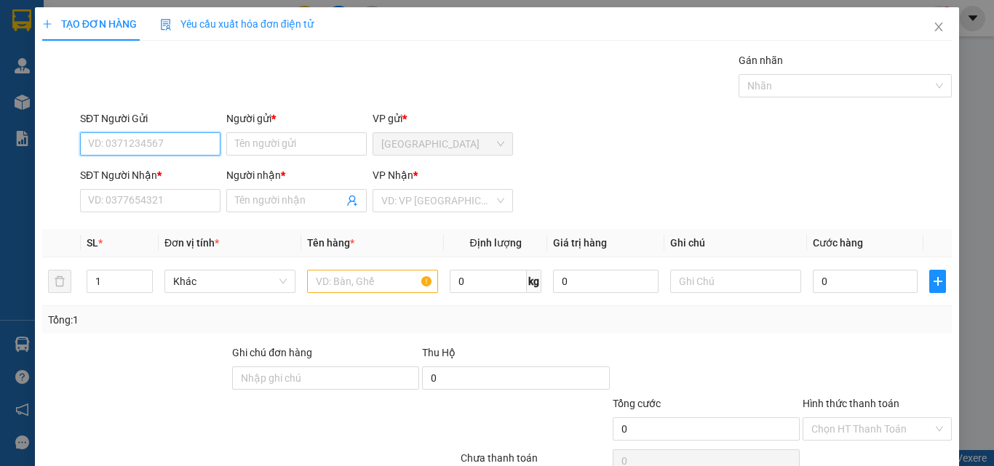
click at [196, 143] on input "SĐT Người Gửi" at bounding box center [150, 143] width 140 height 23
drag, startPoint x: 218, startPoint y: 169, endPoint x: 208, endPoint y: 183, distance: 17.4
click at [218, 170] on div "0907494243 - [PERSON_NAME]" at bounding box center [159, 173] width 143 height 16
type input "0907494243"
type input "[PERSON_NAME]"
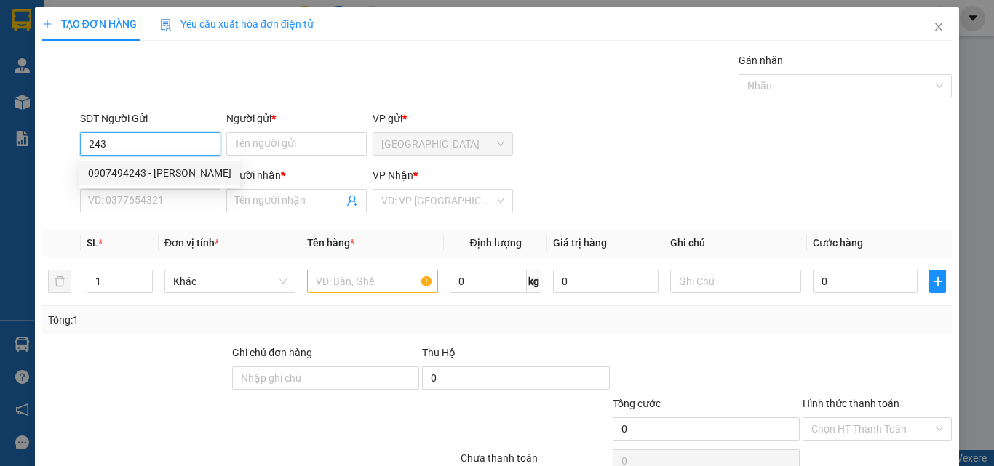
type input "0909682516"
type input "BÍCH LÀNH"
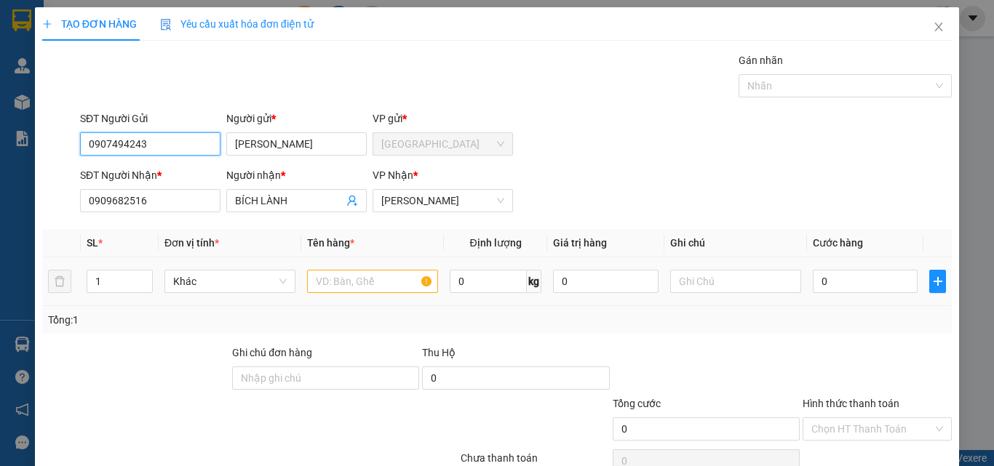
type input "0907494243"
click at [392, 285] on input "text" at bounding box center [372, 281] width 131 height 23
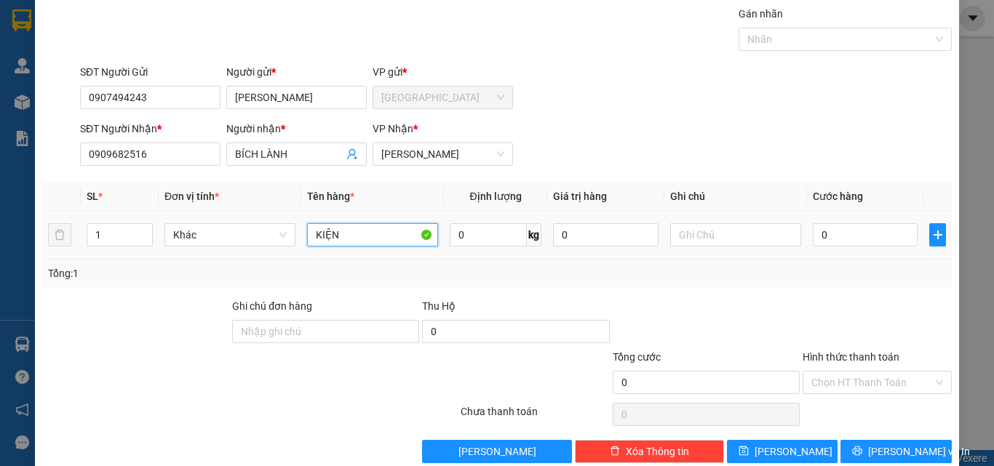
scroll to position [72, 0]
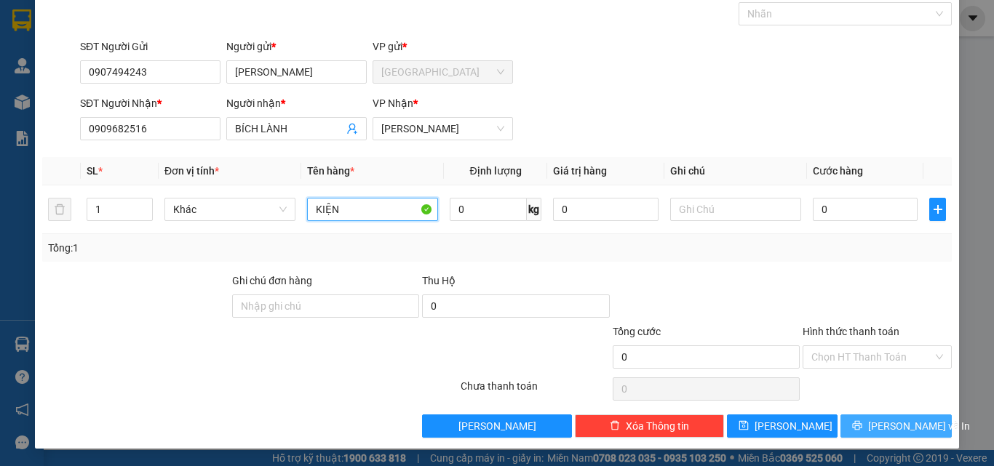
type input "KIỆN"
click at [888, 421] on span "[PERSON_NAME] và In" at bounding box center [919, 426] width 102 height 16
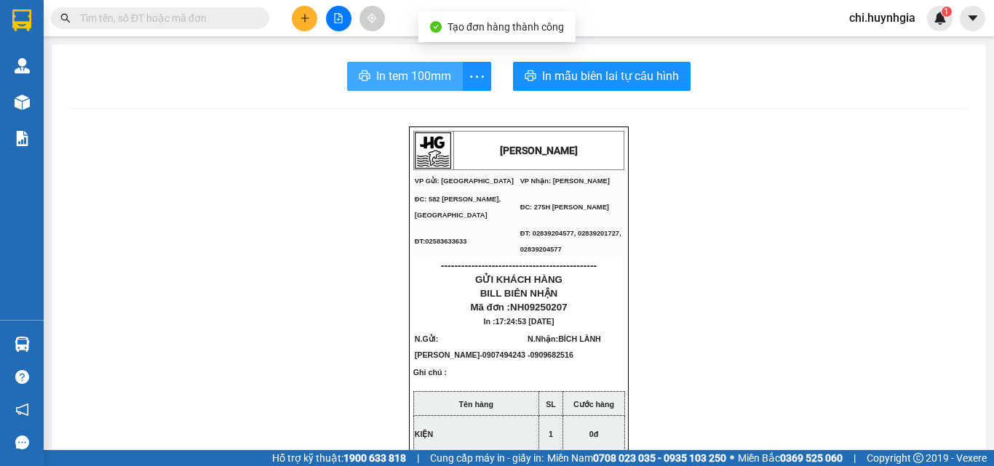
click at [413, 83] on span "In tem 100mm" at bounding box center [413, 76] width 75 height 18
click at [433, 78] on span "In tem 100mm" at bounding box center [413, 76] width 75 height 18
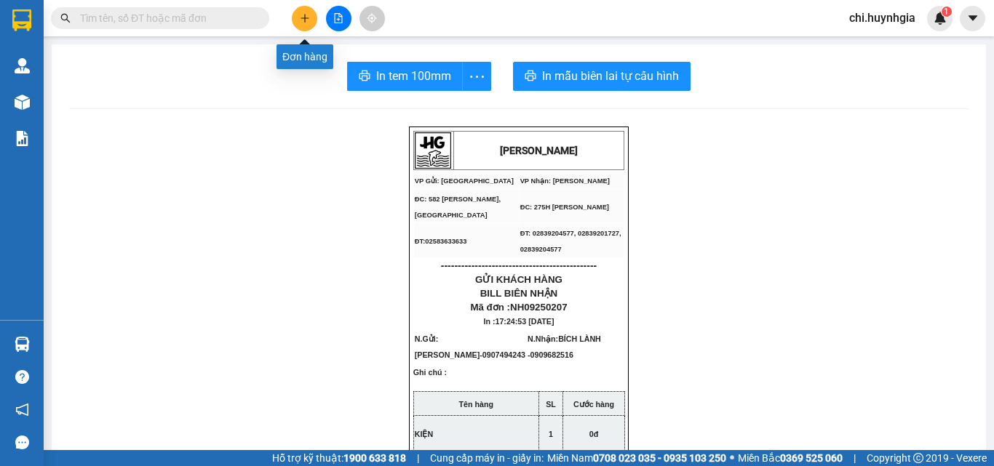
click at [306, 18] on icon "plus" at bounding box center [305, 18] width 10 height 10
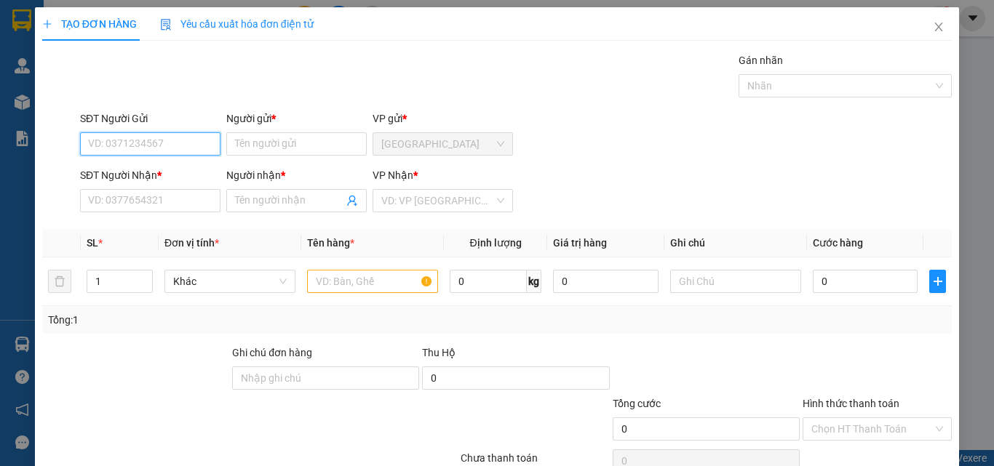
click at [156, 148] on input "SĐT Người Gửi" at bounding box center [150, 143] width 140 height 23
type input "0944069440"
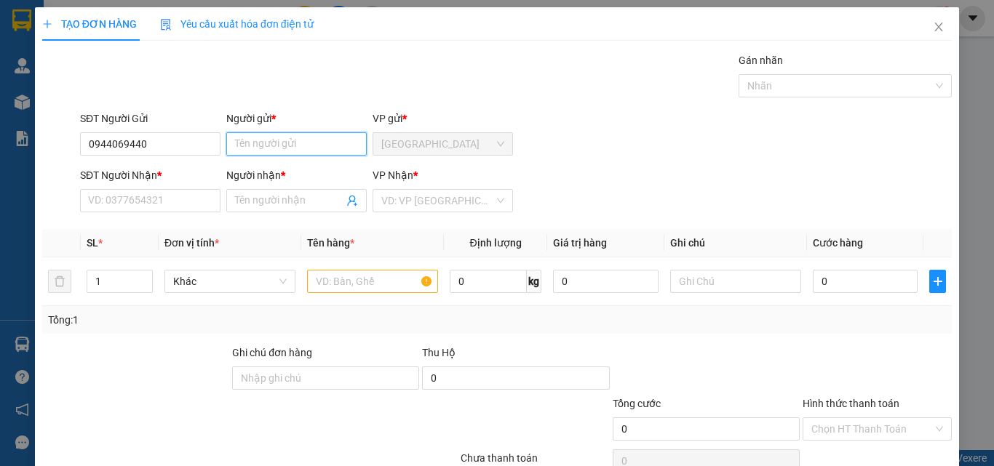
click at [287, 148] on input "Người gửi *" at bounding box center [296, 143] width 140 height 23
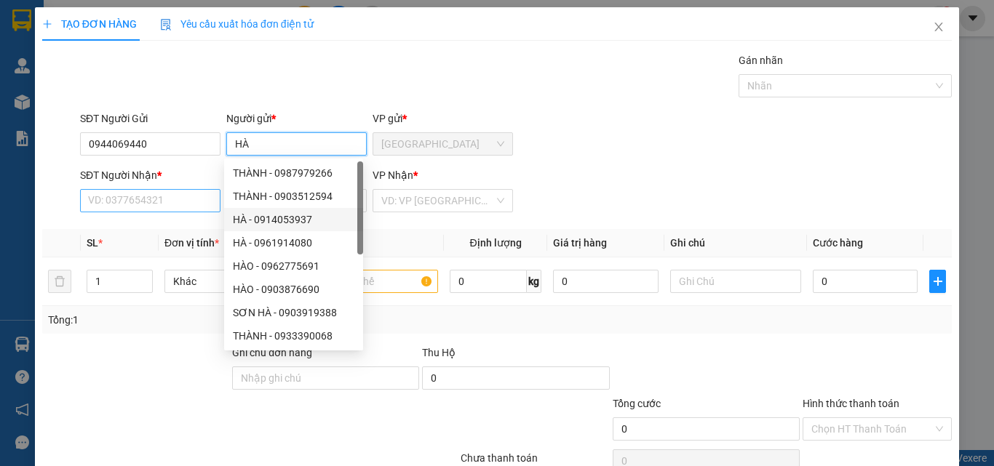
type input "HÀ"
click at [151, 205] on input "SĐT Người Nhận *" at bounding box center [150, 200] width 140 height 23
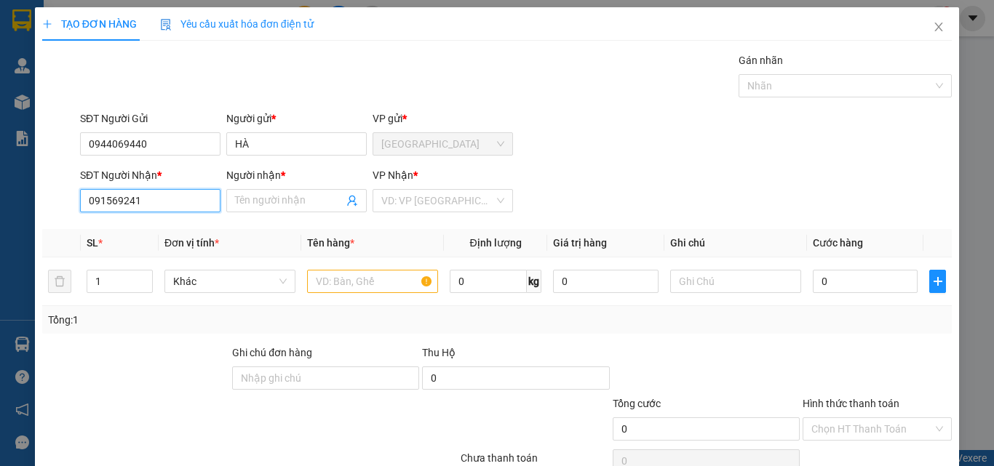
type input "0915692416"
click at [159, 232] on div "0915692416 - NGỌC" at bounding box center [149, 230] width 122 height 16
type input "NGỌC"
type input "0915692416"
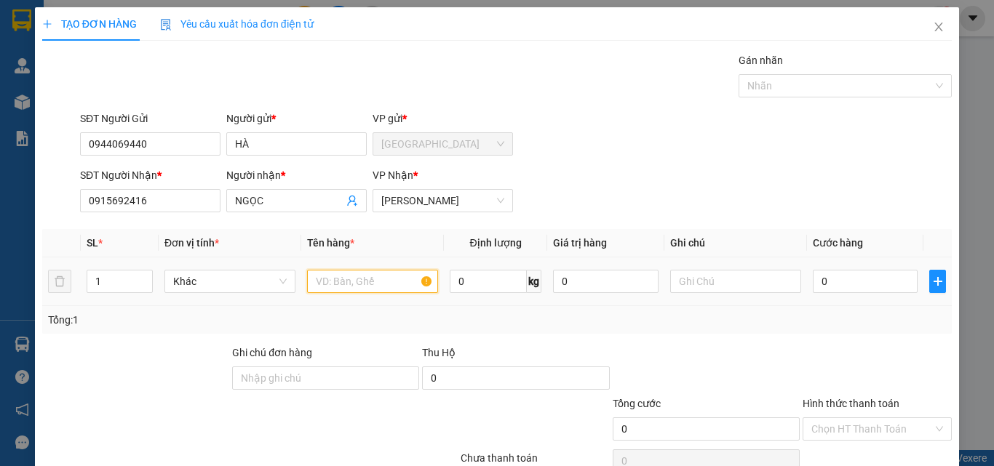
click at [400, 282] on input "text" at bounding box center [372, 281] width 131 height 23
type input "T"
click at [835, 289] on input "0" at bounding box center [865, 281] width 105 height 23
type input "4"
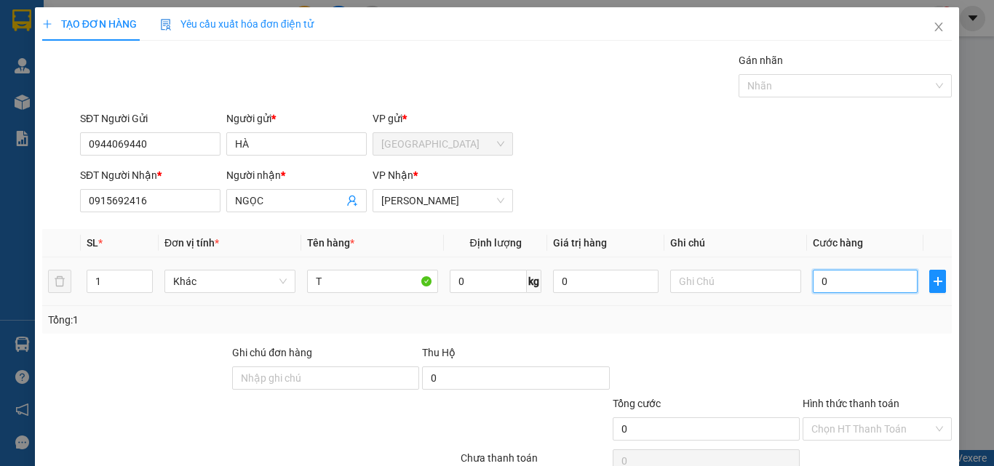
type input "4"
type input "40"
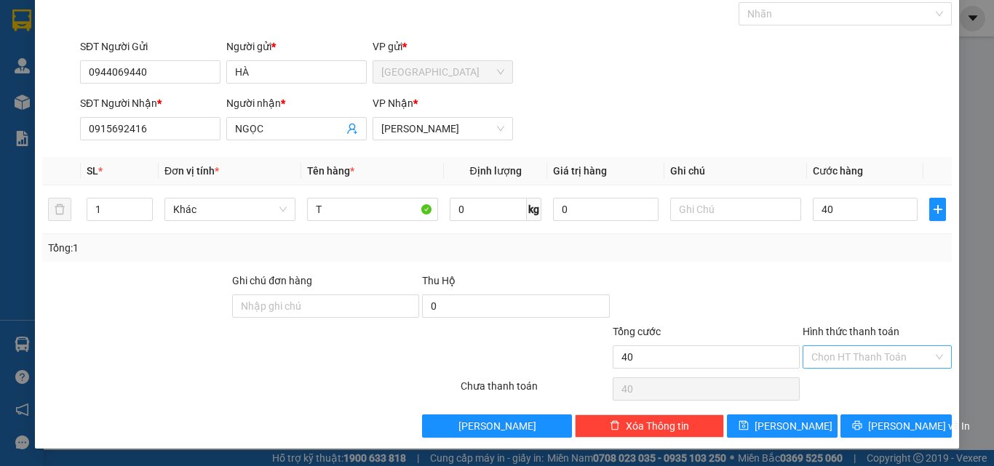
type input "40.000"
click at [874, 360] on input "Hình thức thanh toán" at bounding box center [872, 357] width 122 height 22
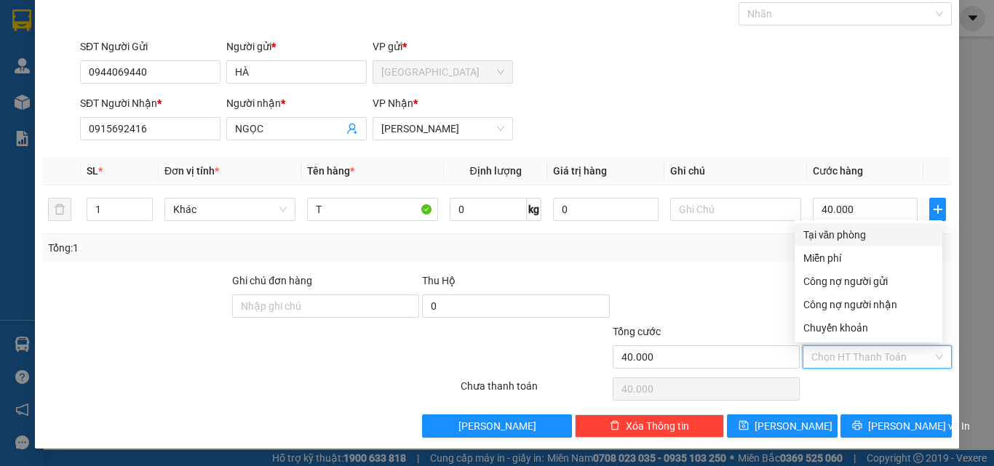
click at [849, 239] on div "Tại văn phòng" at bounding box center [868, 235] width 130 height 16
type input "0"
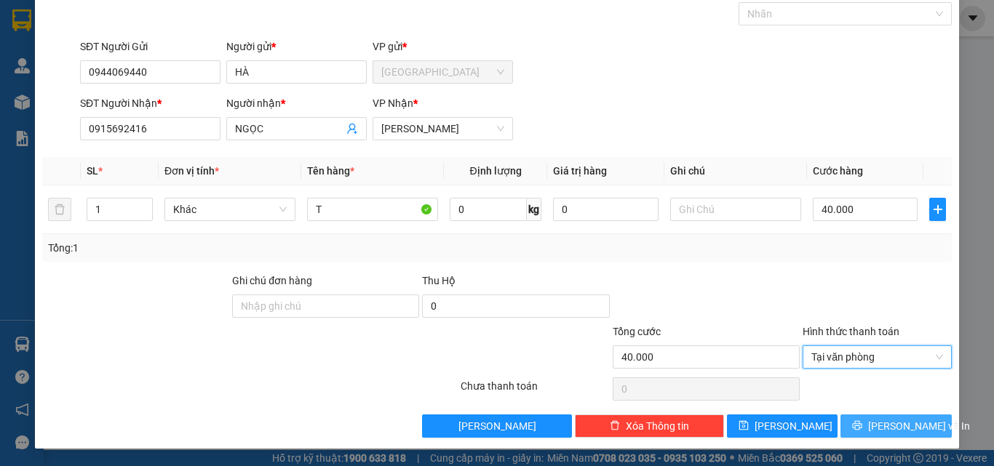
click at [905, 424] on span "[PERSON_NAME] và In" at bounding box center [919, 426] width 102 height 16
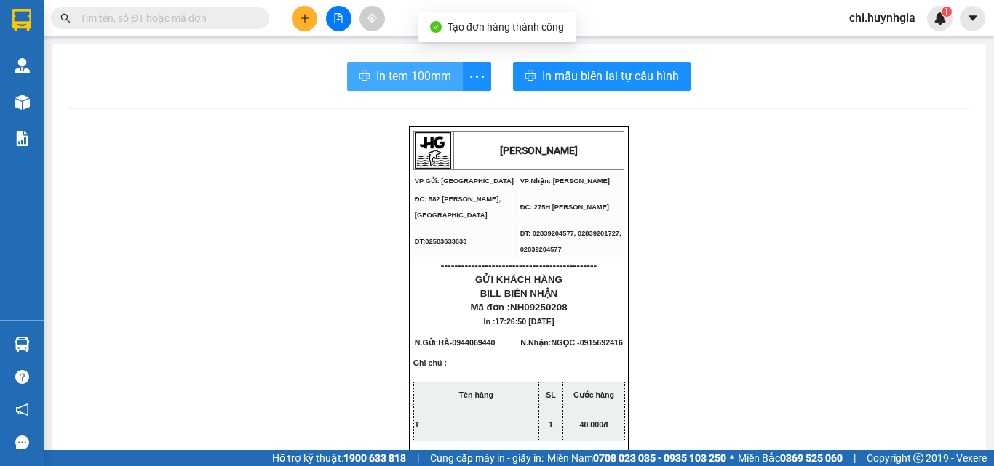
click at [419, 81] on span "In tem 100mm" at bounding box center [413, 76] width 75 height 18
click at [421, 81] on span "In tem 100mm" at bounding box center [413, 76] width 75 height 18
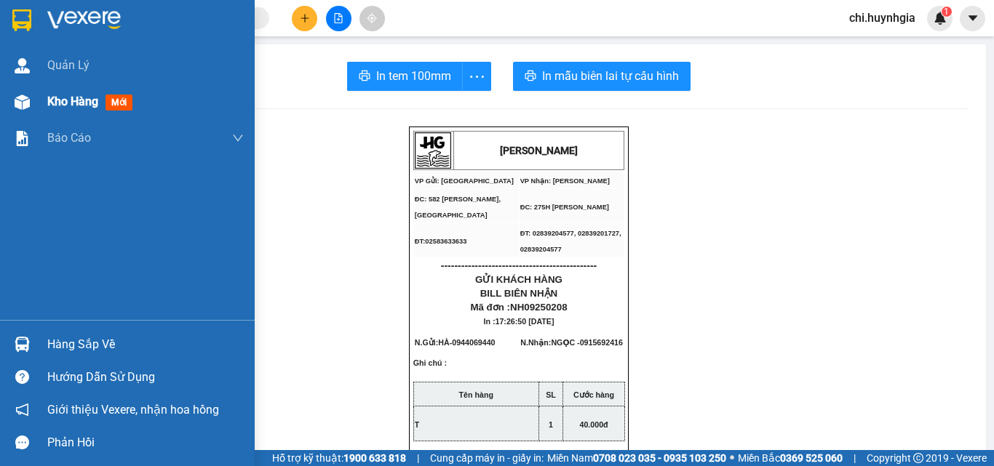
click at [65, 98] on span "Kho hàng" at bounding box center [72, 102] width 51 height 14
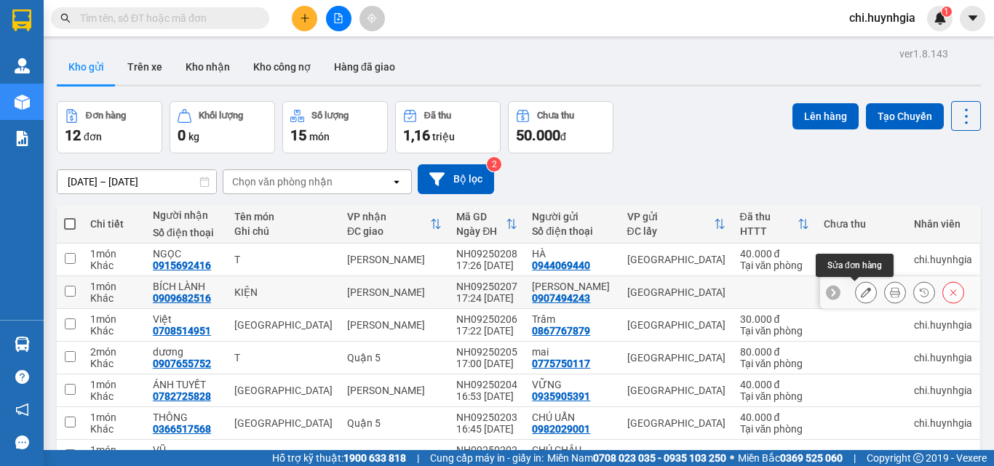
click at [861, 293] on icon at bounding box center [866, 292] width 10 height 10
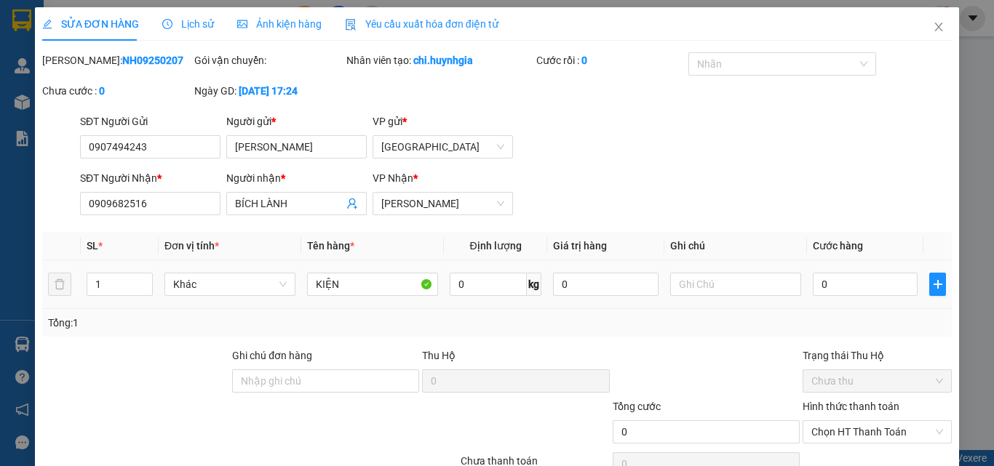
type input "0907494243"
type input "[PERSON_NAME]"
type input "0909682516"
type input "BÍCH LÀNH"
click at [856, 291] on input "0" at bounding box center [865, 284] width 105 height 23
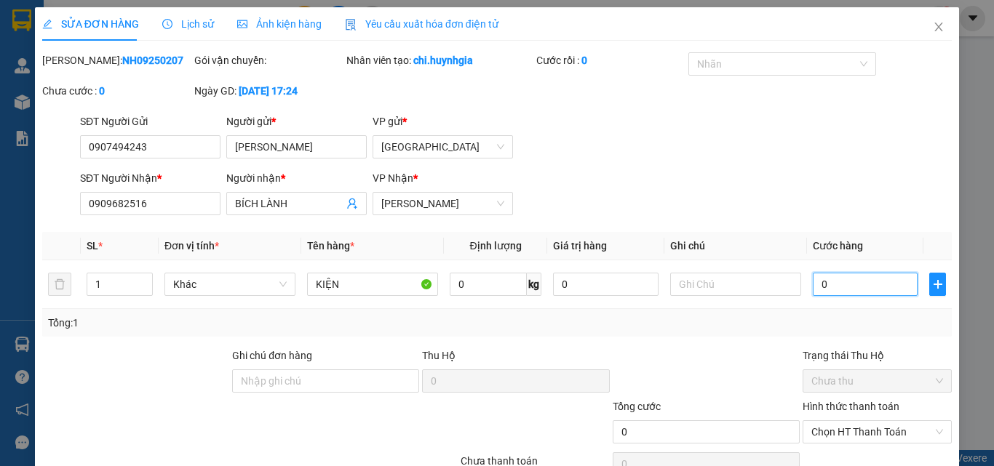
type input "8"
type input "80"
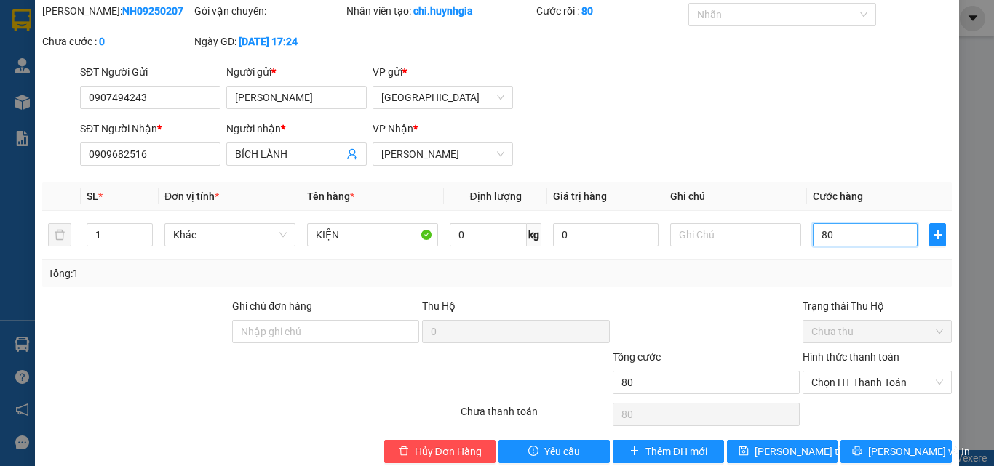
scroll to position [75, 0]
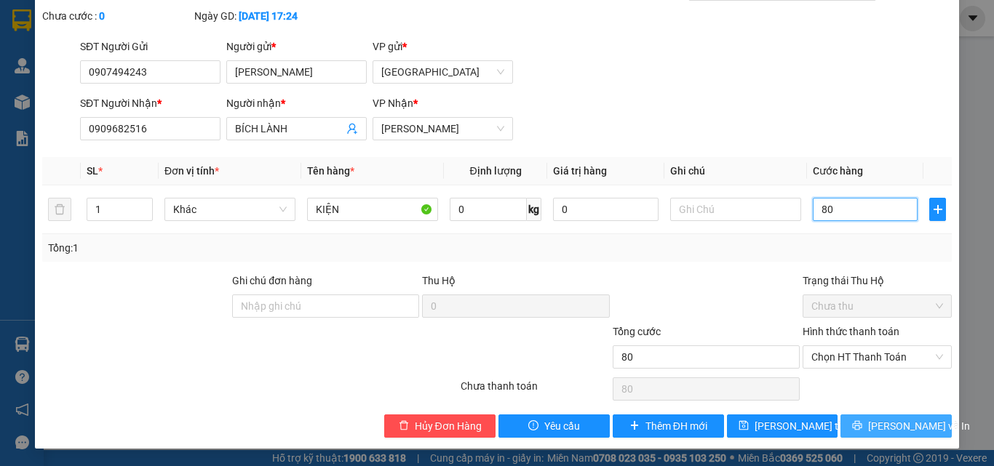
type input "80"
type input "80.000"
click at [898, 432] on span "[PERSON_NAME] và In" at bounding box center [919, 426] width 102 height 16
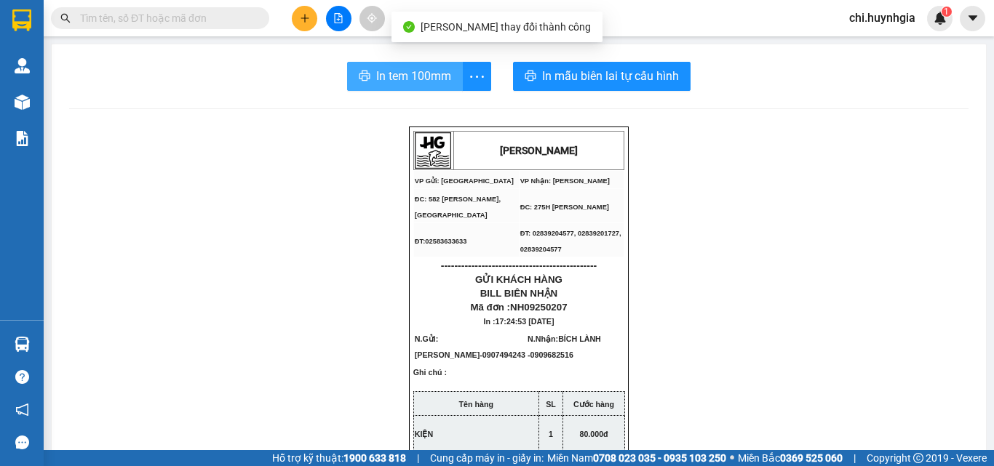
click at [417, 79] on span "In tem 100mm" at bounding box center [413, 76] width 75 height 18
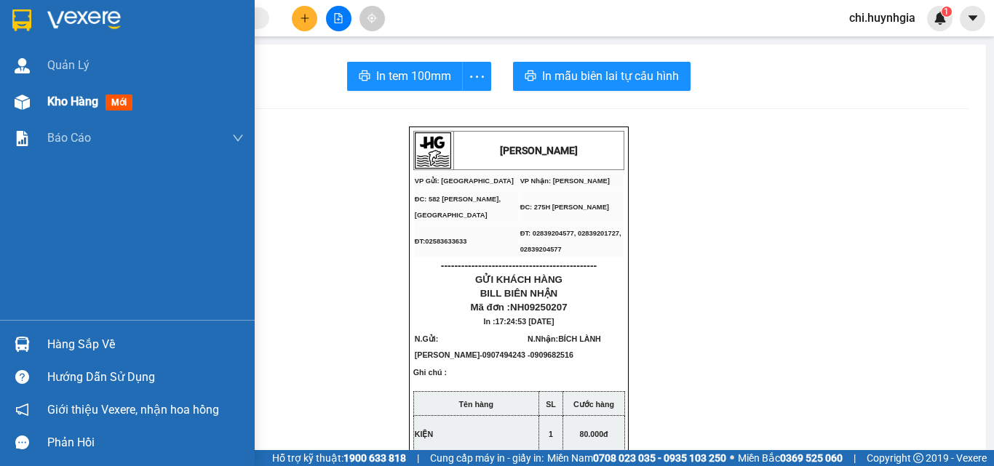
click at [50, 100] on span "Kho hàng" at bounding box center [72, 102] width 51 height 14
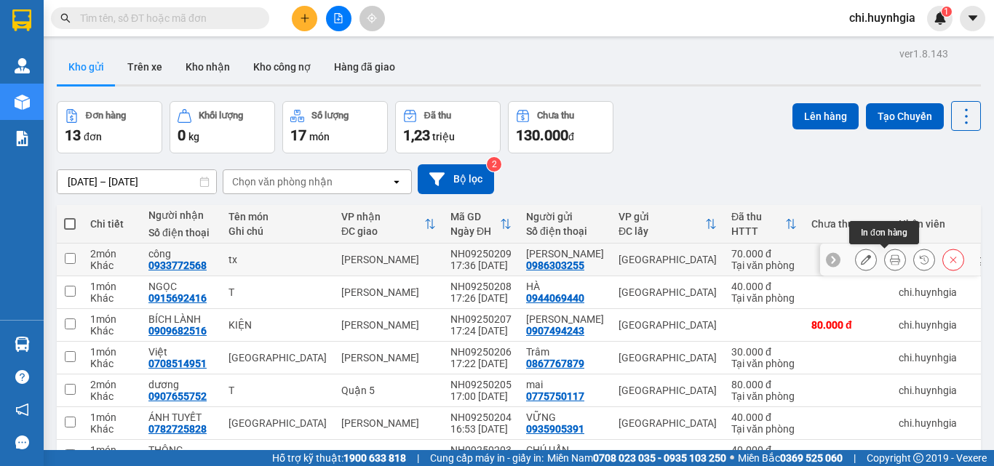
click at [885, 266] on button at bounding box center [895, 259] width 20 height 25
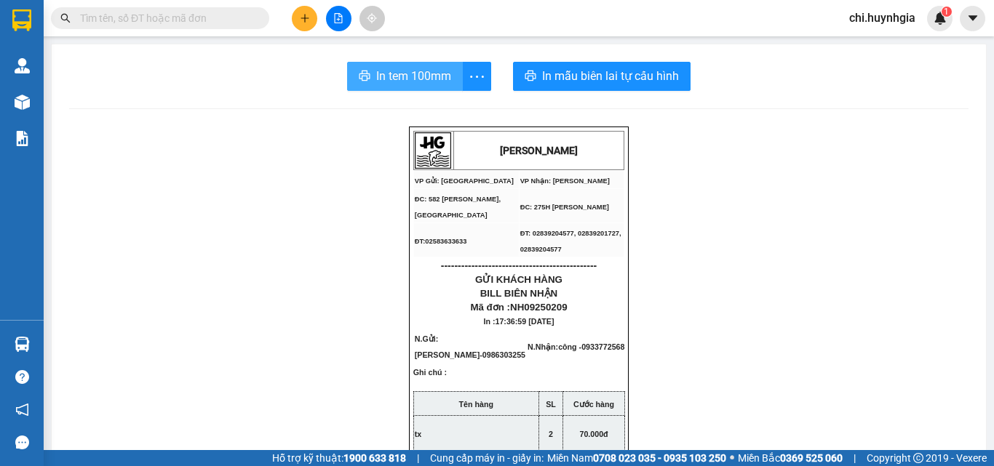
click at [405, 77] on span "In tem 100mm" at bounding box center [413, 76] width 75 height 18
click at [444, 77] on span "In tem 100mm" at bounding box center [413, 76] width 75 height 18
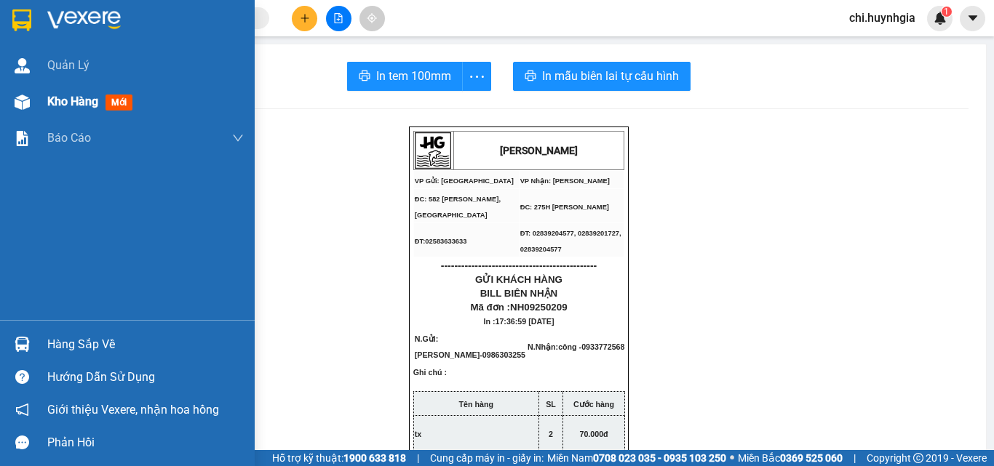
click at [74, 101] on span "Kho hàng" at bounding box center [72, 102] width 51 height 14
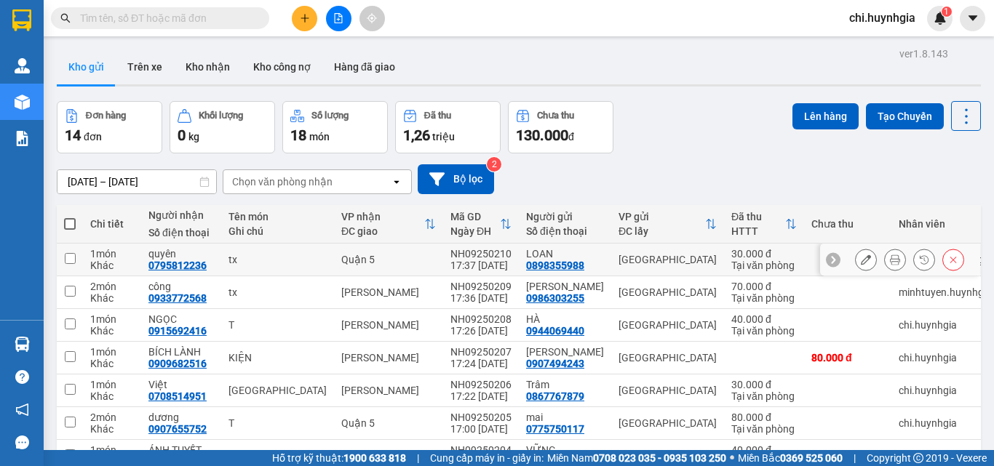
click at [890, 260] on icon at bounding box center [895, 260] width 10 height 10
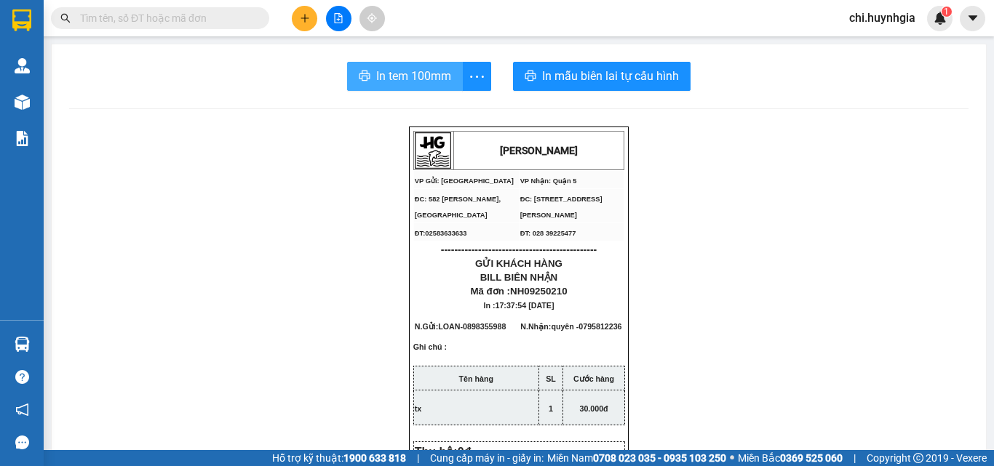
click at [376, 76] on span "In tem 100mm" at bounding box center [413, 76] width 75 height 18
click at [381, 85] on span "In tem 100mm" at bounding box center [413, 76] width 75 height 18
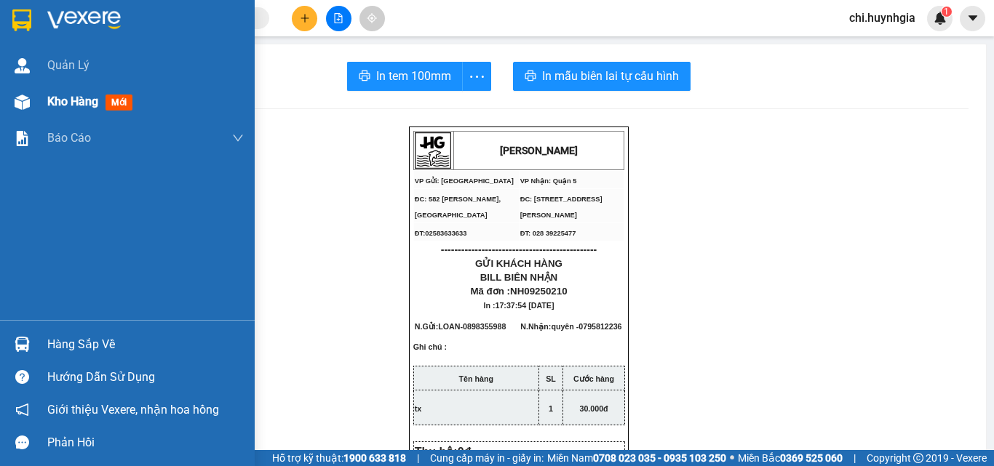
drag, startPoint x: 67, startPoint y: 99, endPoint x: 214, endPoint y: 87, distance: 147.5
click at [71, 100] on span "Kho hàng" at bounding box center [72, 102] width 51 height 14
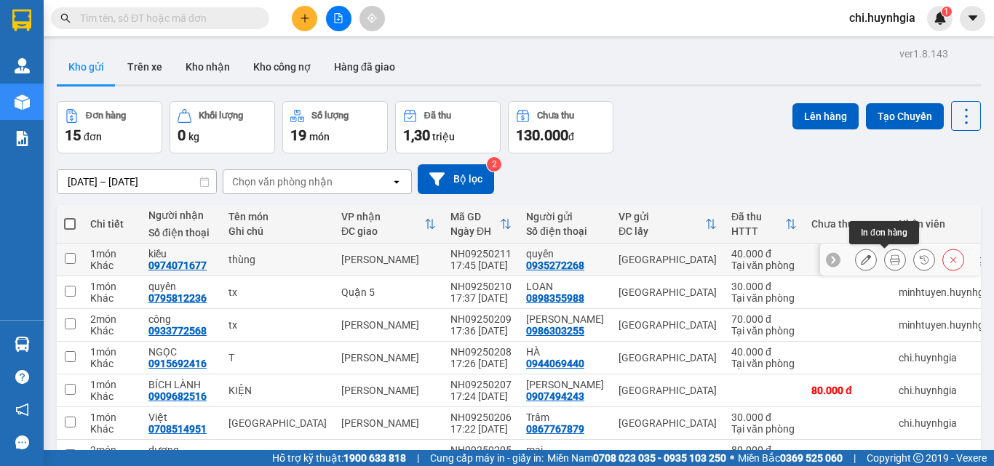
click at [885, 255] on button at bounding box center [895, 259] width 20 height 25
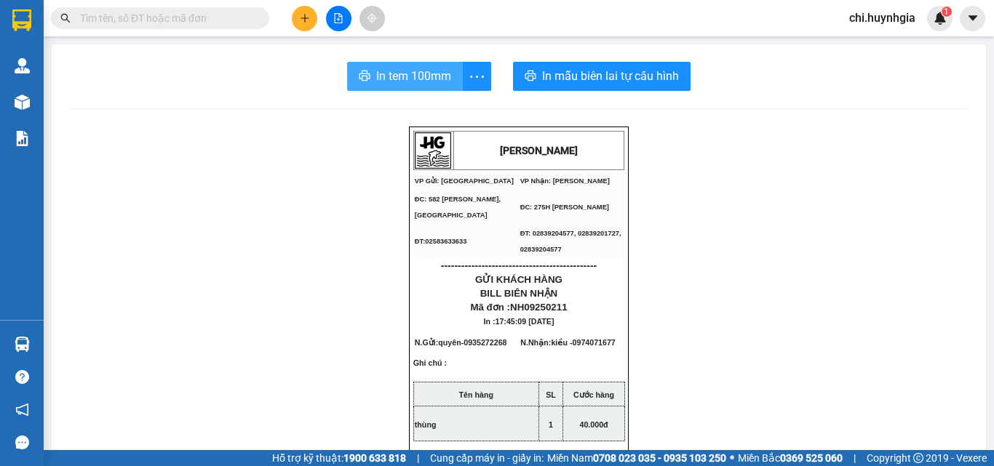
drag, startPoint x: 413, startPoint y: 84, endPoint x: 480, endPoint y: 98, distance: 67.8
click at [414, 83] on span "In tem 100mm" at bounding box center [413, 76] width 75 height 18
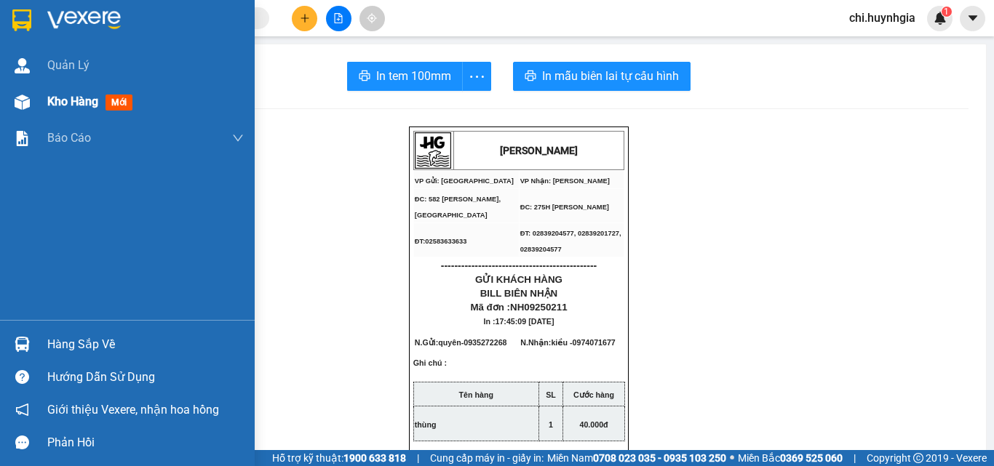
click at [65, 100] on span "Kho hàng" at bounding box center [72, 102] width 51 height 14
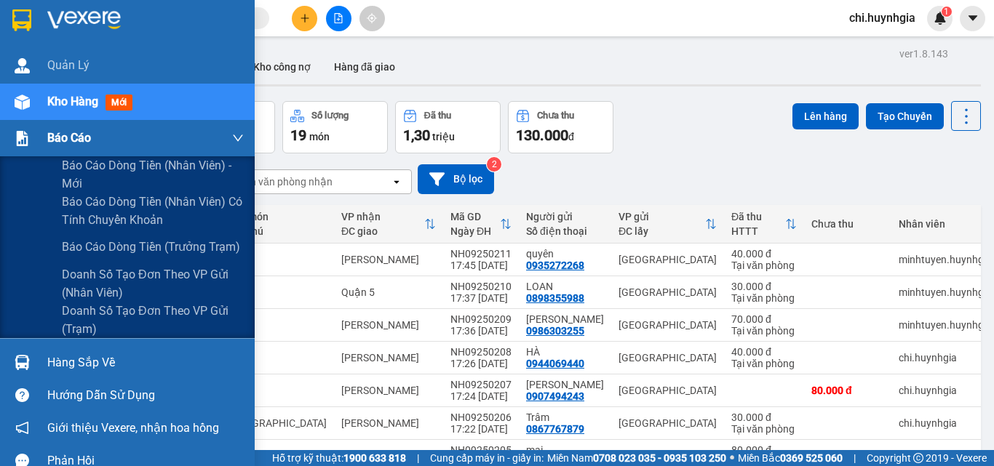
click at [36, 142] on div "Báo cáo" at bounding box center [127, 138] width 255 height 36
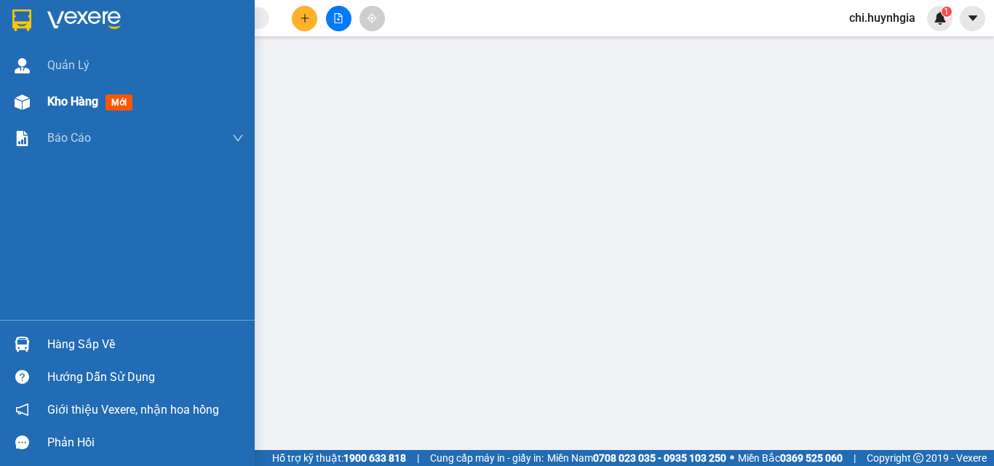
click at [55, 95] on span "Kho hàng" at bounding box center [72, 102] width 51 height 14
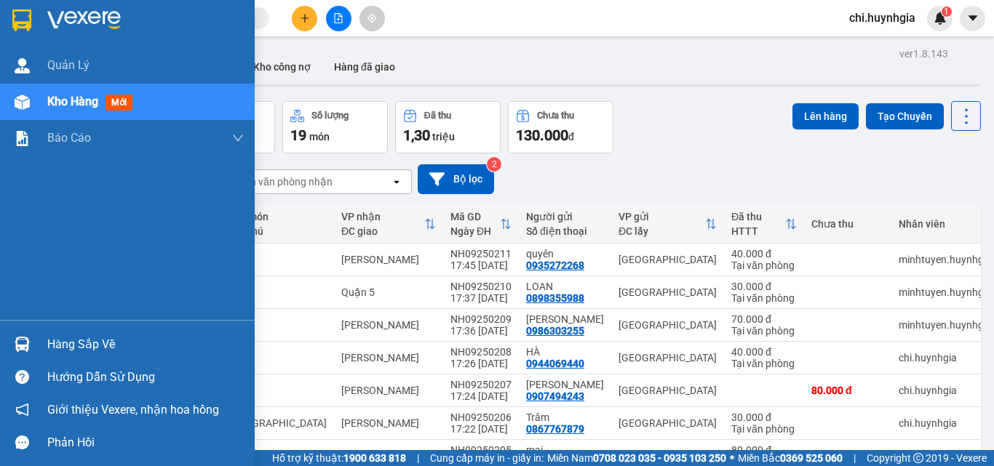
click at [65, 107] on span "Kho hàng" at bounding box center [72, 102] width 51 height 14
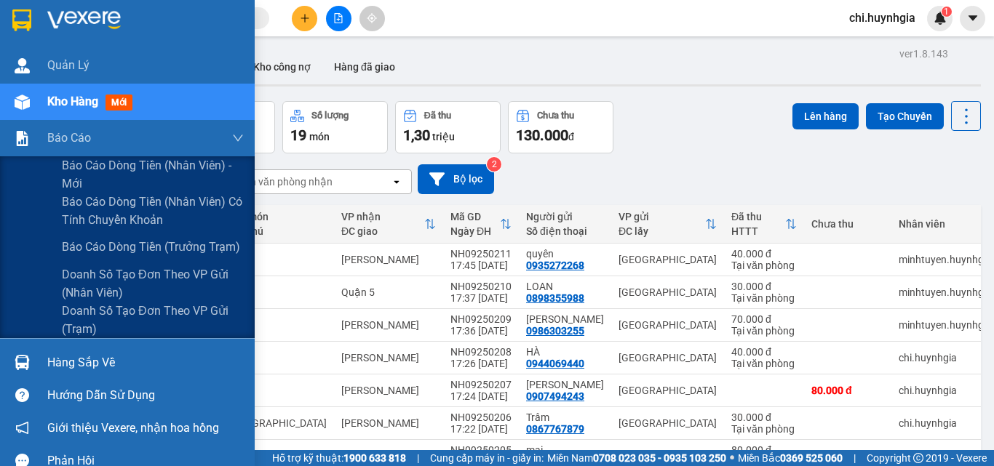
drag, startPoint x: 48, startPoint y: 136, endPoint x: 71, endPoint y: 103, distance: 40.8
click at [50, 136] on span "Báo cáo" at bounding box center [69, 138] width 44 height 18
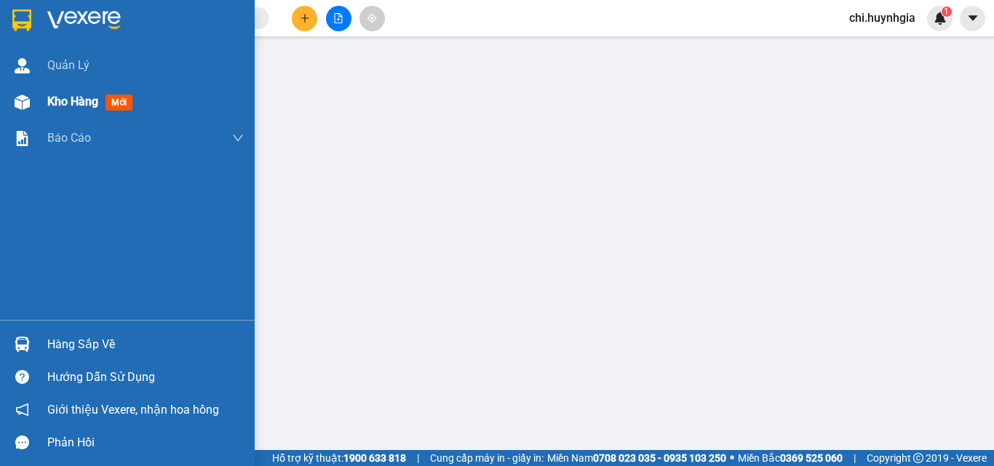
click at [74, 98] on span "Kho hàng" at bounding box center [72, 102] width 51 height 14
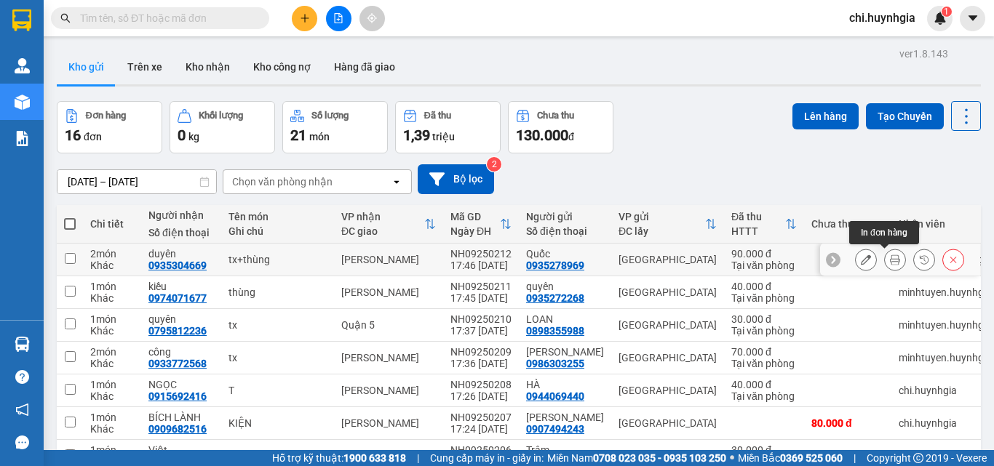
click at [885, 265] on button at bounding box center [895, 259] width 20 height 25
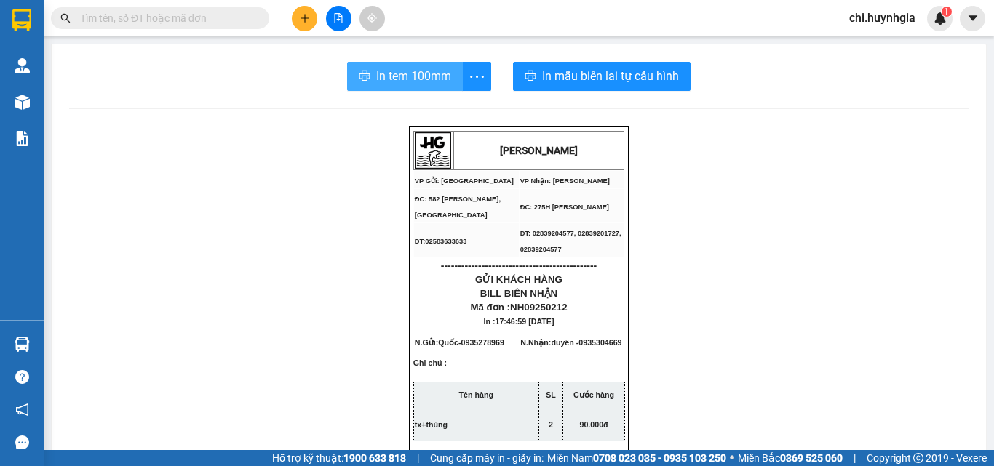
click at [433, 90] on button "In tem 100mm" at bounding box center [405, 76] width 116 height 29
click at [425, 68] on span "In tem 100mm" at bounding box center [413, 76] width 75 height 18
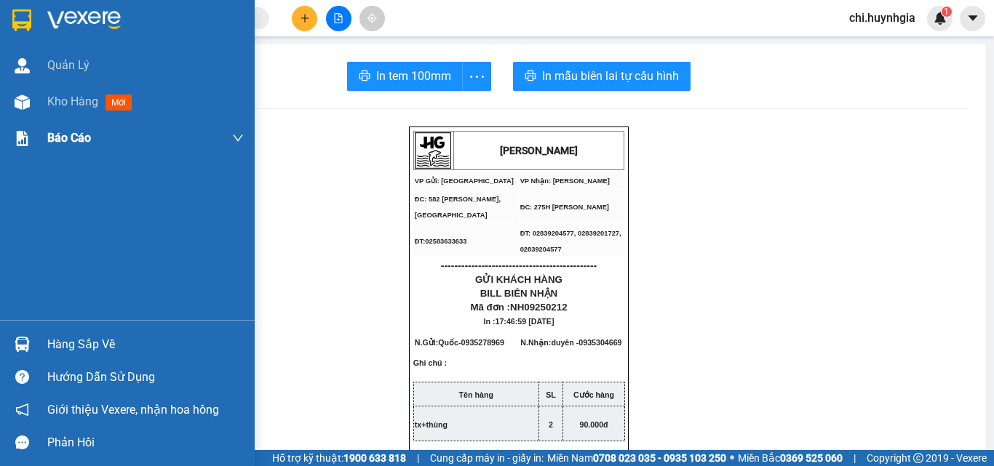
drag, startPoint x: 52, startPoint y: 100, endPoint x: 217, endPoint y: 125, distance: 166.3
click at [55, 100] on span "Kho hàng" at bounding box center [72, 102] width 51 height 14
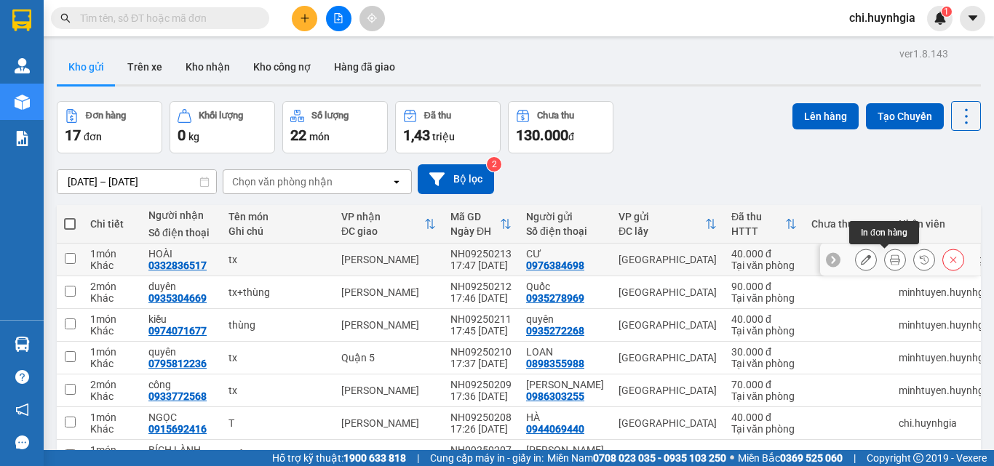
click at [890, 257] on icon at bounding box center [895, 260] width 10 height 10
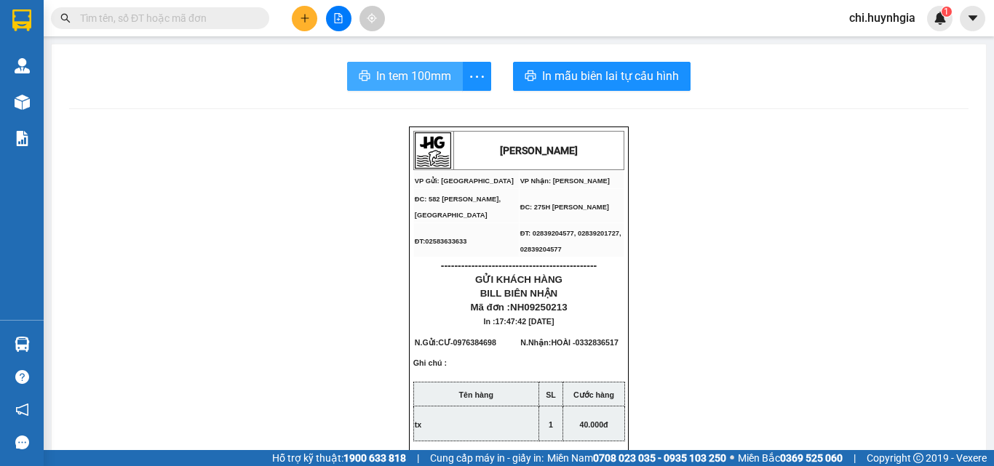
click at [395, 85] on span "In tem 100mm" at bounding box center [413, 76] width 75 height 18
click at [392, 74] on span "In tem 100mm" at bounding box center [413, 76] width 75 height 18
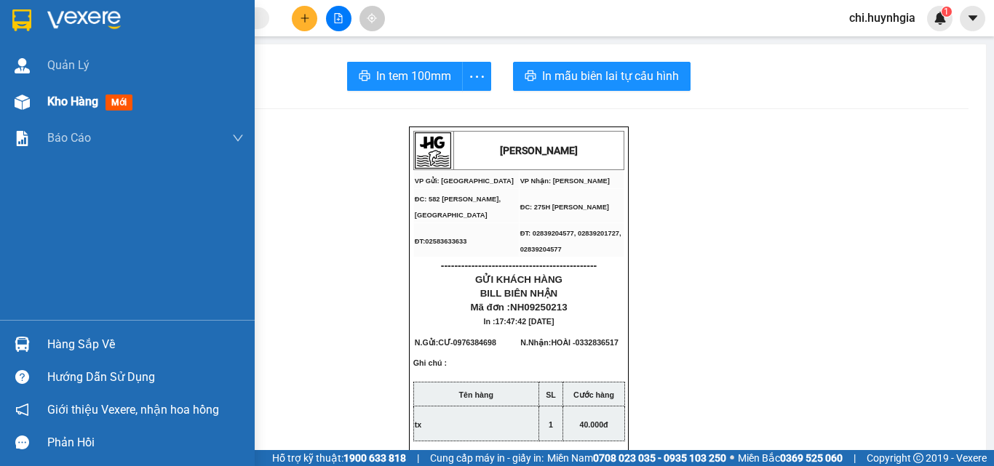
click at [68, 102] on span "Kho hàng" at bounding box center [72, 102] width 51 height 14
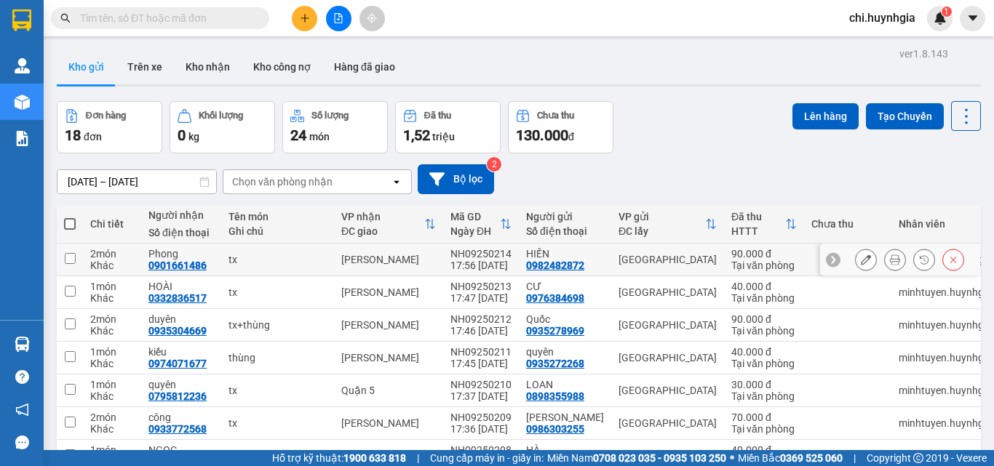
click at [890, 262] on icon at bounding box center [895, 260] width 10 height 10
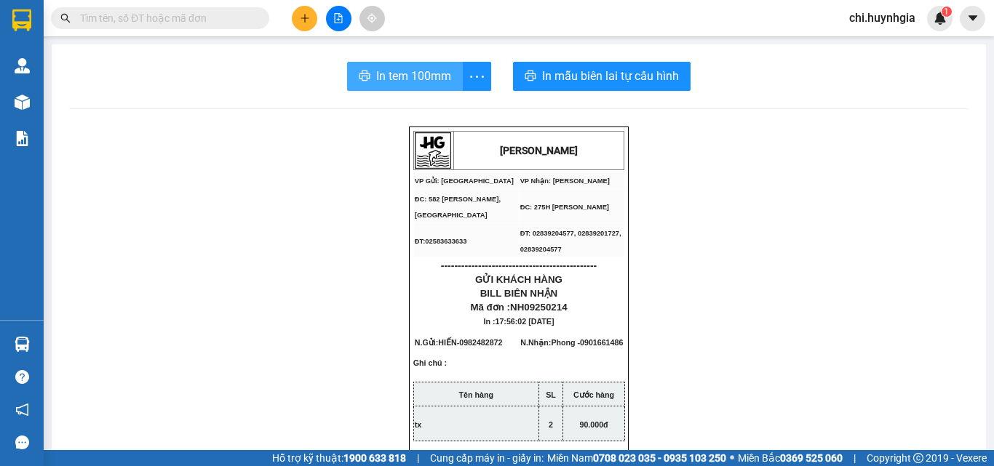
click at [424, 81] on span "In tem 100mm" at bounding box center [413, 76] width 75 height 18
click at [413, 77] on span "In tem 100mm" at bounding box center [413, 76] width 75 height 18
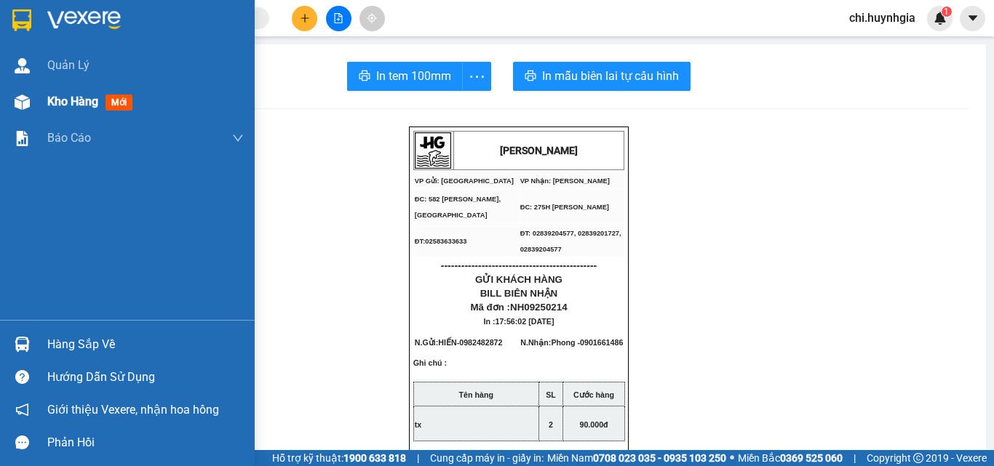
click at [48, 100] on span "Kho hàng" at bounding box center [72, 102] width 51 height 14
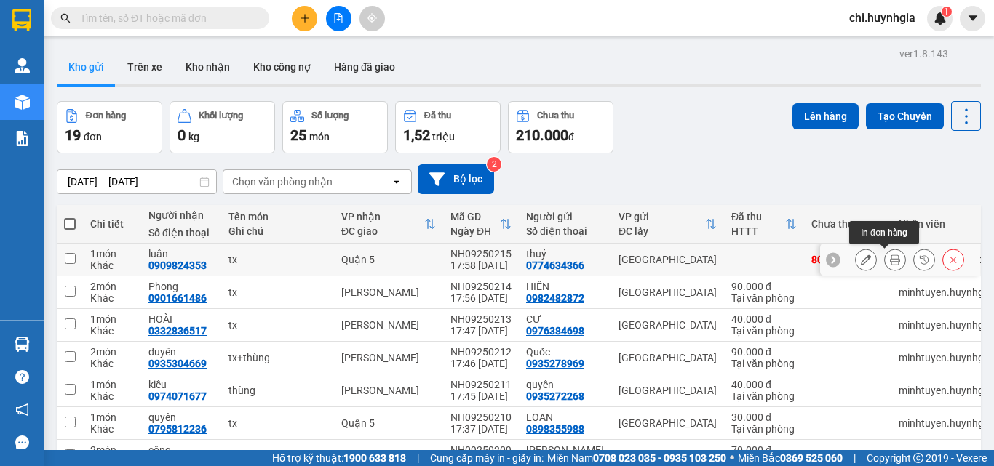
click at [890, 258] on icon at bounding box center [895, 260] width 10 height 10
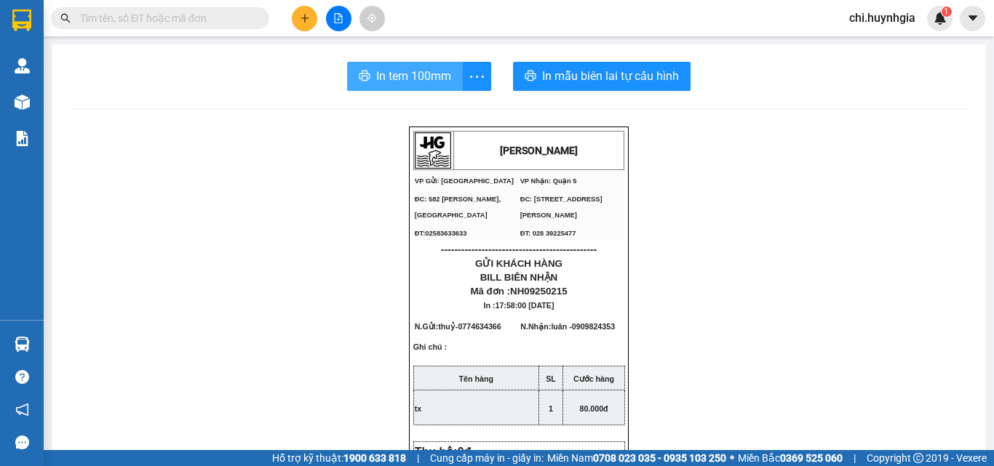
click at [437, 76] on span "In tem 100mm" at bounding box center [413, 76] width 75 height 18
click at [401, 81] on span "In tem 100mm" at bounding box center [413, 76] width 75 height 18
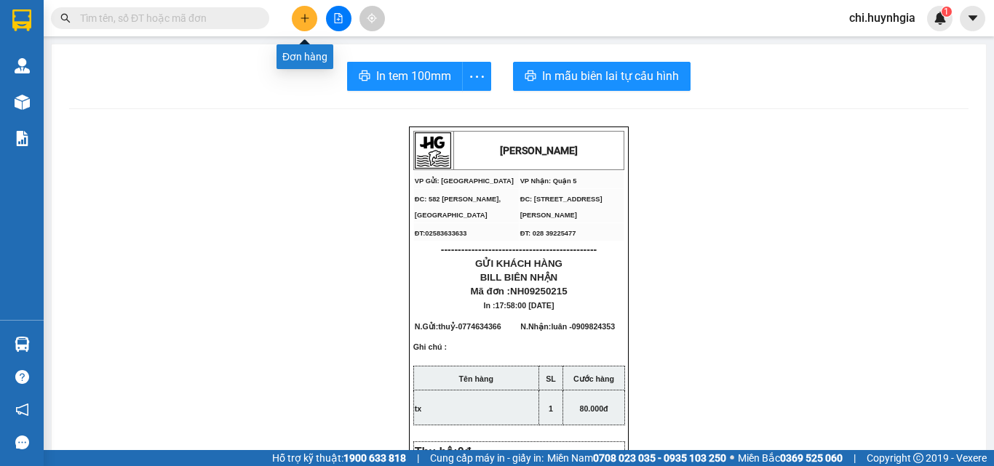
click at [304, 18] on icon "plus" at bounding box center [305, 17] width 8 height 1
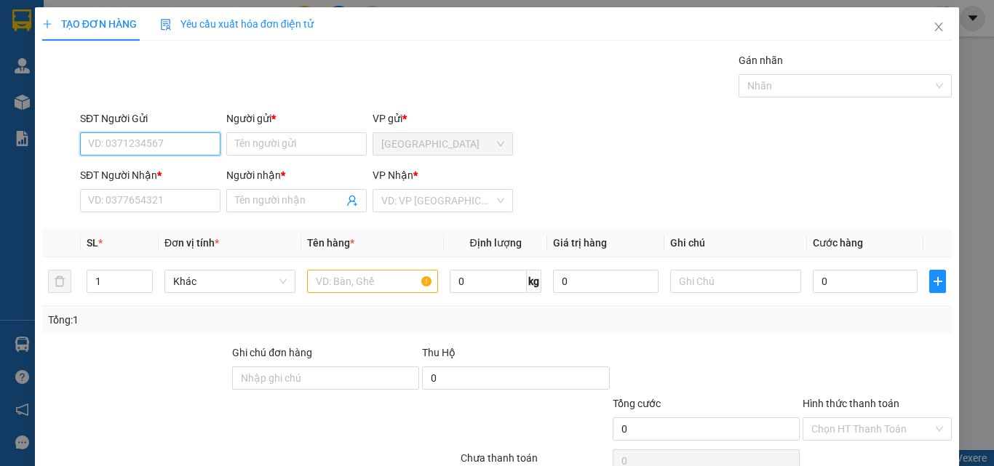
click at [132, 137] on input "SĐT Người Gửi" at bounding box center [150, 143] width 140 height 23
type input "0383221645"
click at [191, 170] on div "0383221645 - lể" at bounding box center [149, 173] width 122 height 16
type input "lể"
type input "0868319742"
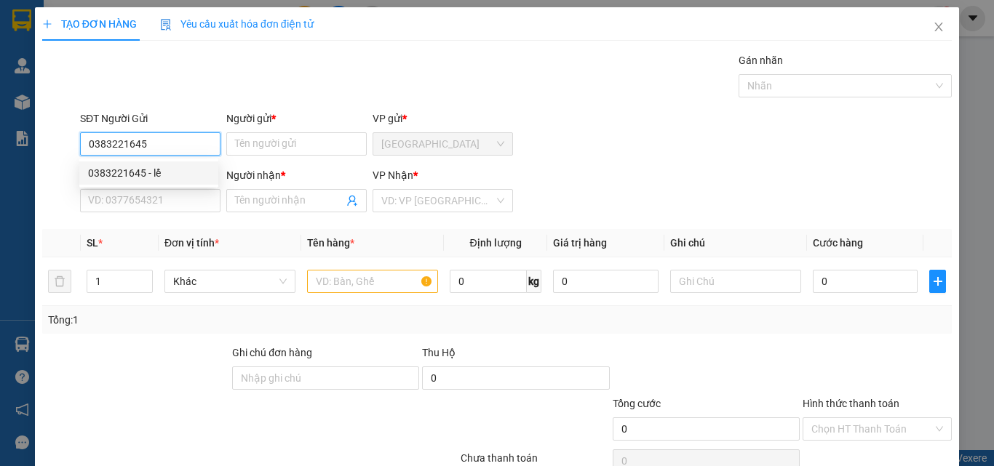
type input "yến"
type input "0383221645"
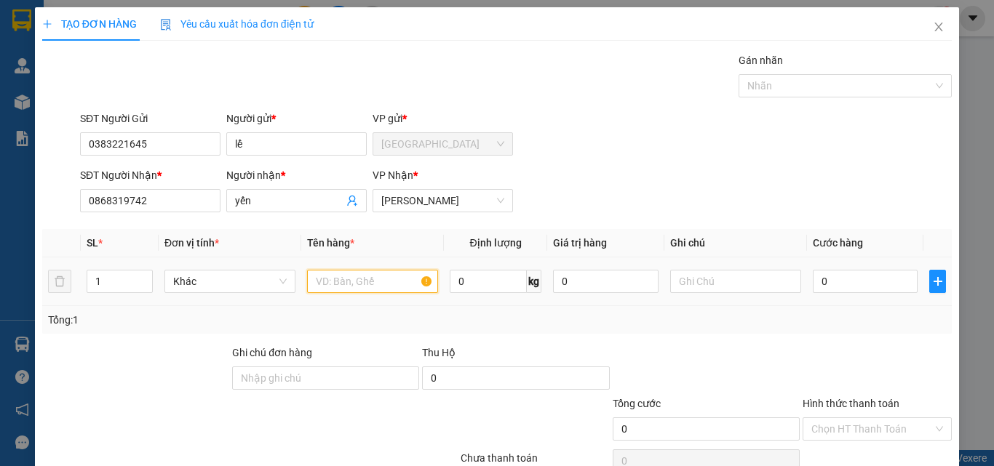
drag, startPoint x: 388, startPoint y: 292, endPoint x: 405, endPoint y: 287, distance: 17.5
click at [390, 293] on input "text" at bounding box center [372, 281] width 131 height 23
type input "[GEOGRAPHIC_DATA]"
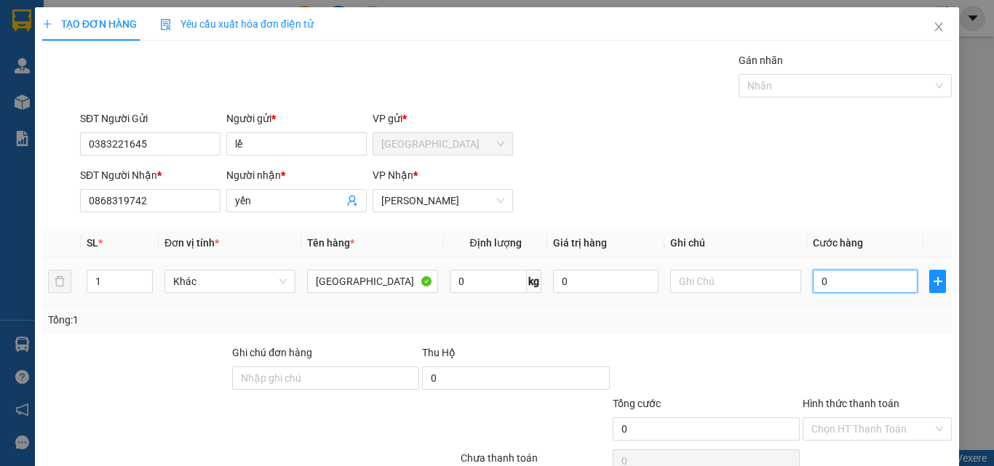
click at [838, 280] on input "0" at bounding box center [865, 281] width 105 height 23
type input "4"
drag, startPoint x: 846, startPoint y: 432, endPoint x: 854, endPoint y: 381, distance: 52.3
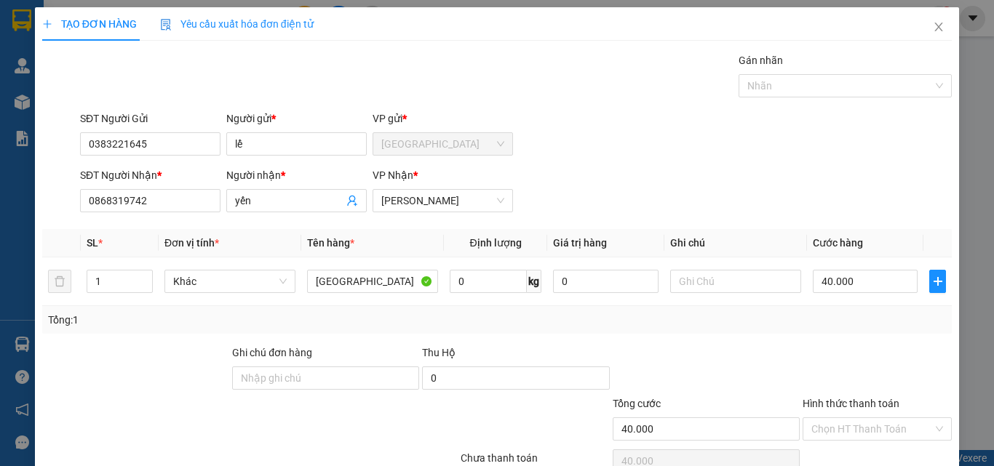
click at [846, 431] on input "Hình thức thanh toán" at bounding box center [872, 429] width 122 height 22
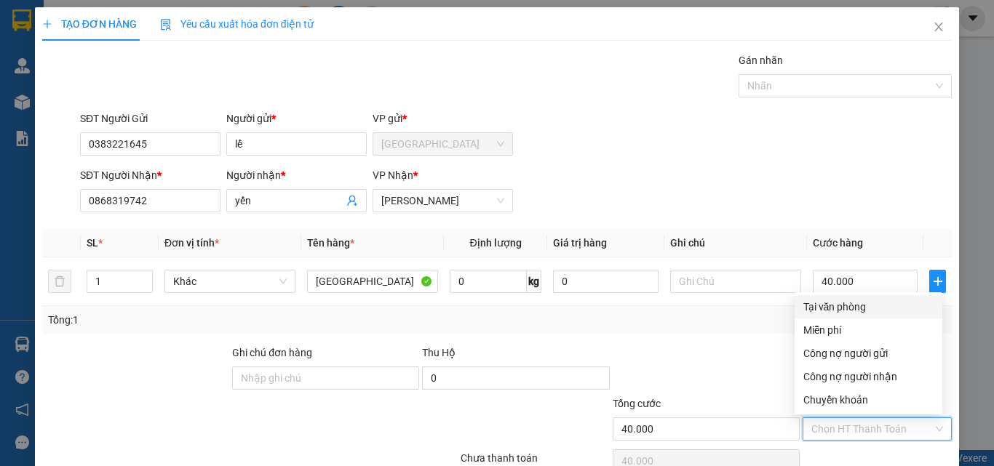
click at [847, 308] on div "Tại văn phòng" at bounding box center [868, 307] width 130 height 16
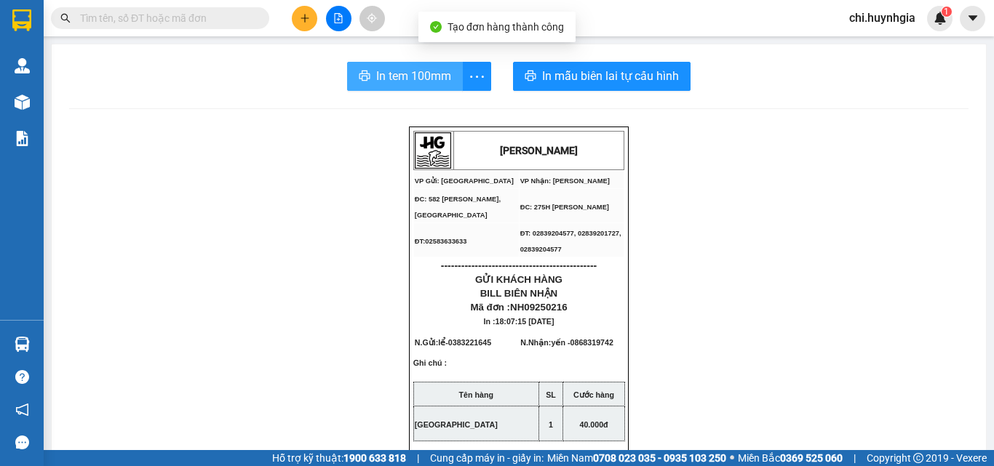
click at [417, 79] on span "In tem 100mm" at bounding box center [413, 76] width 75 height 18
click at [398, 75] on span "In tem 100mm" at bounding box center [413, 76] width 75 height 18
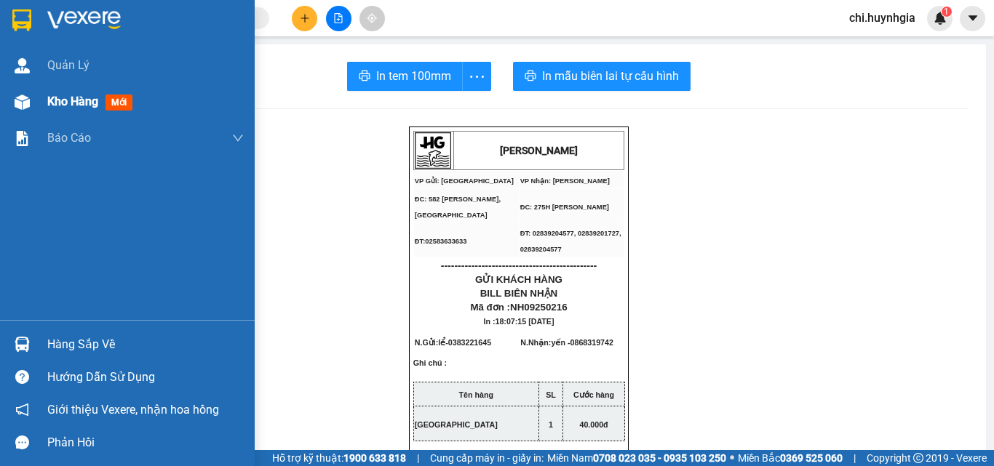
click at [68, 100] on span "Kho hàng" at bounding box center [72, 102] width 51 height 14
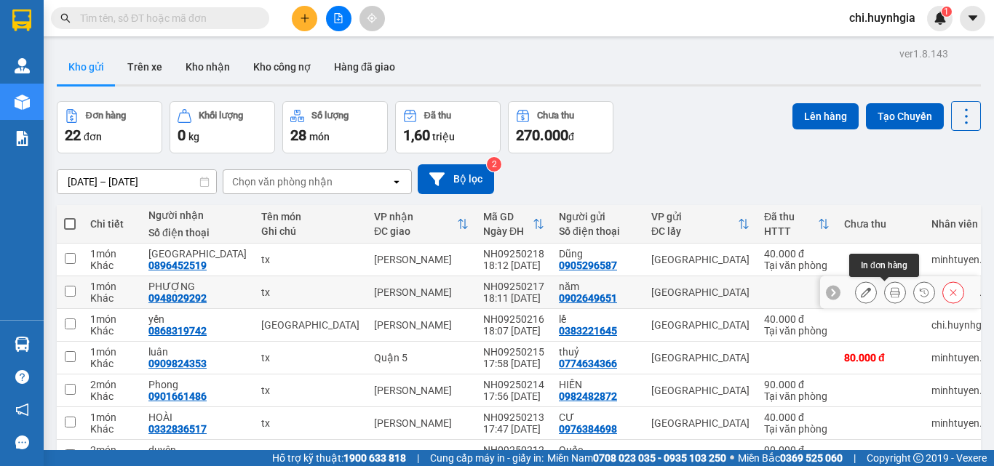
click at [890, 288] on icon at bounding box center [895, 292] width 10 height 10
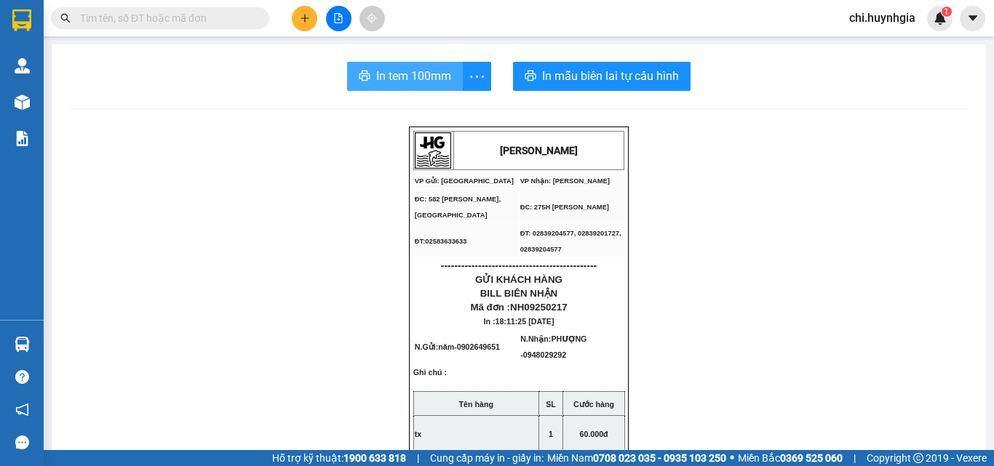
click at [397, 76] on span "In tem 100mm" at bounding box center [413, 76] width 75 height 18
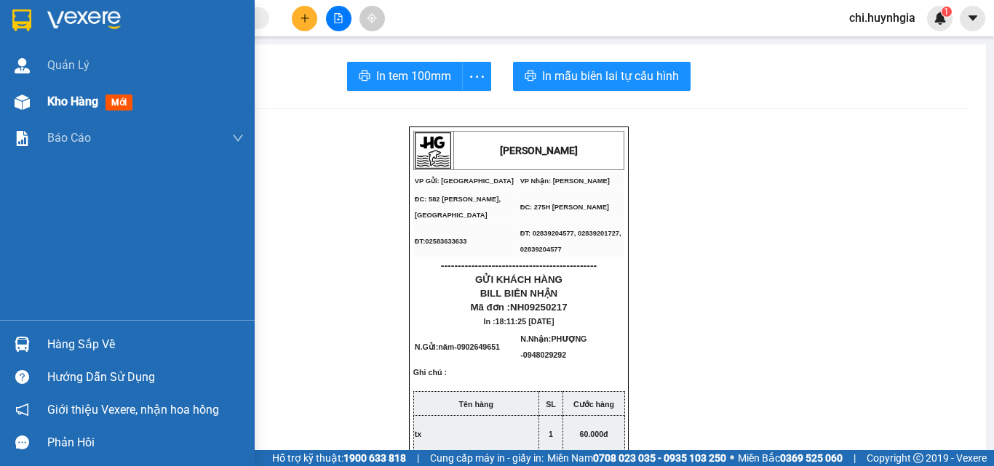
click at [80, 100] on span "Kho hàng" at bounding box center [72, 102] width 51 height 14
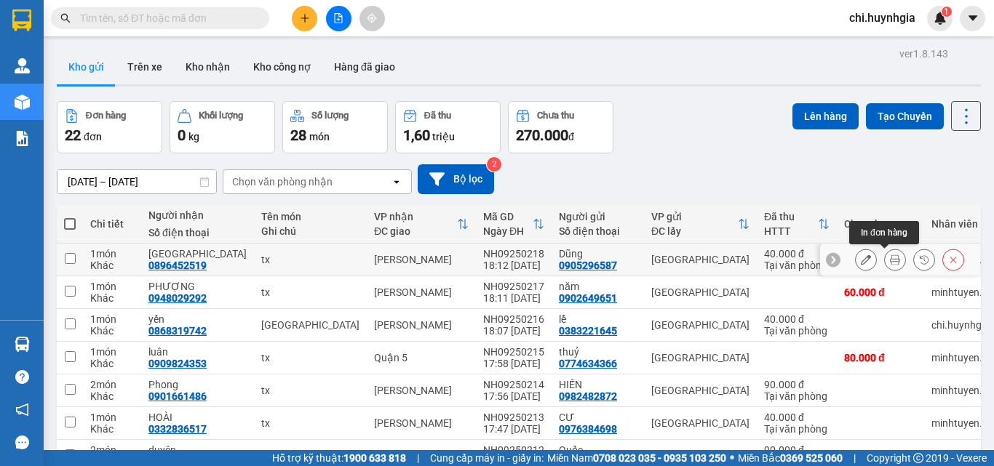
click at [889, 256] on button at bounding box center [895, 259] width 20 height 25
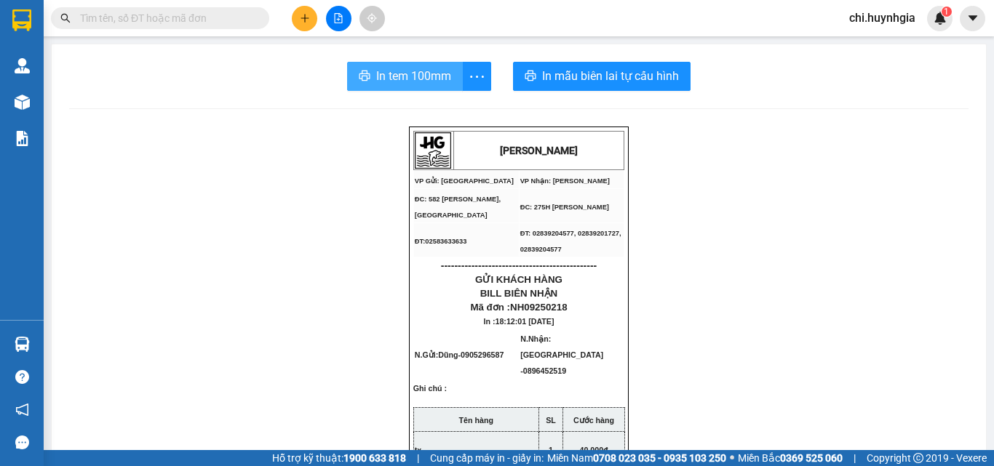
click at [410, 77] on span "In tem 100mm" at bounding box center [413, 76] width 75 height 18
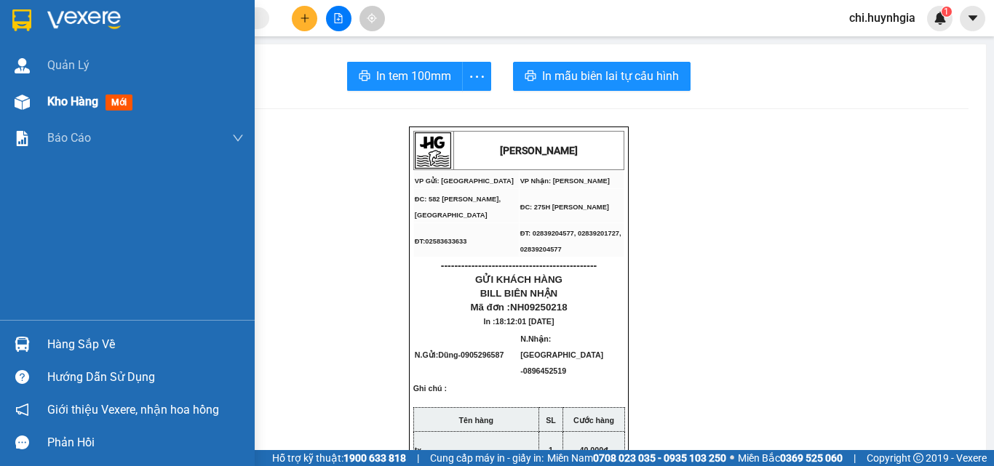
click at [81, 103] on span "Kho hàng" at bounding box center [72, 102] width 51 height 14
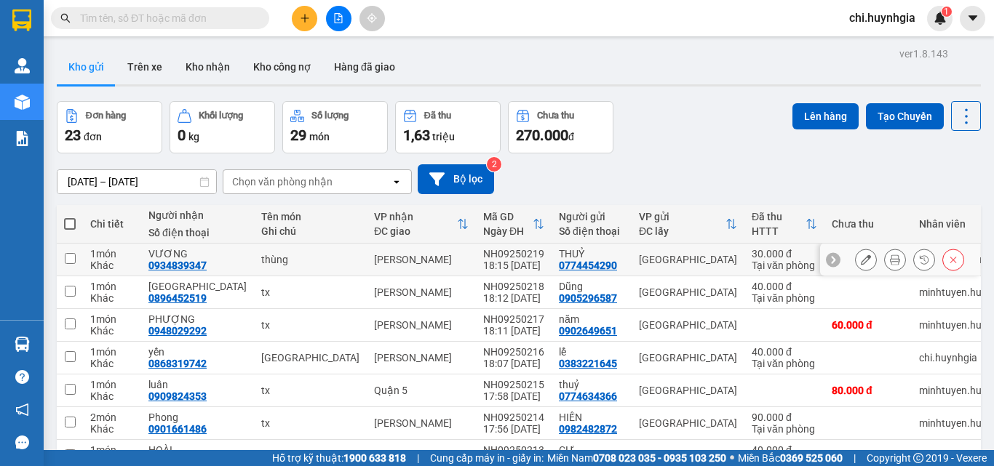
click at [890, 263] on icon at bounding box center [895, 260] width 10 height 10
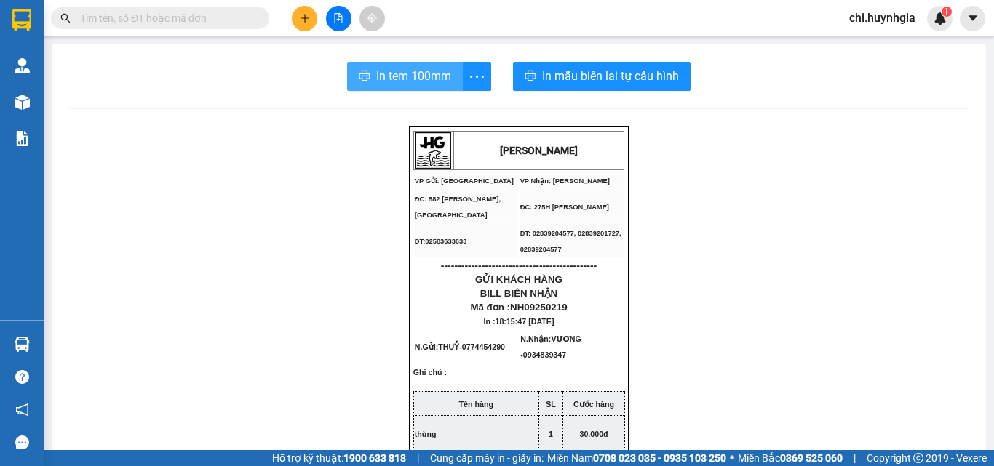
click at [421, 74] on span "In tem 100mm" at bounding box center [413, 76] width 75 height 18
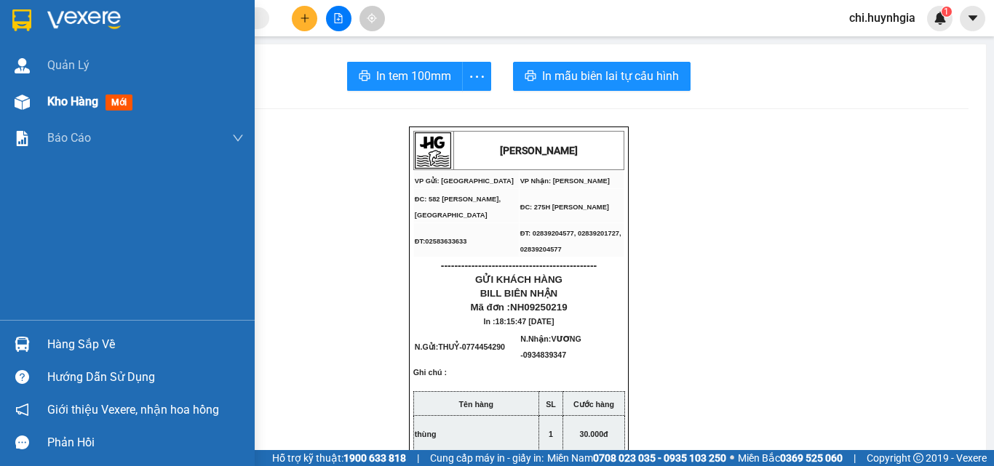
click at [65, 100] on span "Kho hàng" at bounding box center [72, 102] width 51 height 14
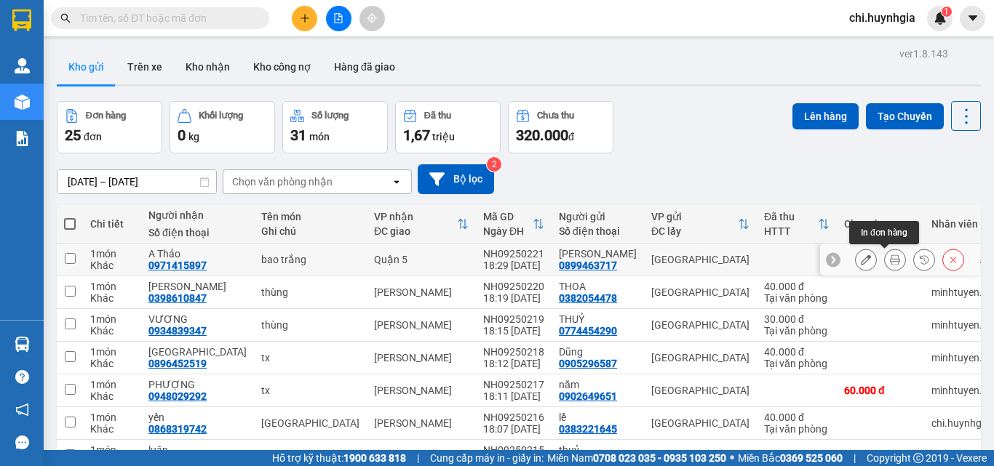
click at [890, 259] on icon at bounding box center [895, 260] width 10 height 10
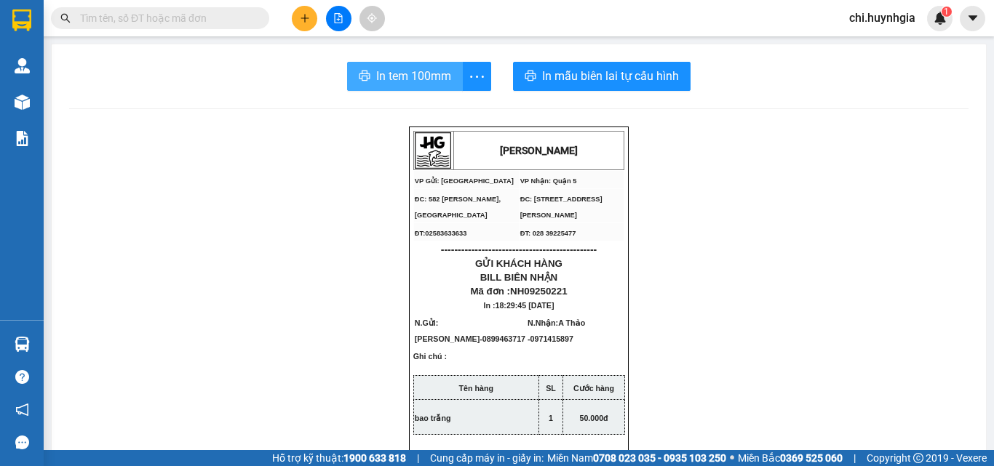
click at [436, 74] on span "In tem 100mm" at bounding box center [413, 76] width 75 height 18
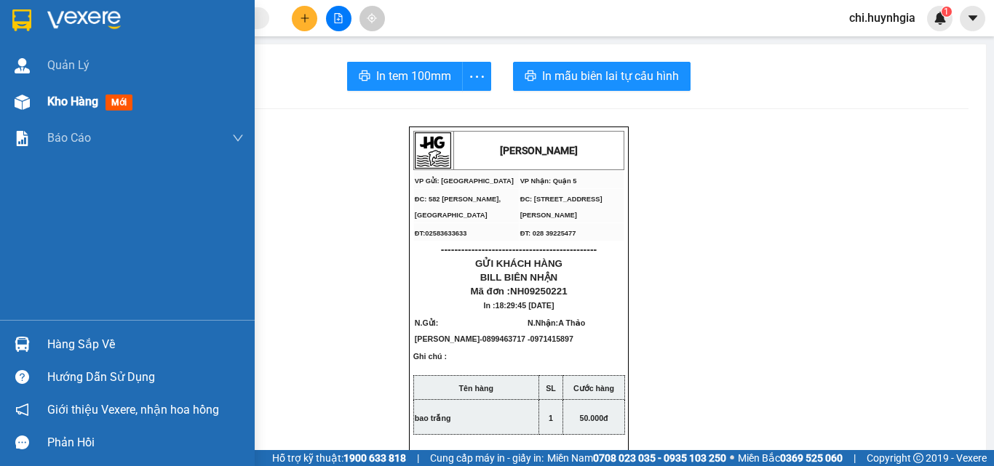
click at [58, 95] on span "Kho hàng" at bounding box center [72, 102] width 51 height 14
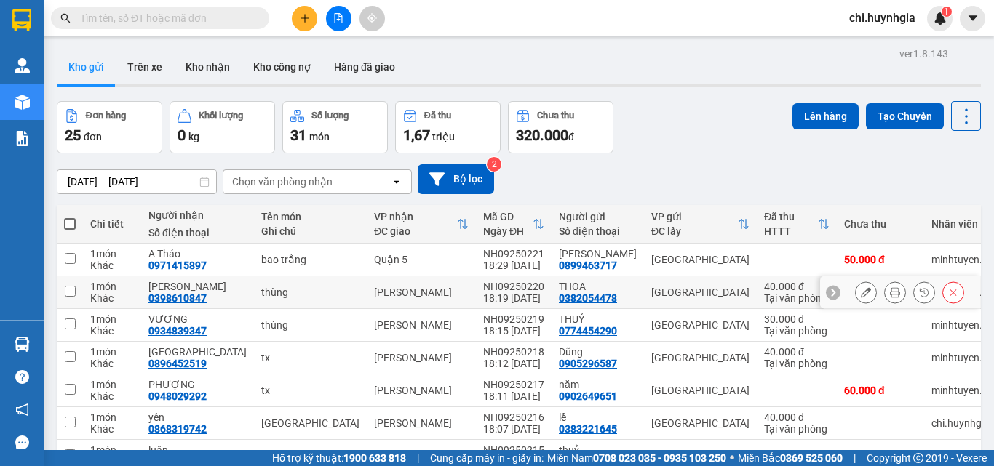
click at [890, 293] on icon at bounding box center [895, 292] width 10 height 10
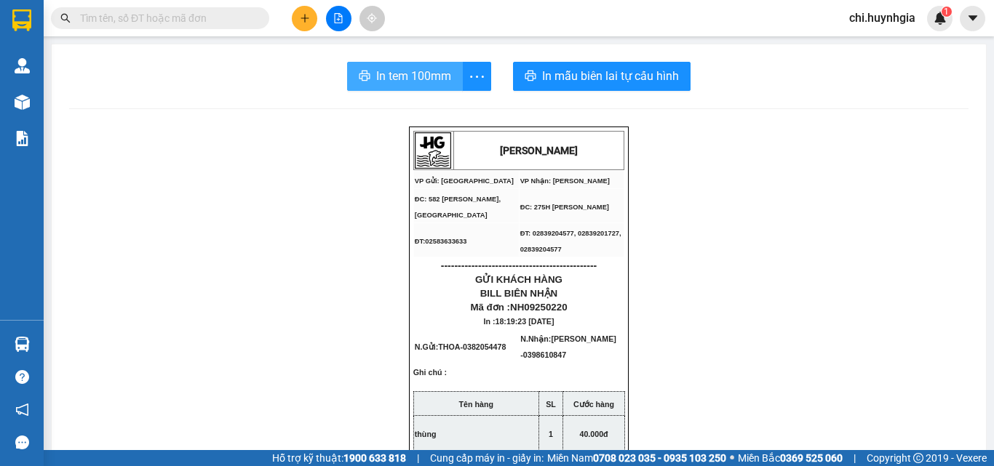
click at [398, 74] on span "In tem 100mm" at bounding box center [413, 76] width 75 height 18
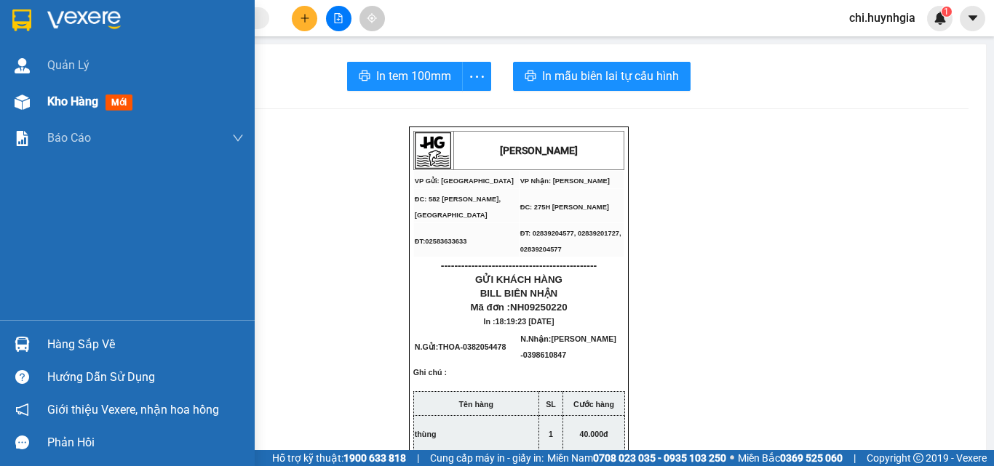
click at [41, 100] on div "Kho hàng mới" at bounding box center [127, 102] width 255 height 36
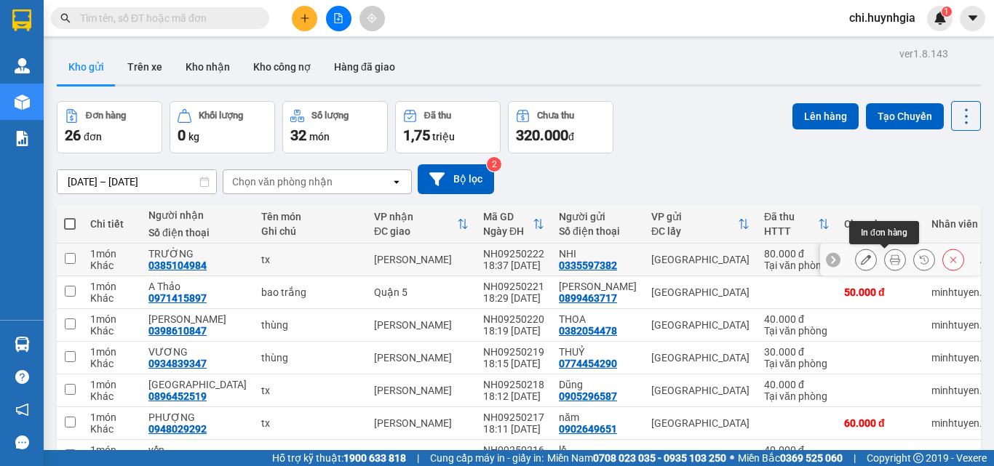
click at [885, 260] on button at bounding box center [895, 259] width 20 height 25
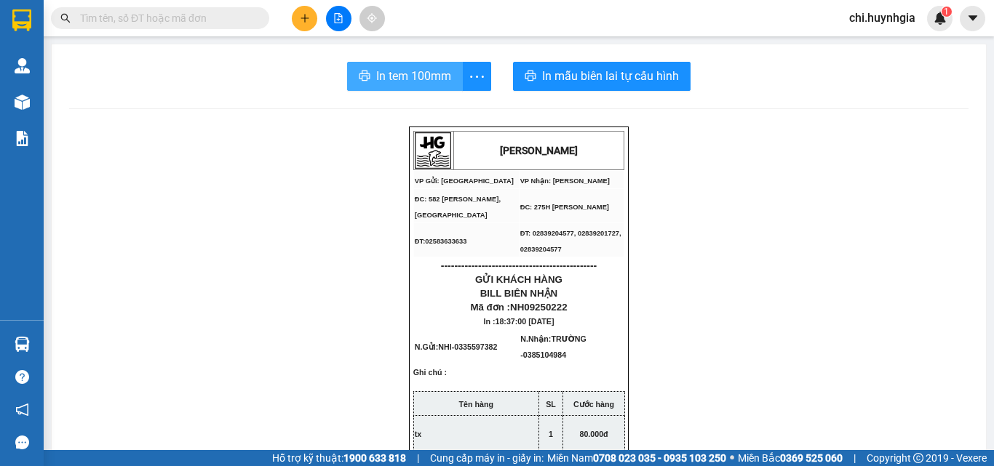
click at [379, 80] on span "In tem 100mm" at bounding box center [413, 76] width 75 height 18
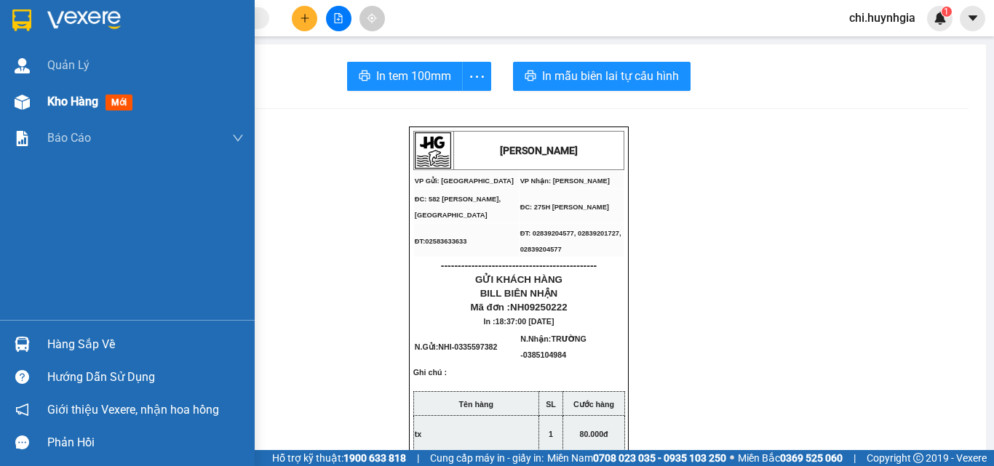
click at [55, 100] on span "Kho hàng" at bounding box center [72, 102] width 51 height 14
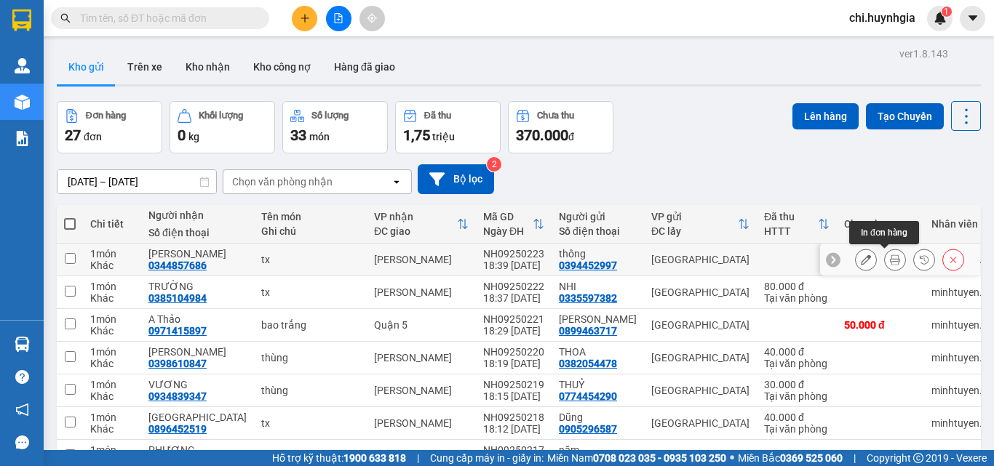
click at [890, 257] on icon at bounding box center [895, 260] width 10 height 10
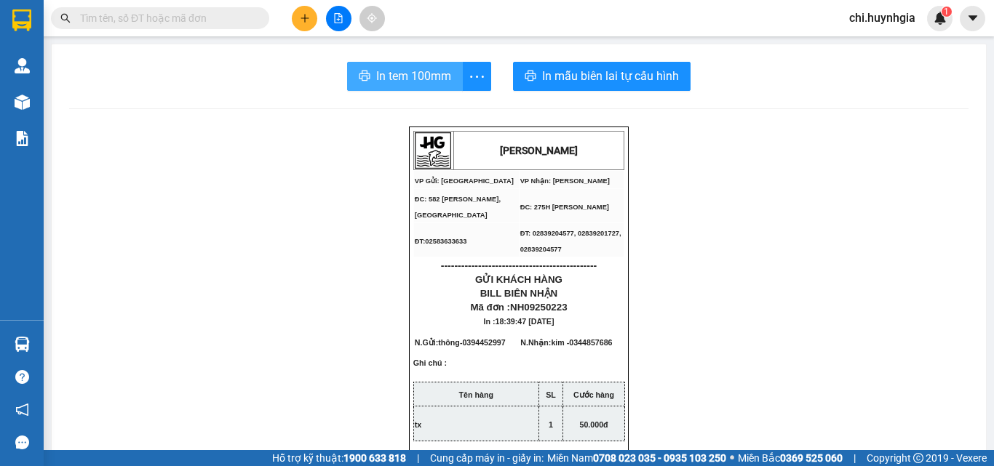
click at [394, 76] on span "In tem 100mm" at bounding box center [413, 76] width 75 height 18
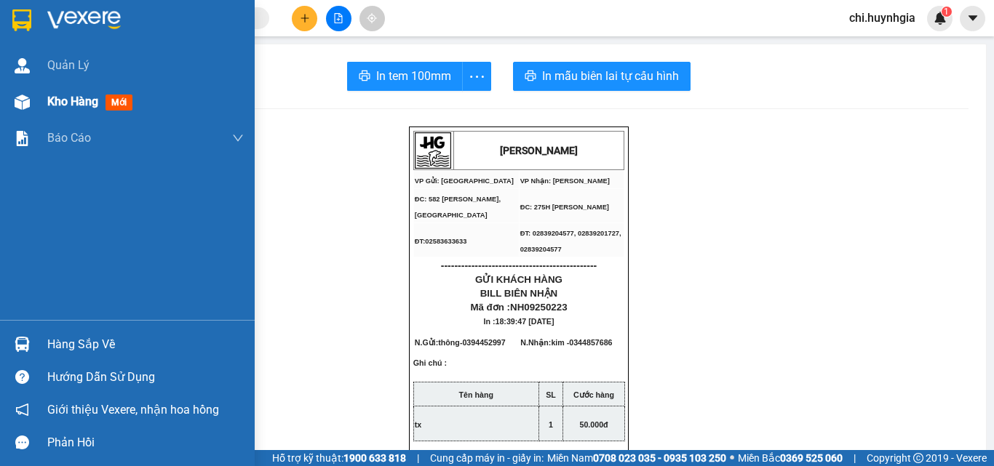
click at [61, 103] on span "Kho hàng" at bounding box center [72, 102] width 51 height 14
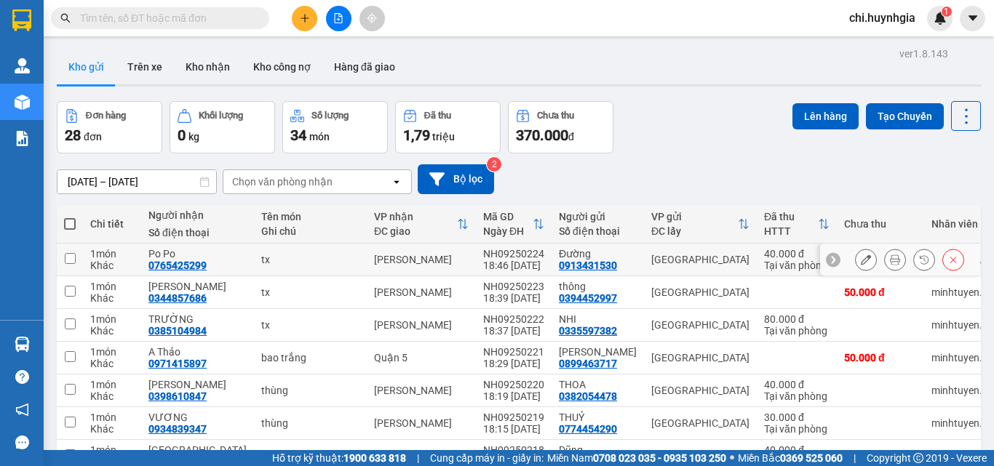
click at [890, 259] on icon at bounding box center [895, 260] width 10 height 10
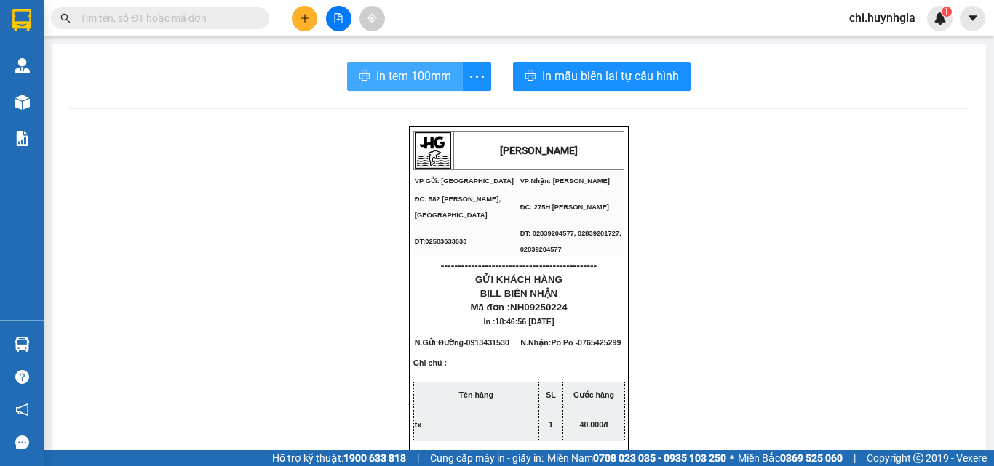
click at [392, 71] on span "In tem 100mm" at bounding box center [413, 76] width 75 height 18
click at [397, 77] on span "In tem 100mm" at bounding box center [413, 76] width 75 height 18
click at [415, 86] on button "In tem 100mm" at bounding box center [405, 76] width 116 height 29
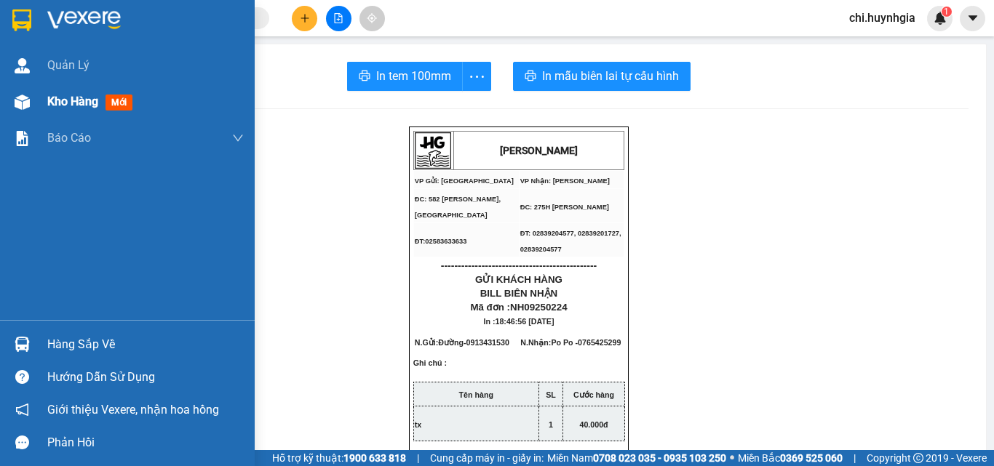
click at [57, 92] on div "Kho hàng mới" at bounding box center [92, 101] width 91 height 18
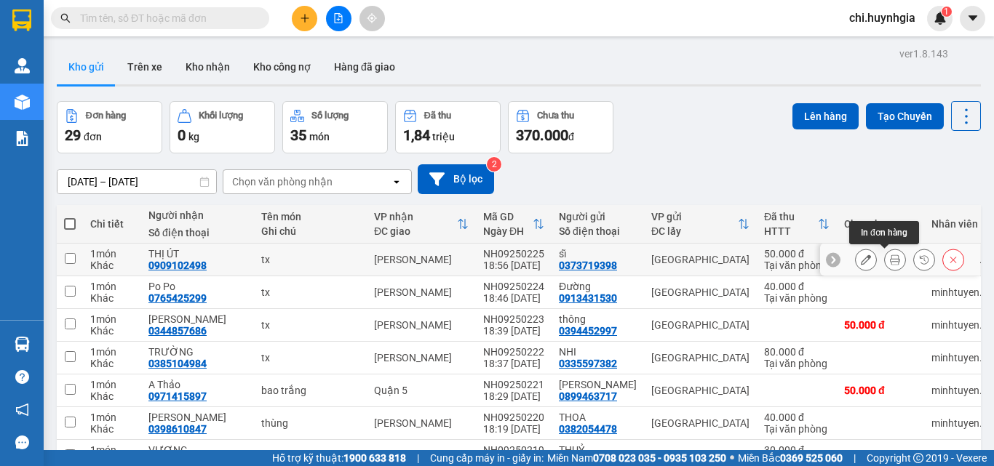
click at [890, 261] on icon at bounding box center [895, 260] width 10 height 10
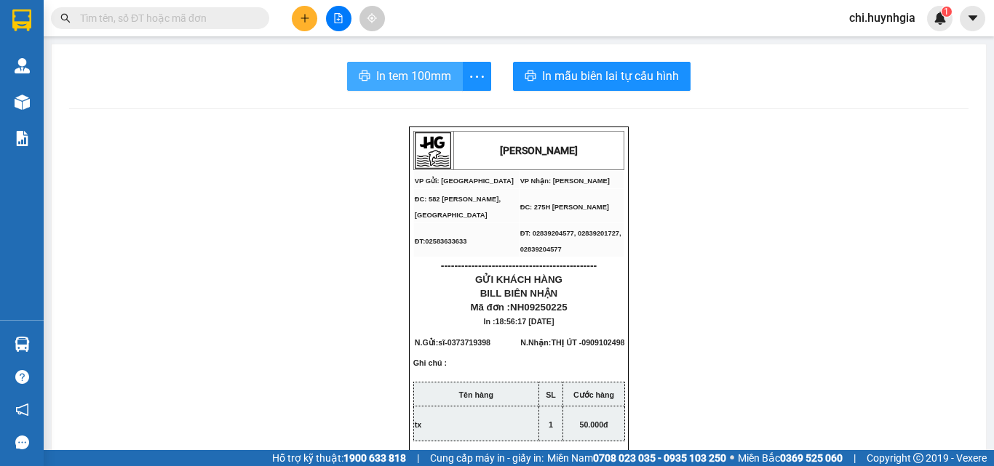
click at [402, 71] on span "In tem 100mm" at bounding box center [413, 76] width 75 height 18
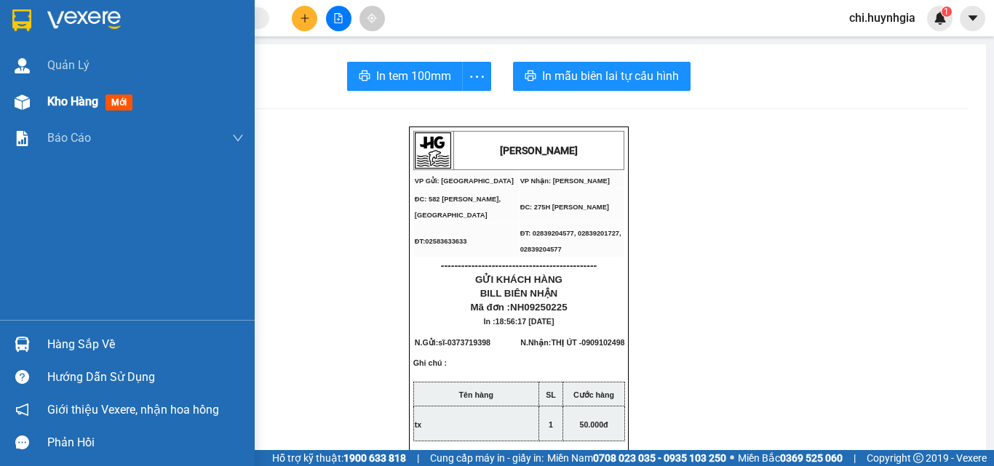
click at [60, 99] on span "Kho hàng" at bounding box center [72, 102] width 51 height 14
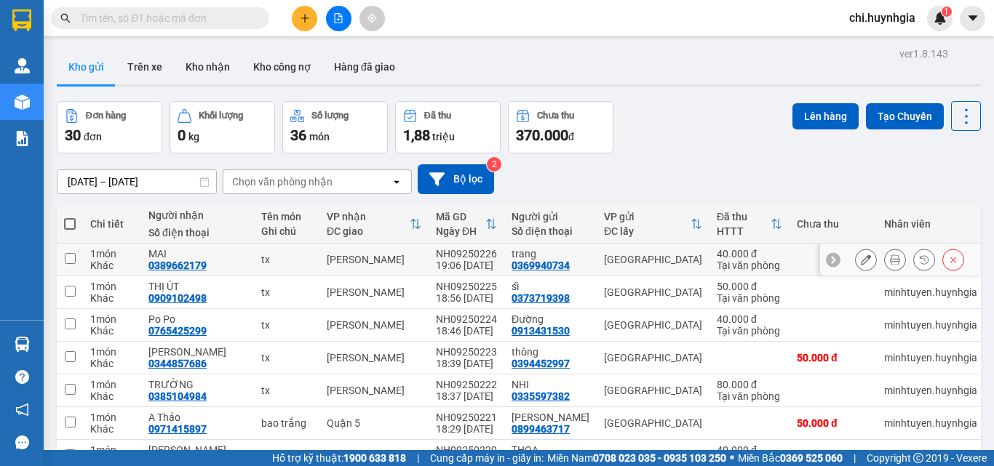
click at [890, 258] on icon at bounding box center [895, 260] width 10 height 10
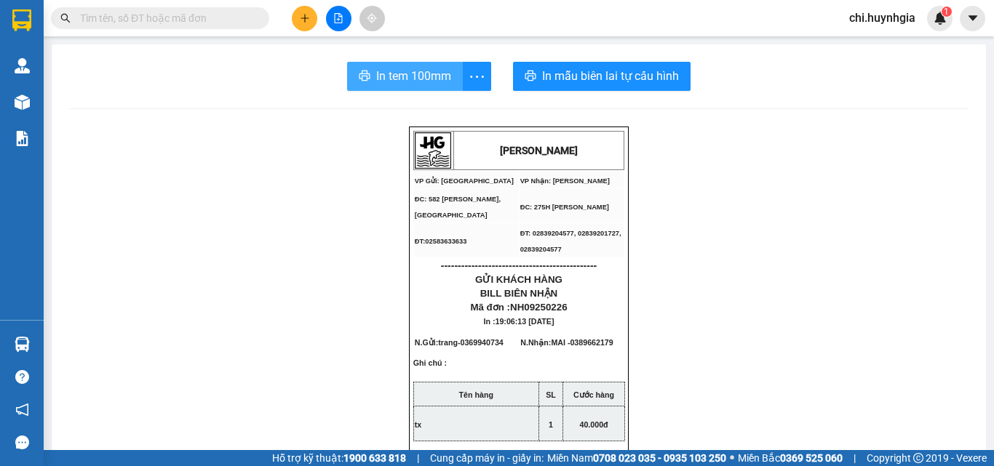
click at [405, 74] on span "In tem 100mm" at bounding box center [413, 76] width 75 height 18
